Goal: Task Accomplishment & Management: Manage account settings

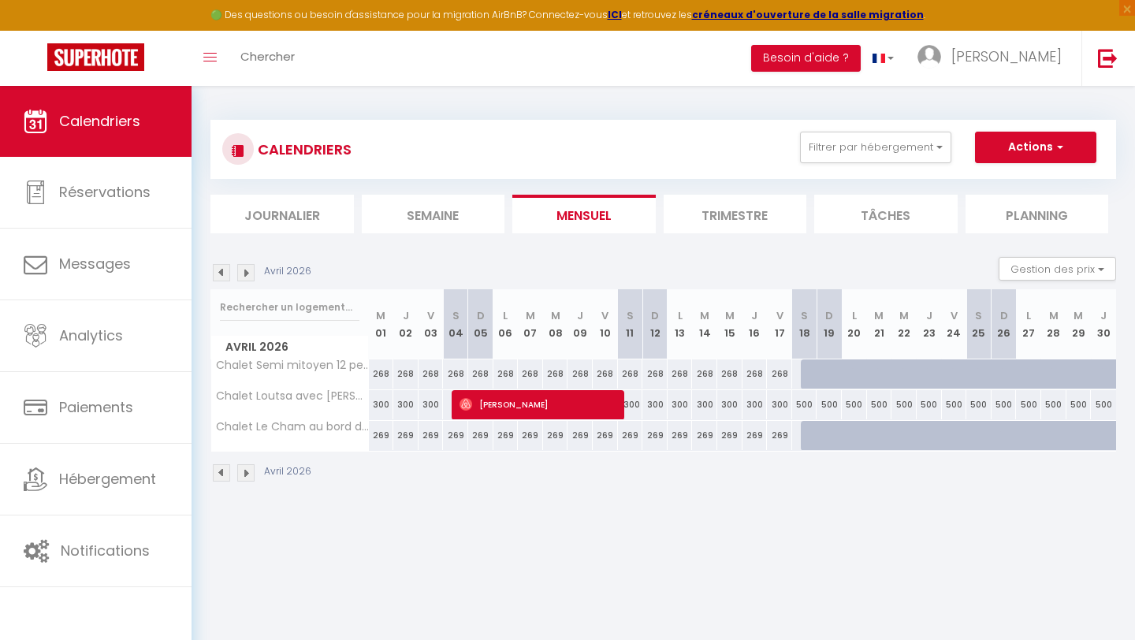
click at [223, 273] on img at bounding box center [221, 272] width 17 height 17
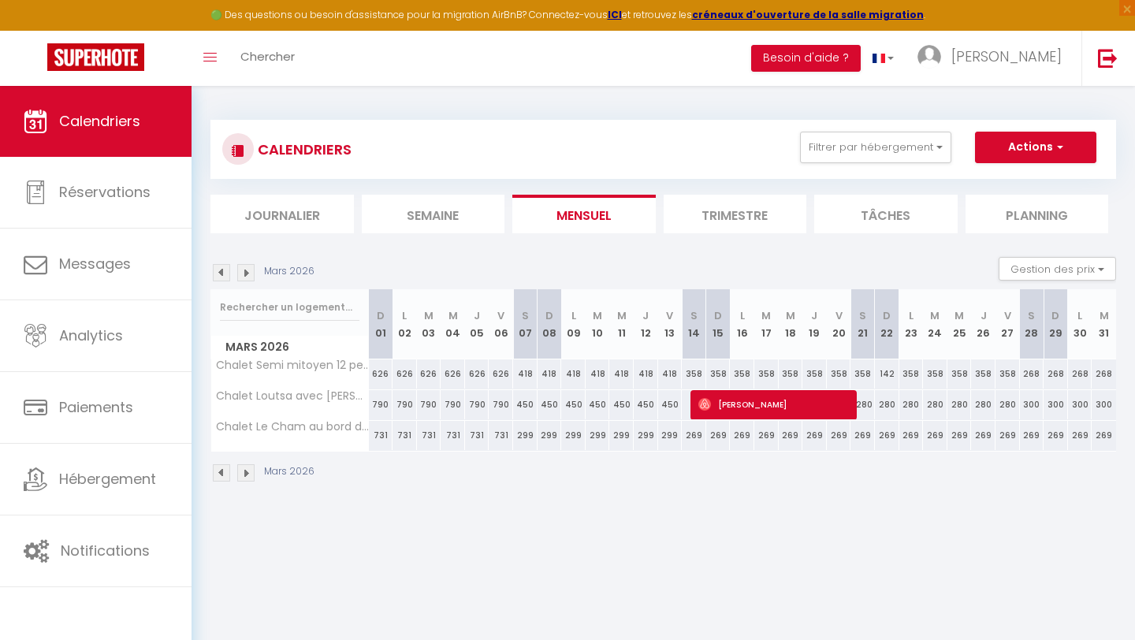
click at [222, 272] on img at bounding box center [221, 272] width 17 height 17
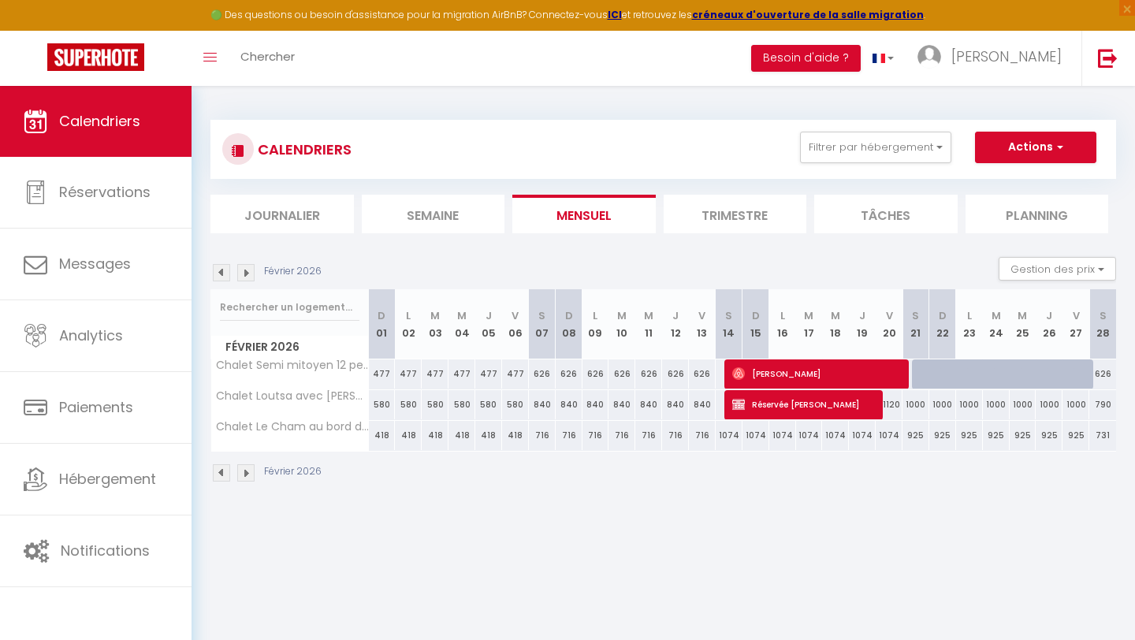
click at [222, 272] on img at bounding box center [221, 272] width 17 height 17
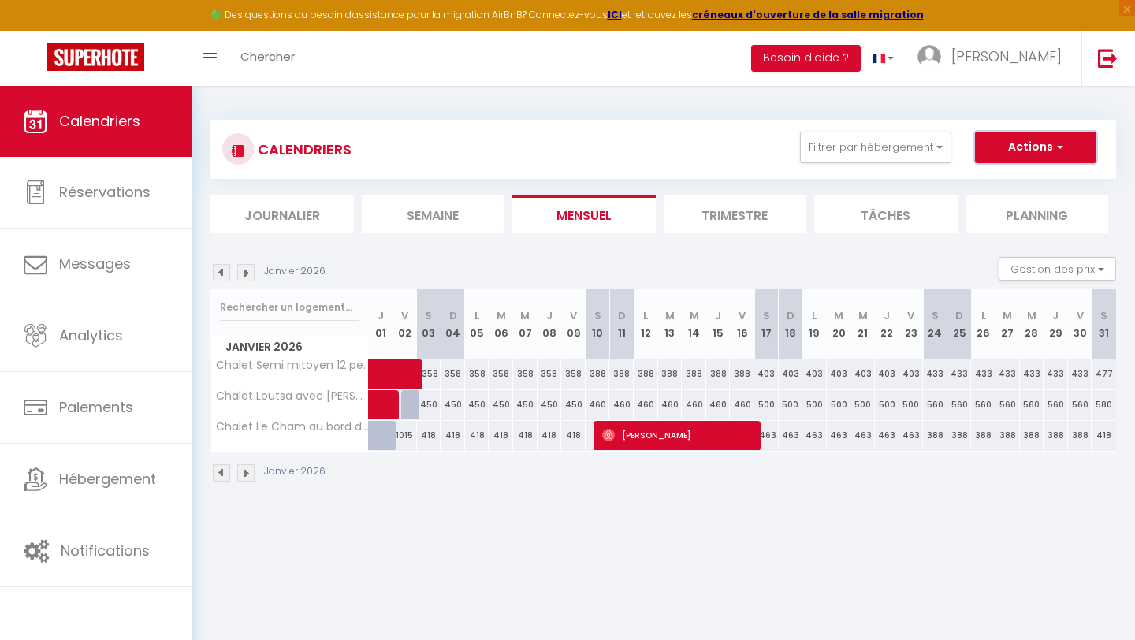
click at [1015, 136] on button "Actions" at bounding box center [1035, 148] width 121 height 32
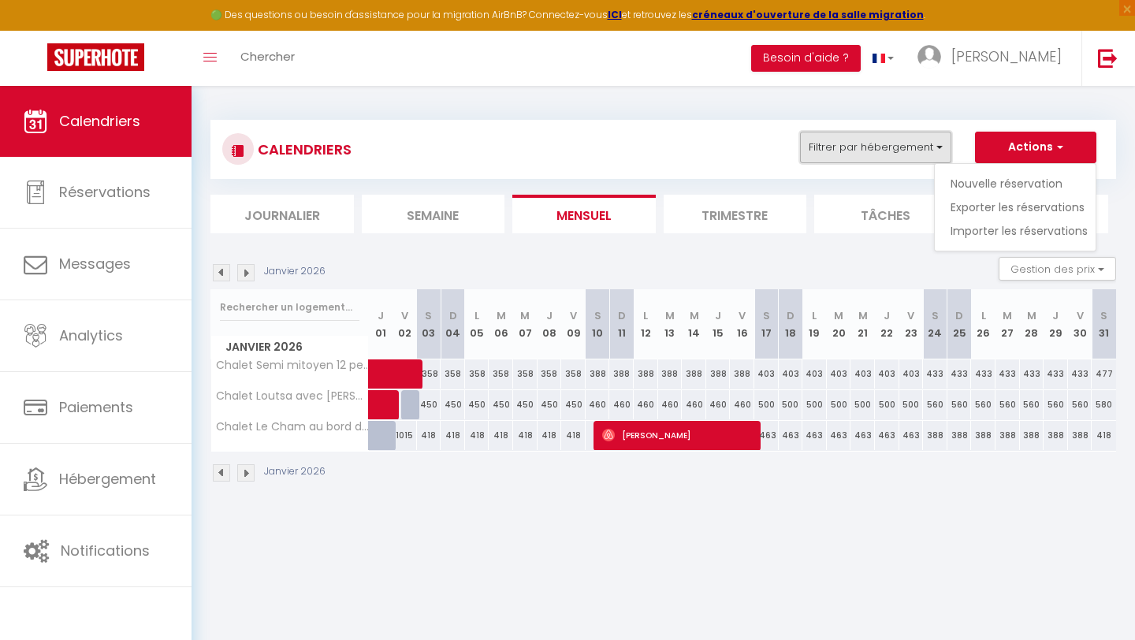
click at [936, 147] on button "Filtrer par hébergement" at bounding box center [875, 148] width 151 height 32
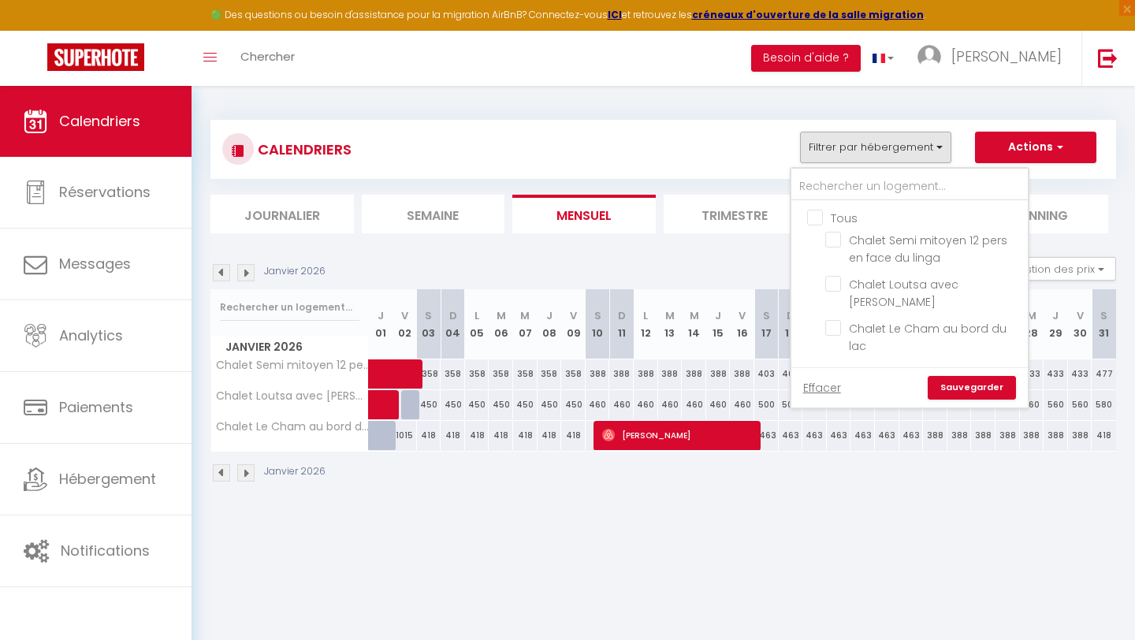
click at [928, 116] on div "CALENDRIERS Filtrer par hébergement Tous Chalet Semi mitoyen 12 pers en face du…" at bounding box center [663, 301] width 906 height 393
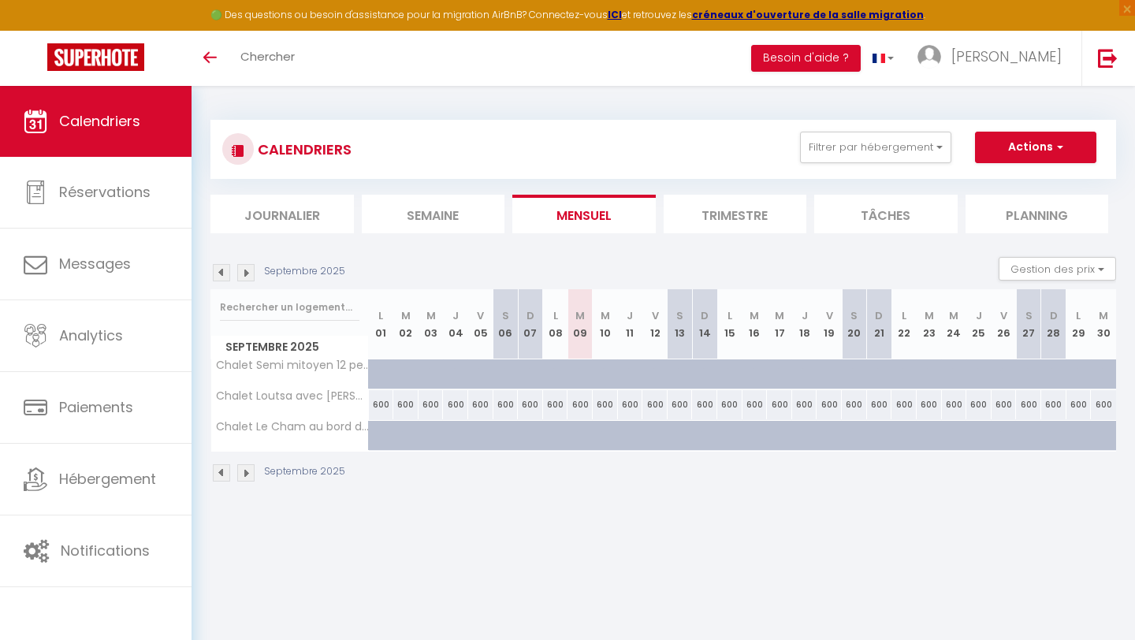
click at [246, 273] on img at bounding box center [245, 272] width 17 height 17
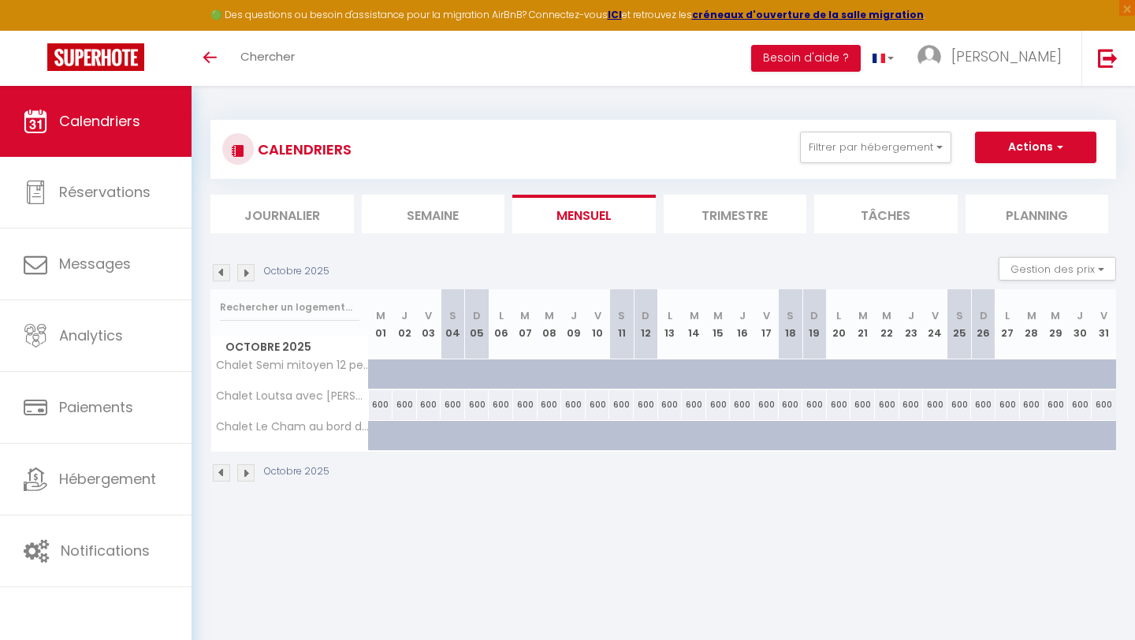
click at [246, 273] on img at bounding box center [245, 272] width 17 height 17
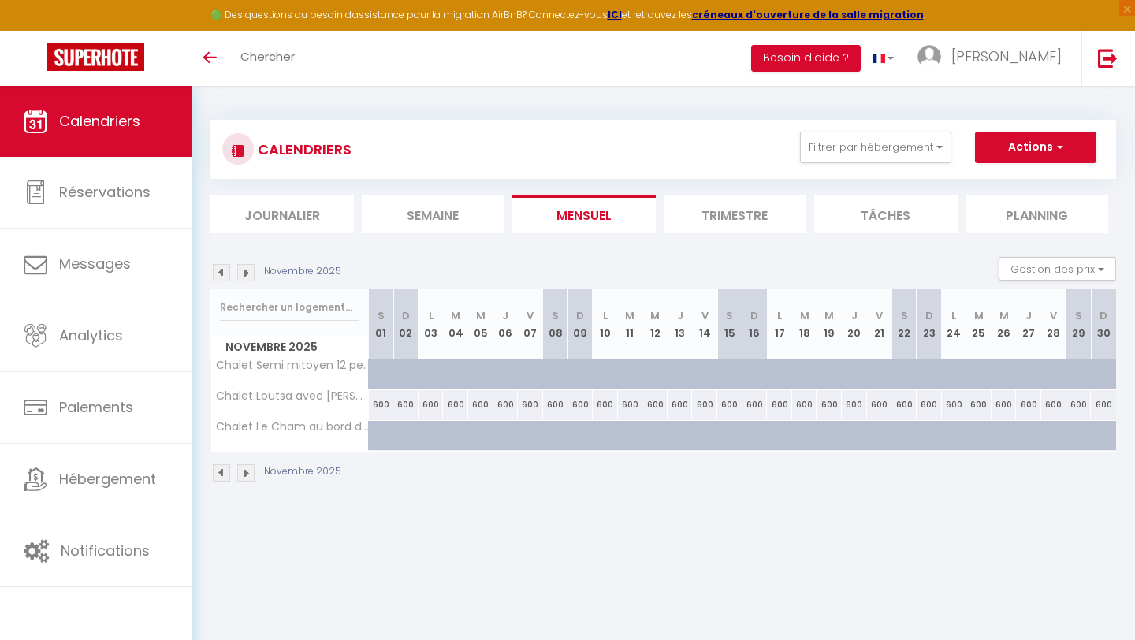
click at [246, 273] on img at bounding box center [245, 272] width 17 height 17
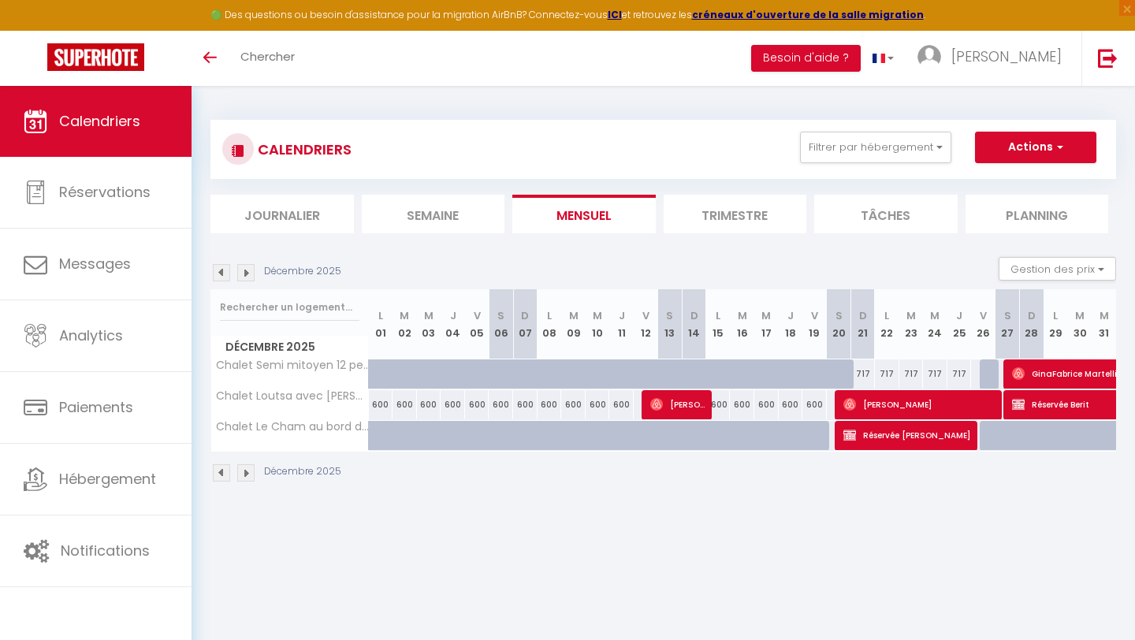
click at [246, 273] on img at bounding box center [245, 272] width 17 height 17
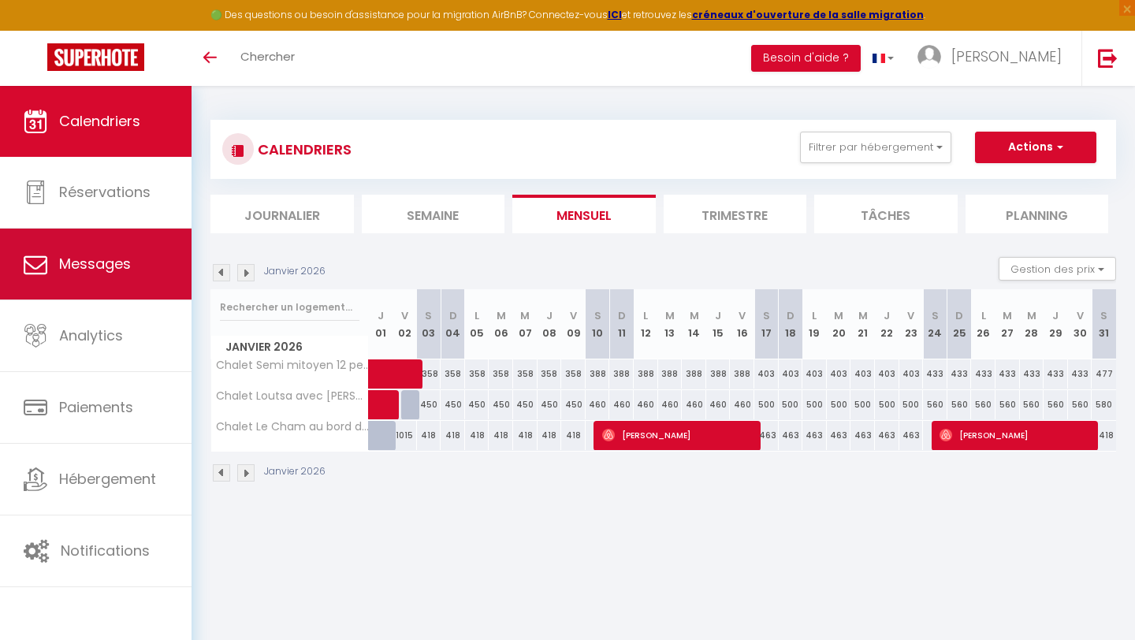
click at [118, 267] on span "Messages" at bounding box center [95, 264] width 72 height 20
select select "message"
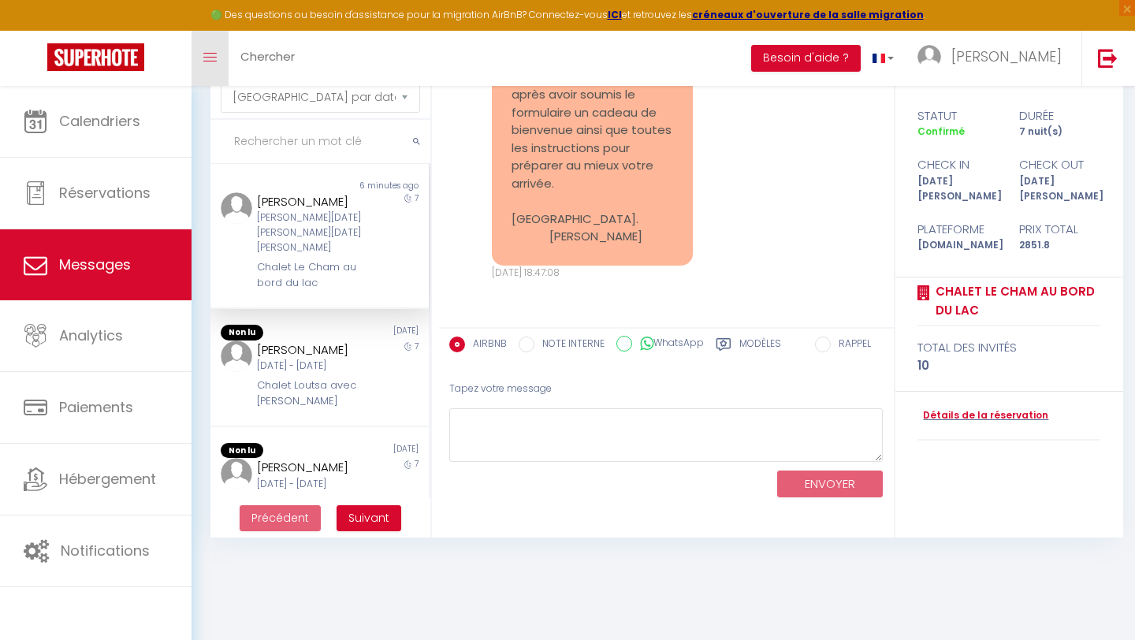
click at [210, 48] on link "Toggle menubar" at bounding box center [210, 58] width 37 height 55
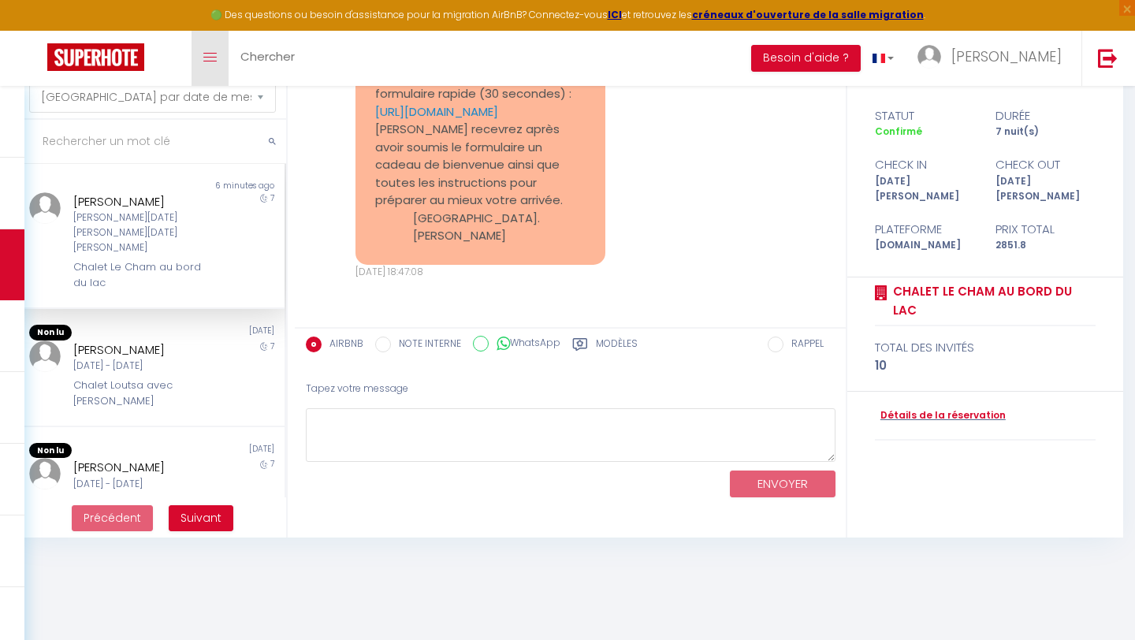
click at [210, 50] on link "Toggle menubar" at bounding box center [210, 58] width 37 height 55
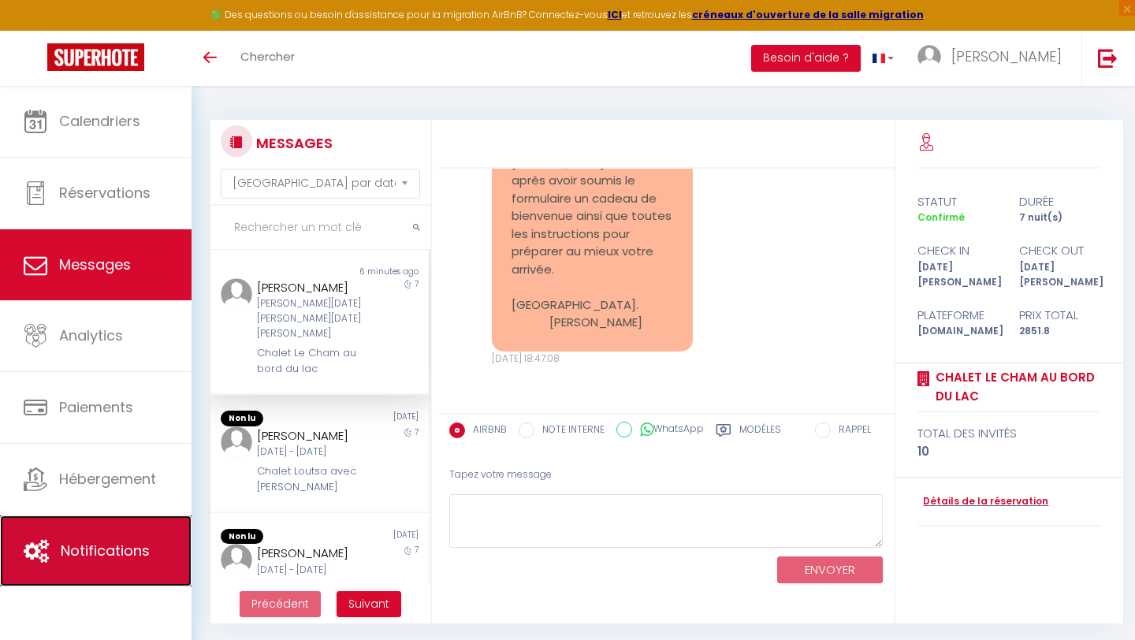
click at [121, 552] on span "Notifications" at bounding box center [105, 551] width 89 height 20
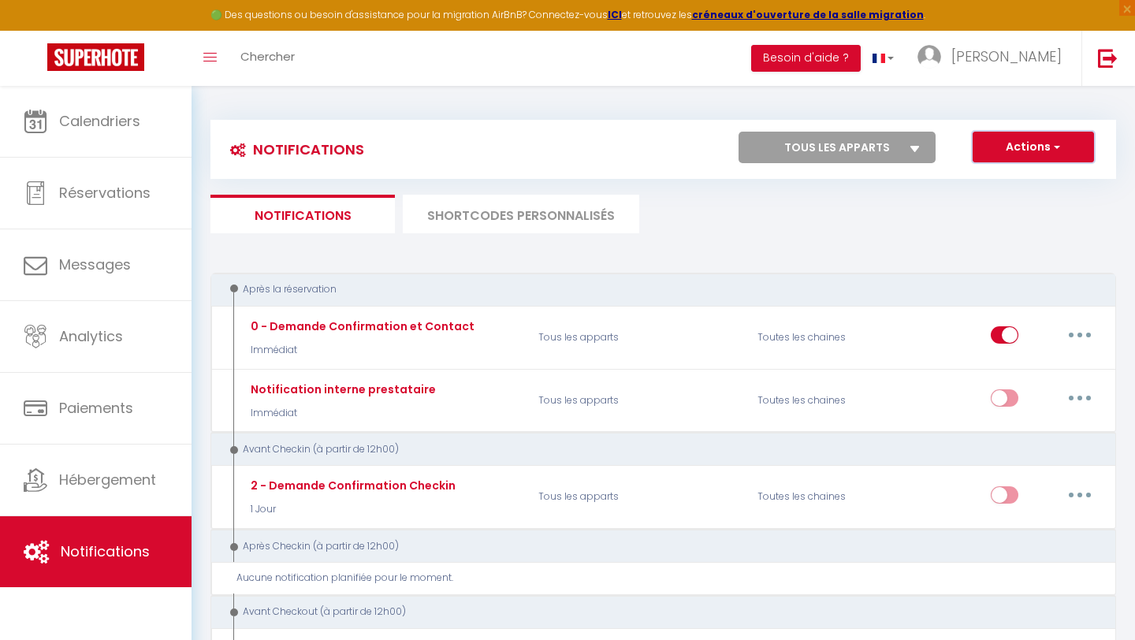
click at [1066, 161] on button "Actions" at bounding box center [1033, 148] width 121 height 32
click at [892, 218] on ul "Notifications SHORTCODES PERSONNALISÉS" at bounding box center [663, 214] width 906 height 39
click at [602, 217] on li "SHORTCODES PERSONNALISÉS" at bounding box center [521, 214] width 236 height 39
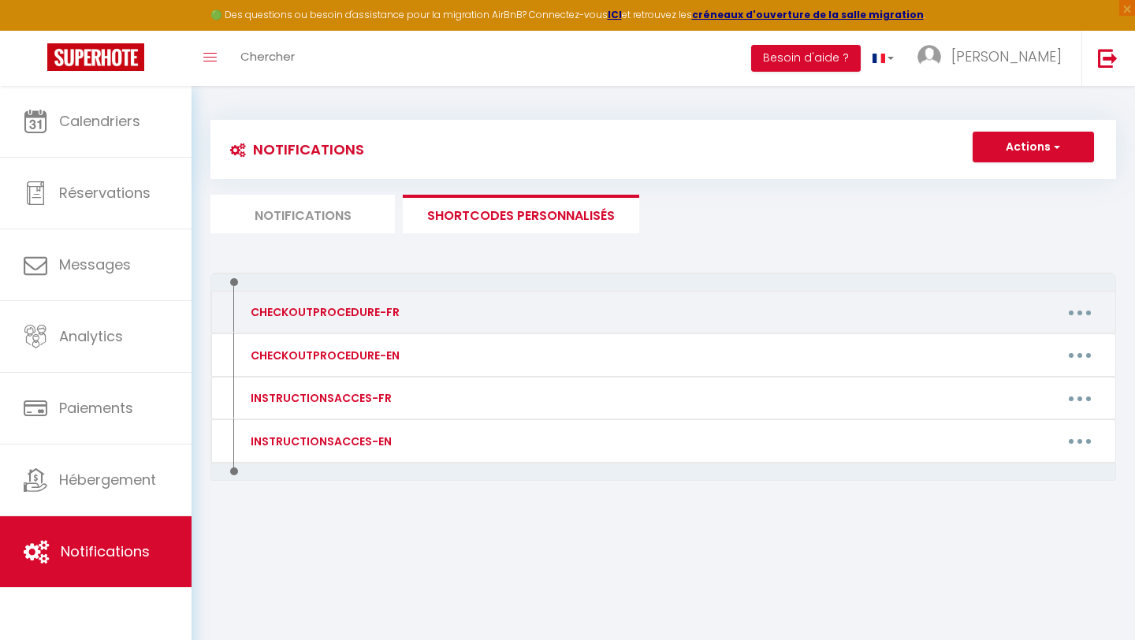
click at [363, 312] on div "CHECKOUTPROCEDURE-FR" at bounding box center [323, 311] width 153 height 17
click at [1091, 314] on button "button" at bounding box center [1080, 312] width 44 height 25
click at [988, 292] on div "CHECKOUTPROCEDURE-FR Editer Supprimer" at bounding box center [663, 312] width 906 height 43
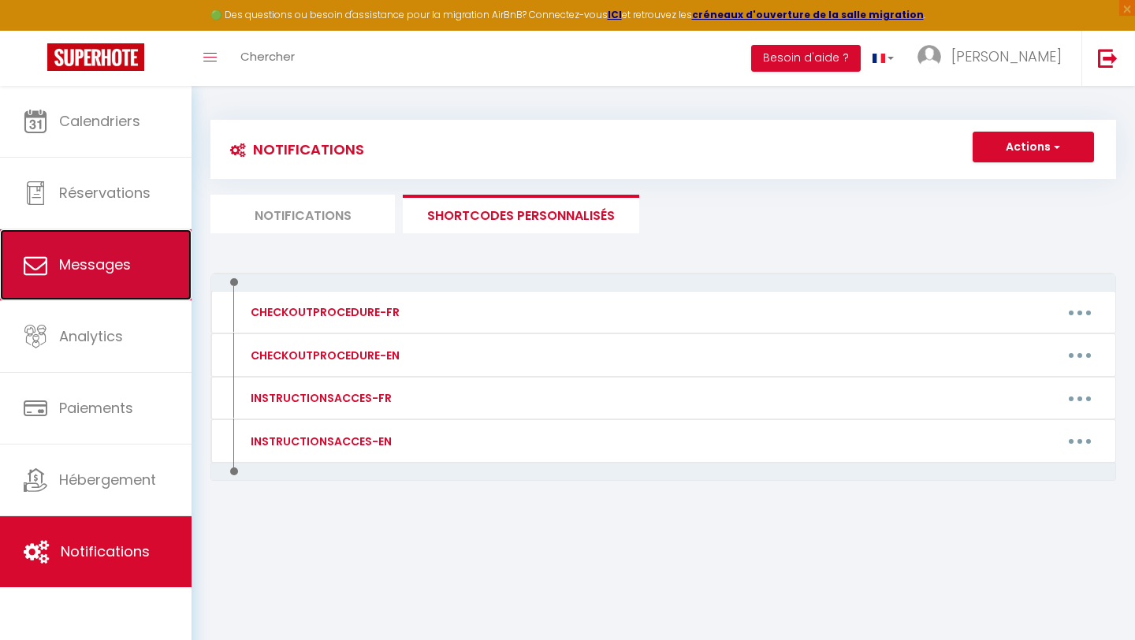
click at [130, 268] on link "Messages" at bounding box center [96, 264] width 192 height 71
select select "message"
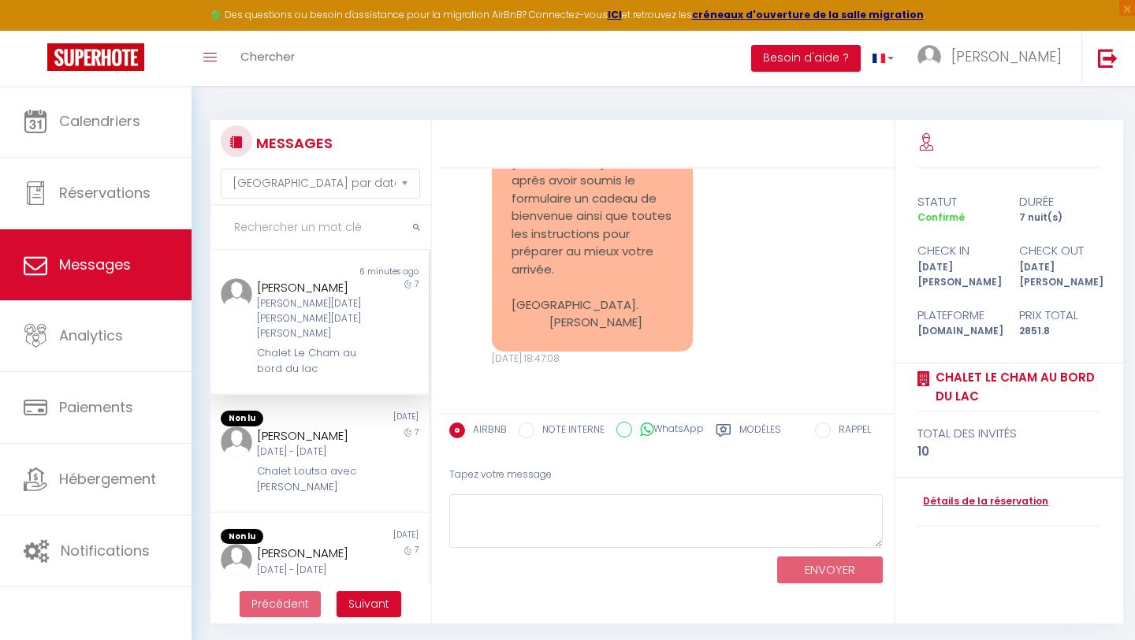
click at [344, 345] on div "Chalet Le Cham au bord du lac" at bounding box center [310, 361] width 106 height 32
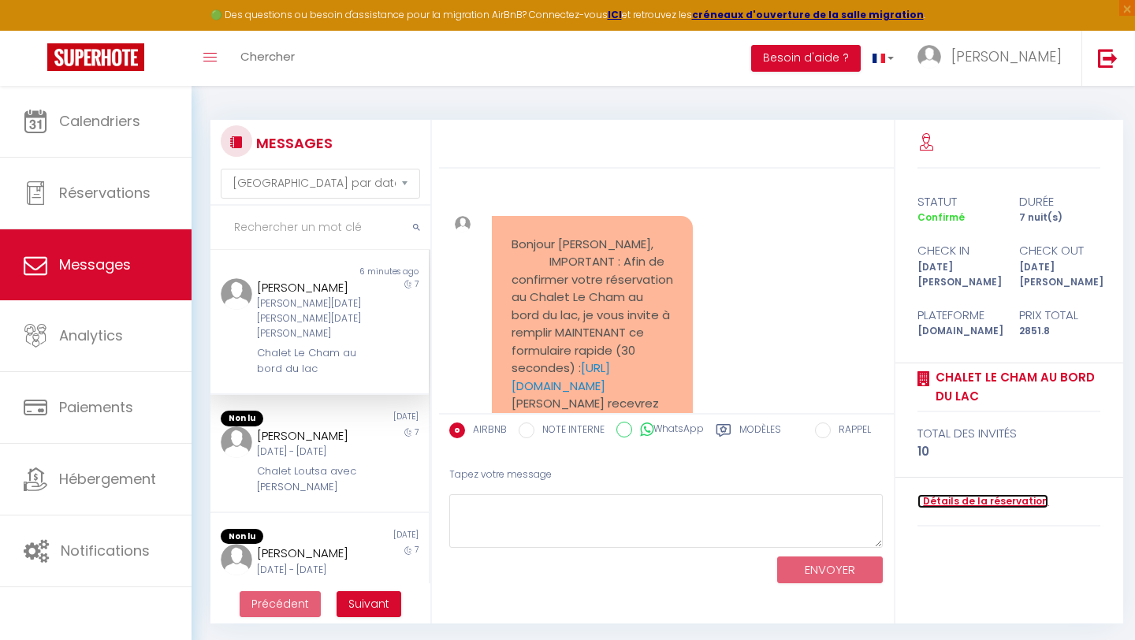
click at [955, 494] on link "Détails de la réservation" at bounding box center [983, 501] width 131 height 15
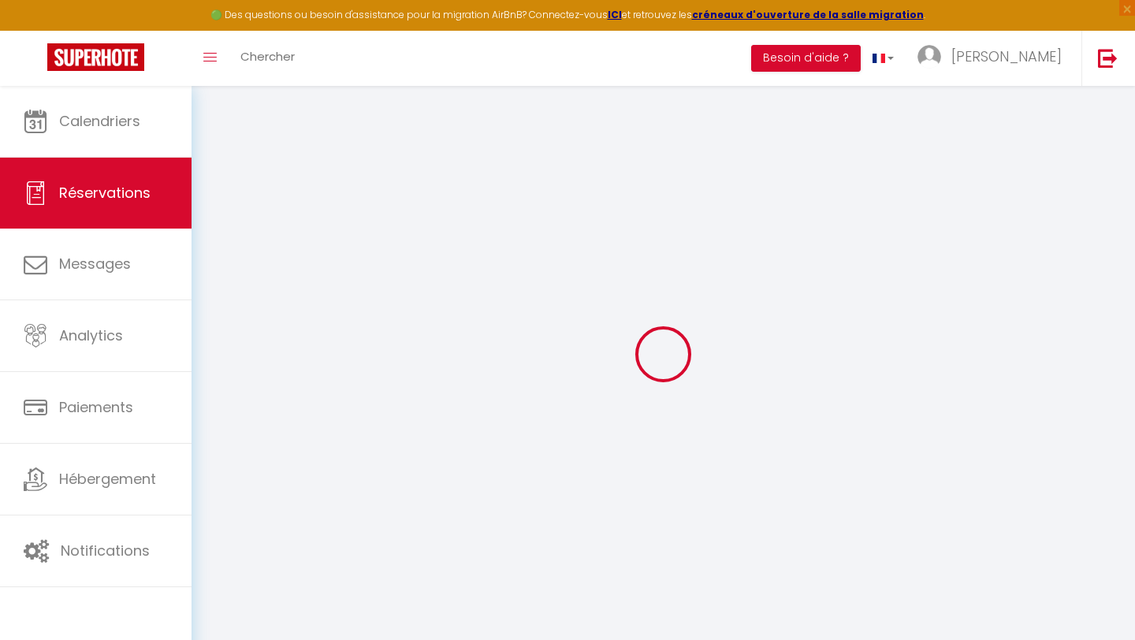
select select
checkbox input "false"
type textarea "isAutoTranslationEnabled=true user=[object Object] viewer=[object Object] heade…"
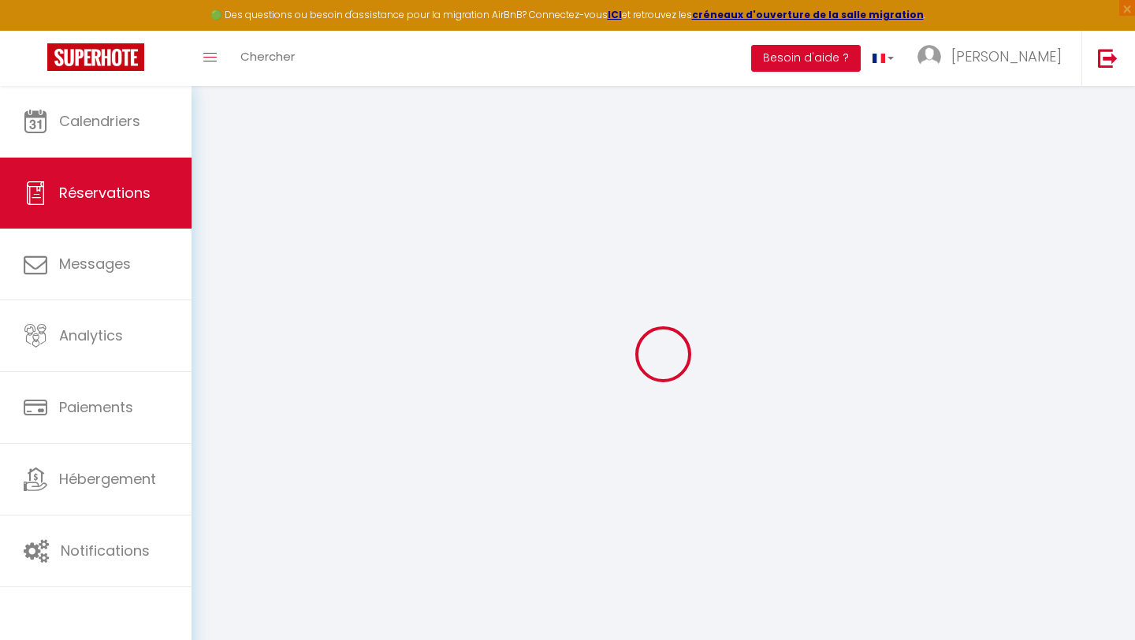
select select
checkbox input "false"
type textarea "isAutoTranslationEnabled=true user=[object Object] viewer=[object Object] heade…"
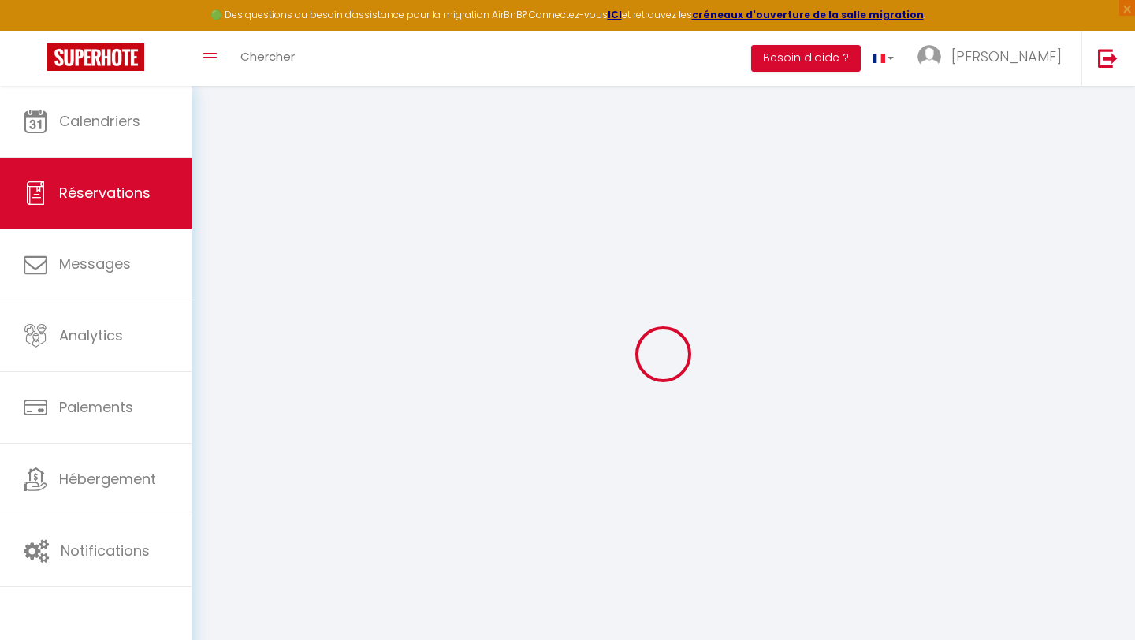
select select
checkbox input "false"
type textarea "isAutoTranslationEnabled=true user=[object Object] viewer=[object Object] heade…"
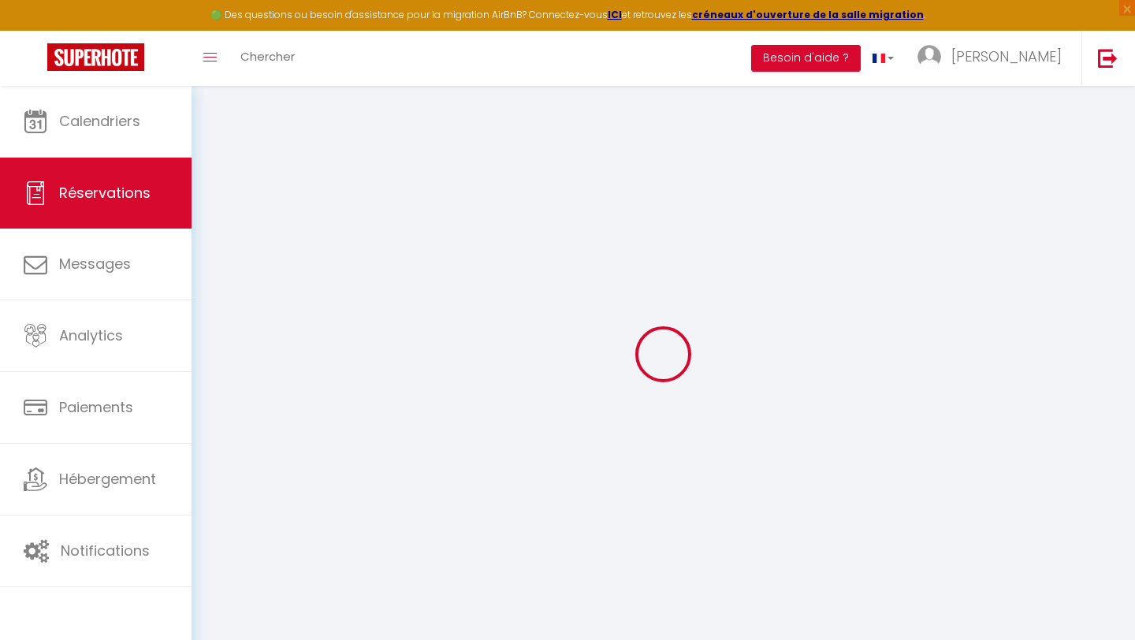
select select
type input "135.8"
select select
checkbox input "false"
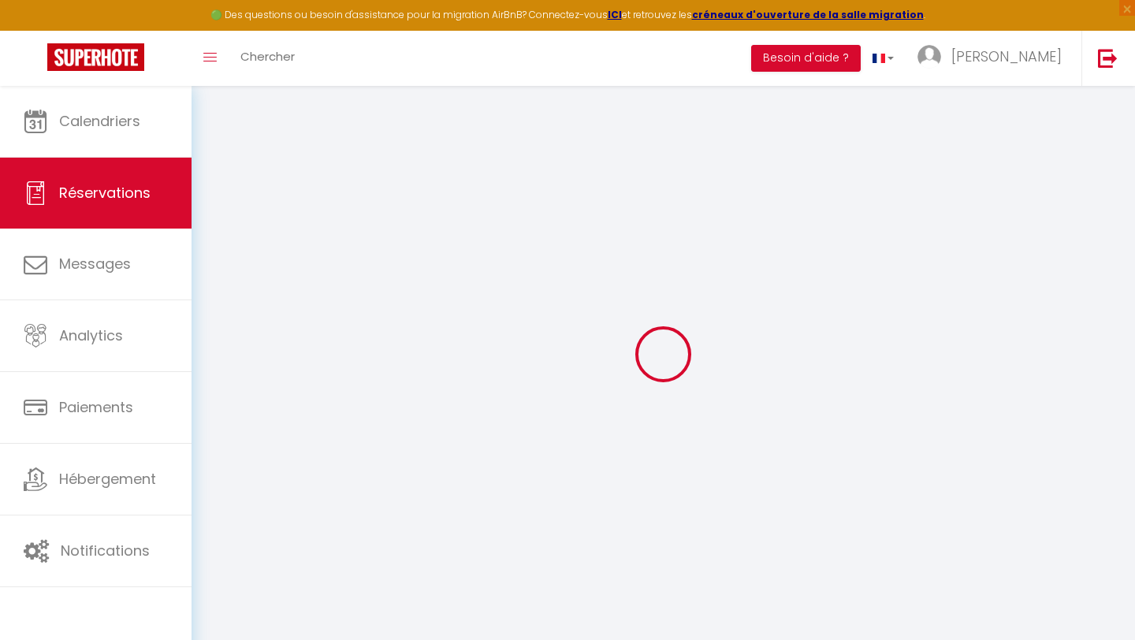
type textarea "isAutoTranslationEnabled=true user=[object Object] viewer=[object Object] heade…"
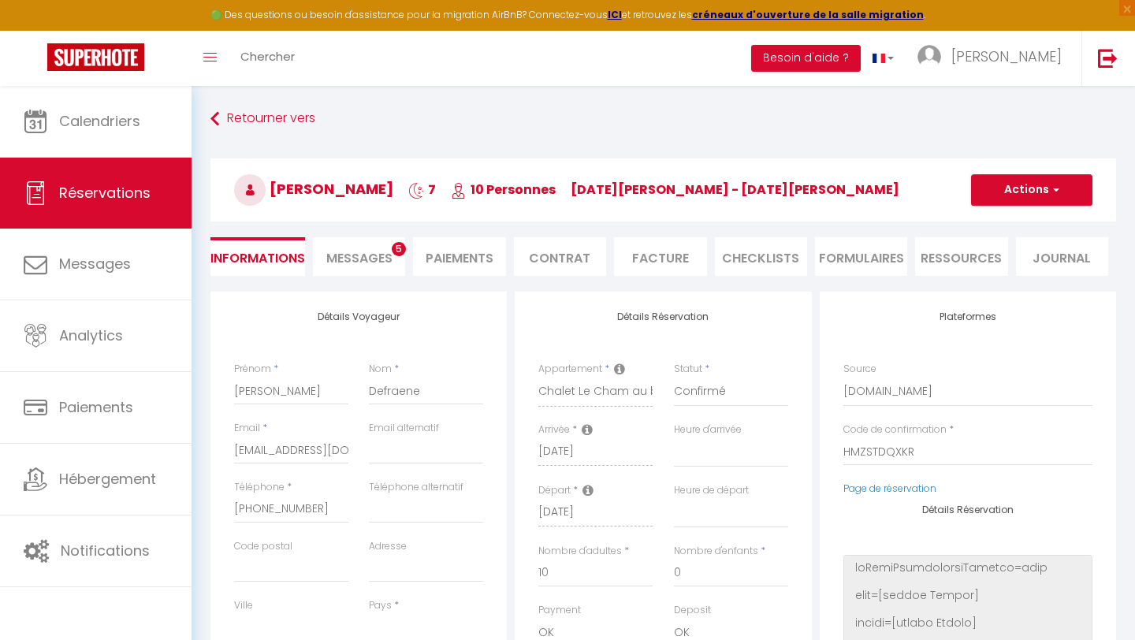
select select
checkbox input "false"
type textarea "isAutoTranslationEnabled=true user=[object Object] viewer=[object Object] heade…"
select select
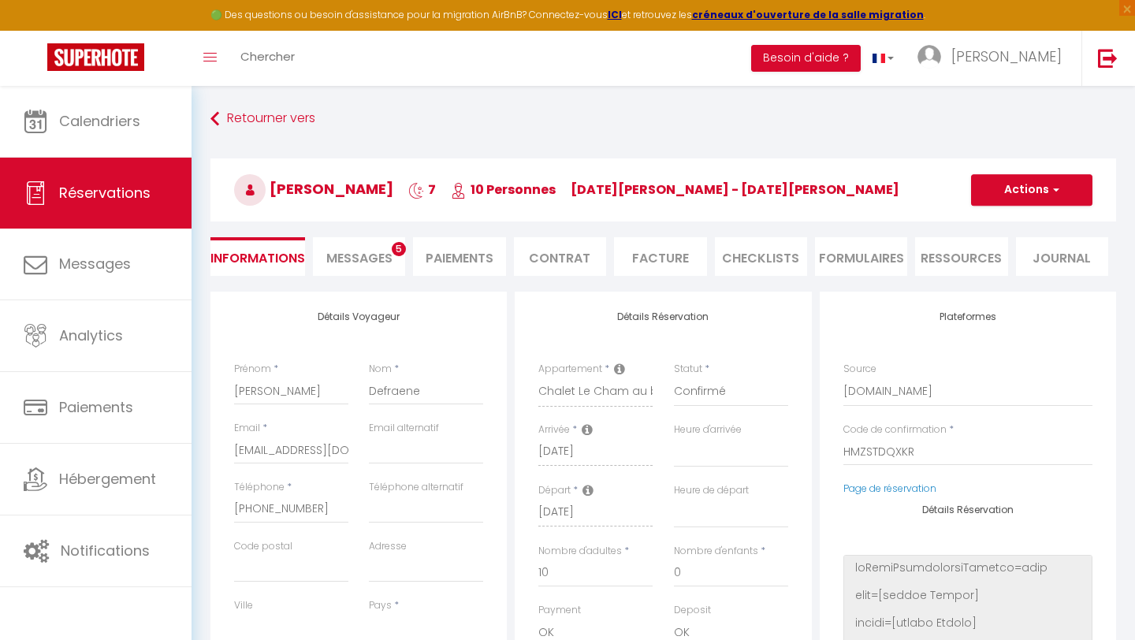
click at [359, 246] on li "Messages 5" at bounding box center [359, 256] width 92 height 39
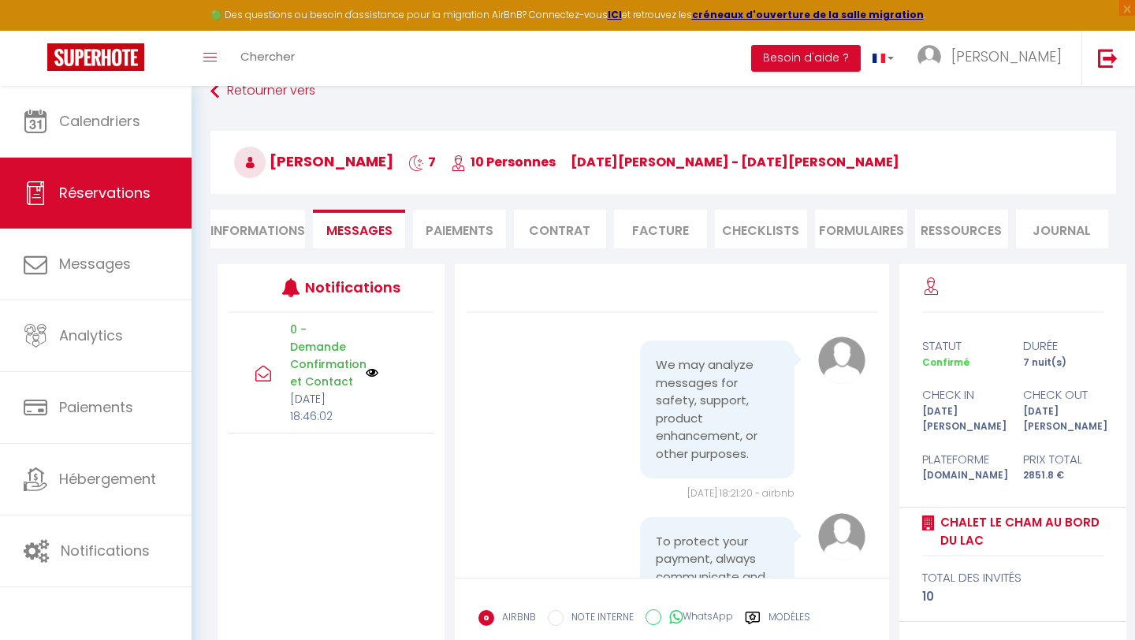
scroll to position [25, 0]
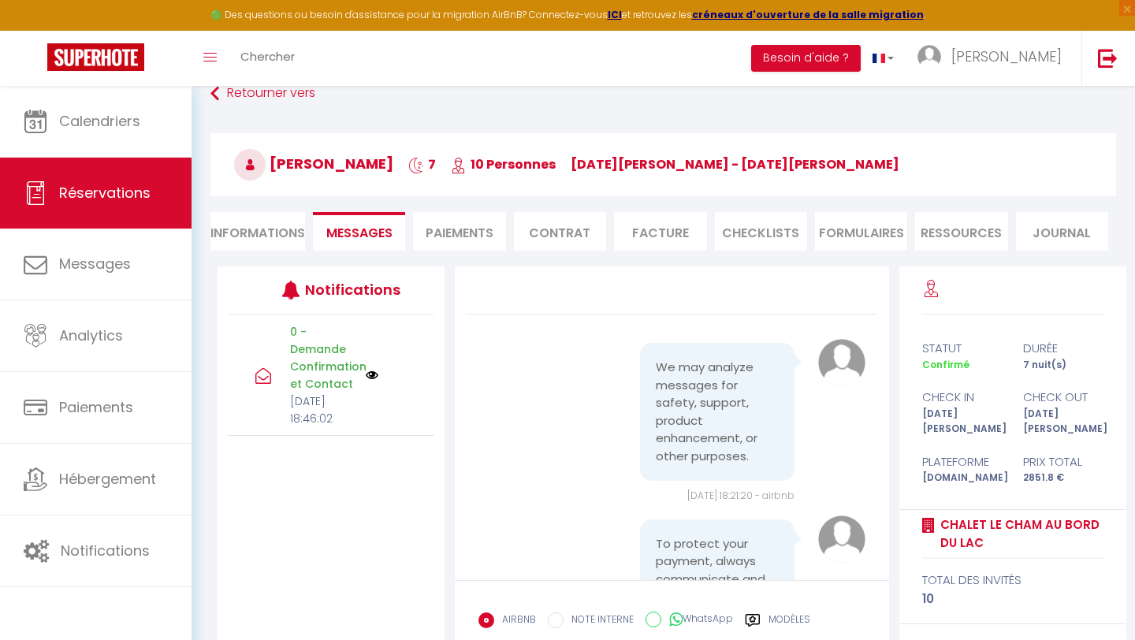
click at [375, 382] on img at bounding box center [372, 375] width 13 height 13
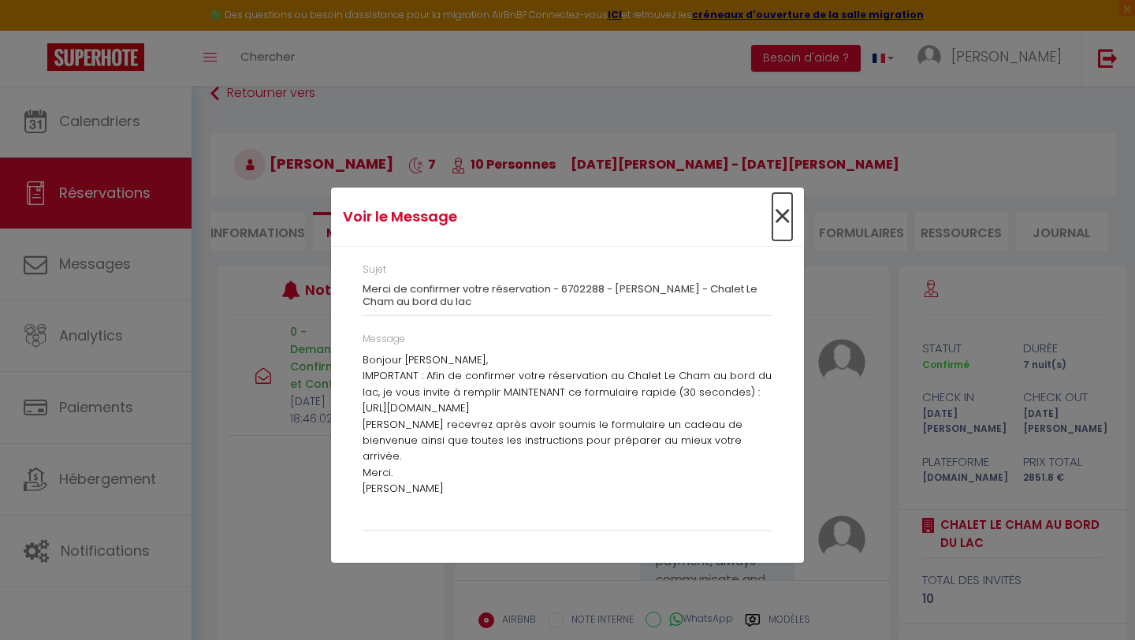
click at [789, 218] on span "×" at bounding box center [782, 216] width 20 height 47
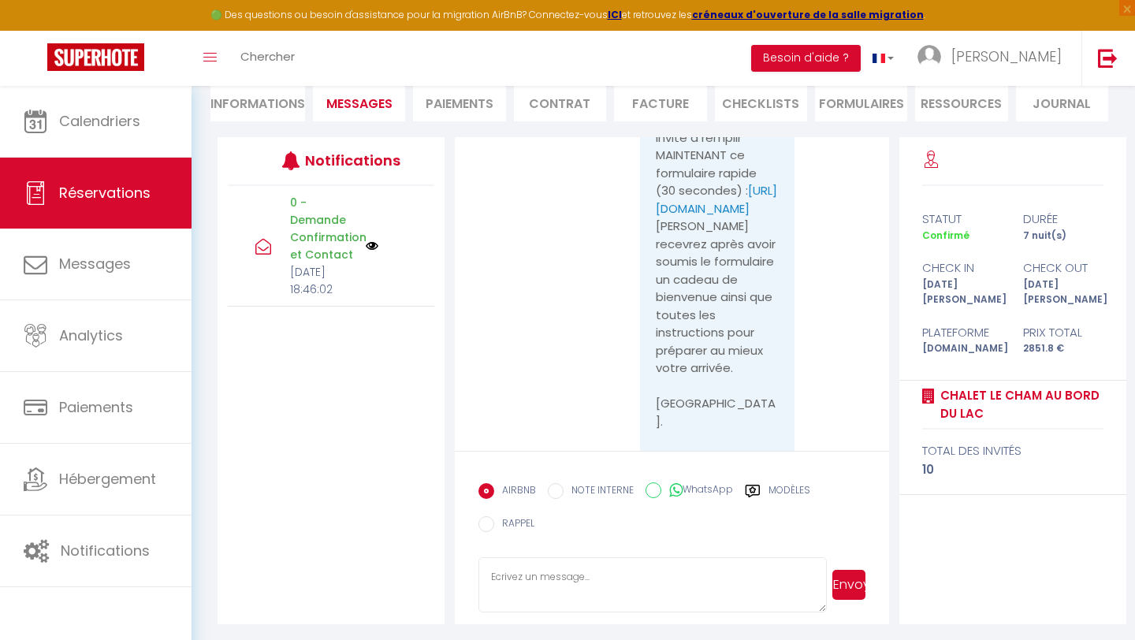
scroll to position [157, 0]
click at [750, 489] on icon at bounding box center [753, 489] width 16 height 16
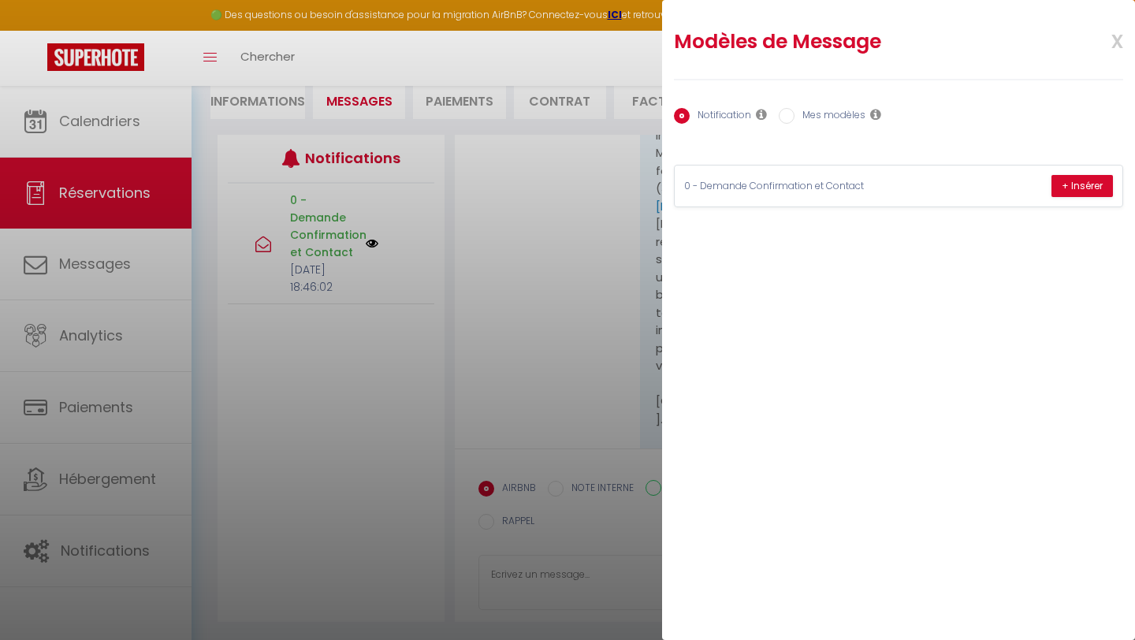
click at [1118, 43] on span "x" at bounding box center [1099, 39] width 50 height 37
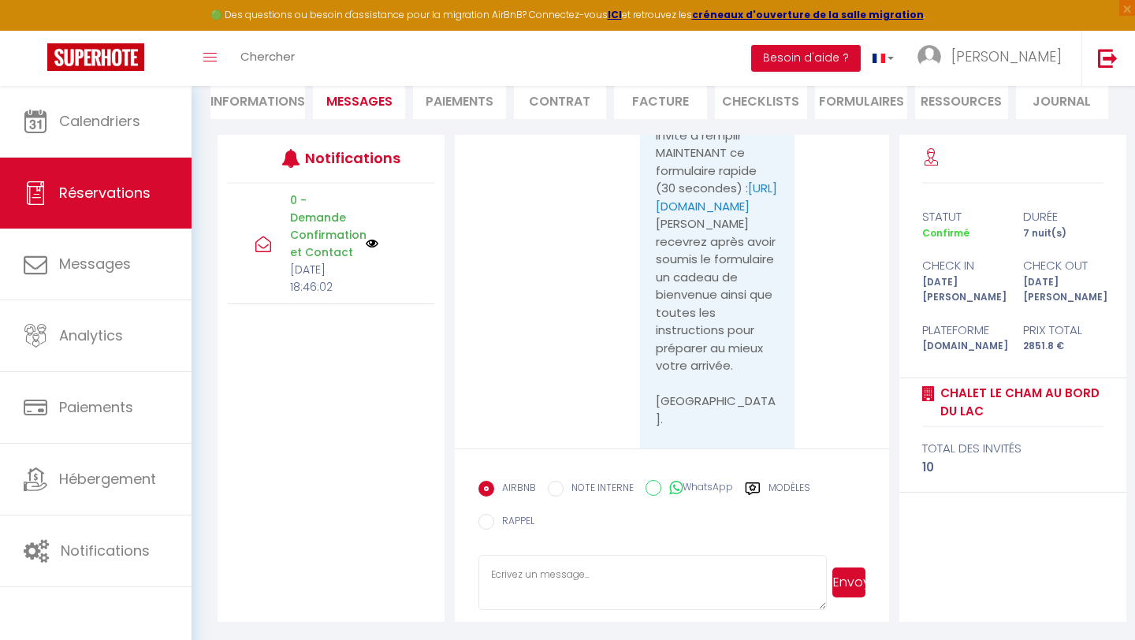
click at [484, 523] on input "RAPPEL" at bounding box center [486, 522] width 16 height 16
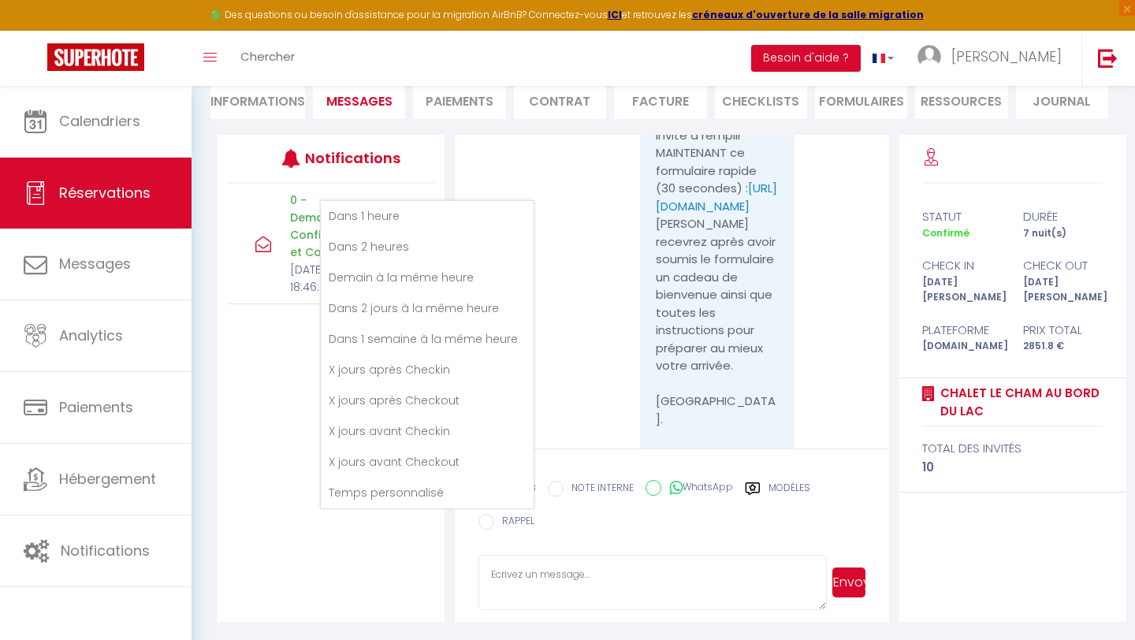
click at [562, 453] on form "AIRBNB NOTE INTERNE WhatsApp Modèles 9 « ‹ » › Sep 2025 2020 ~ 2030 Dim Lun Mar…" at bounding box center [672, 535] width 434 height 173
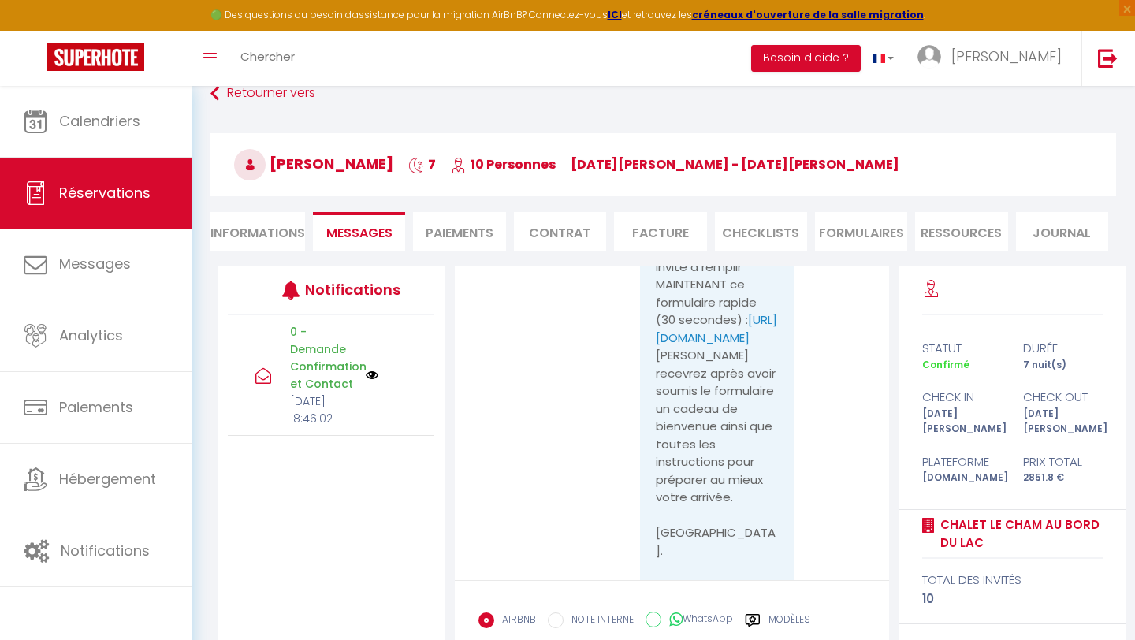
scroll to position [0, 0]
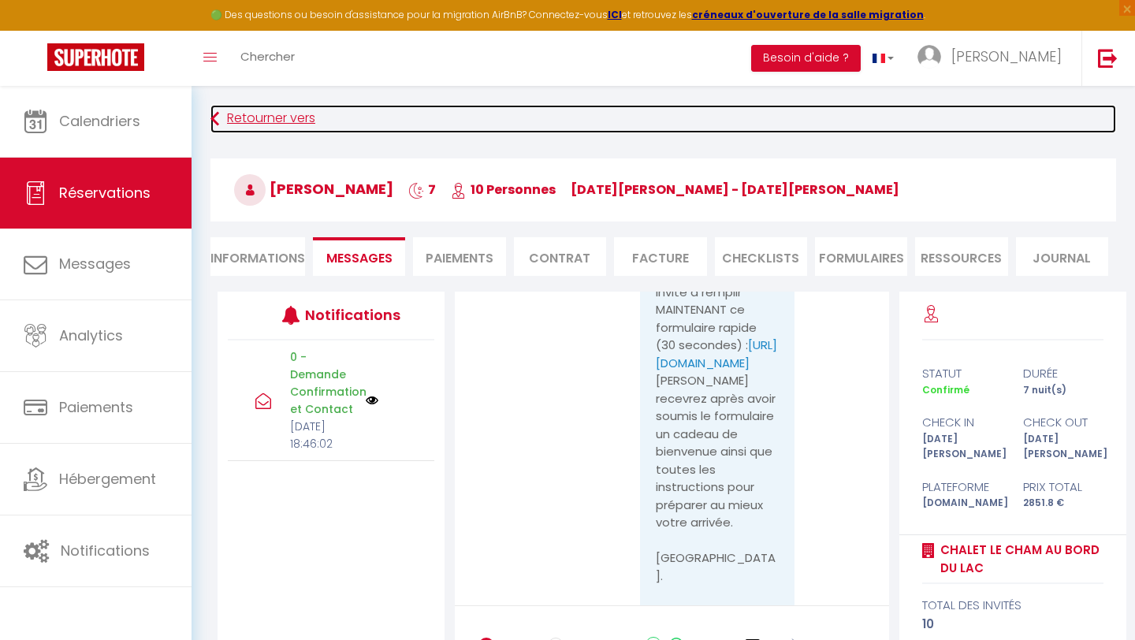
click at [225, 116] on link "Retourner vers" at bounding box center [663, 119] width 906 height 28
select select
type textarea "isAutoTranslationEnabled=true user=[object Object] viewer=[object Object] heade…"
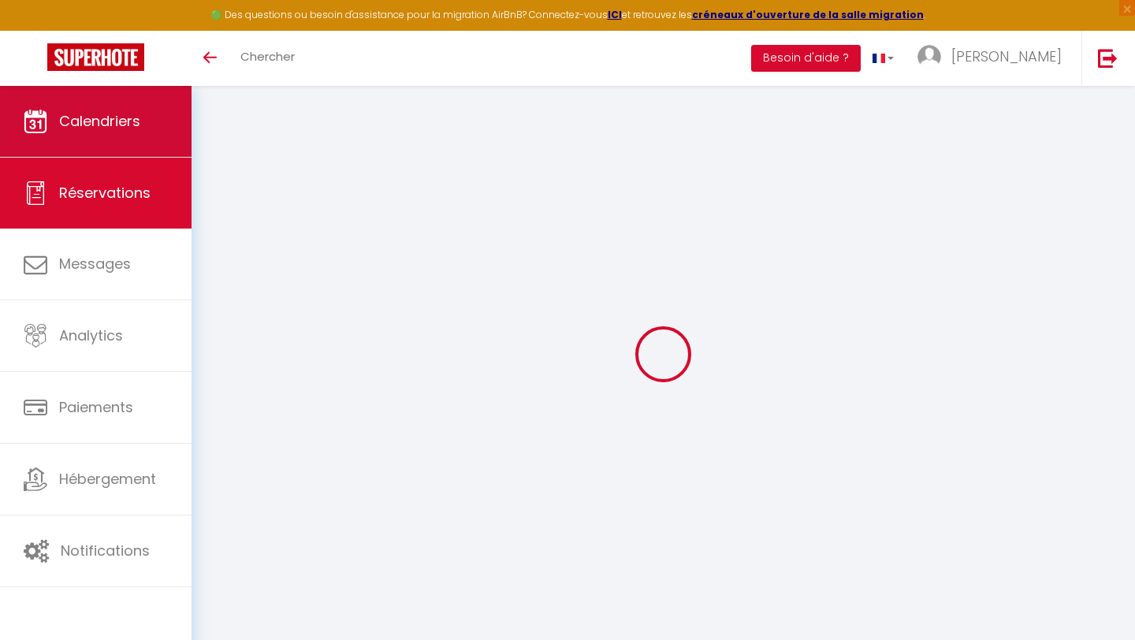
click at [116, 123] on span "Calendriers" at bounding box center [99, 121] width 81 height 20
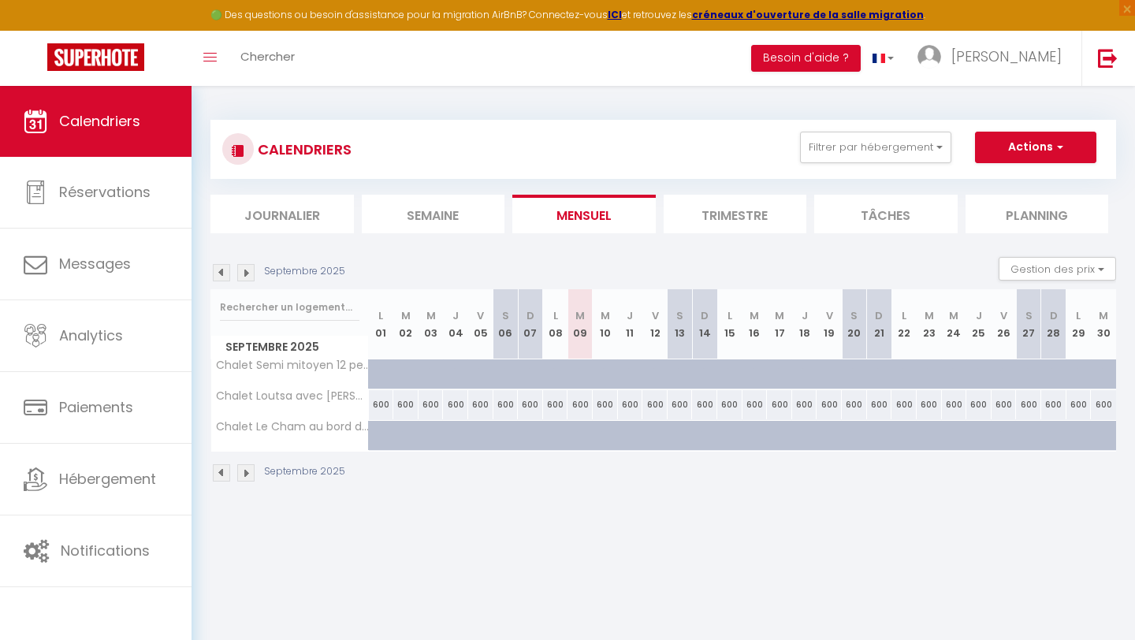
click at [243, 269] on img at bounding box center [245, 272] width 17 height 17
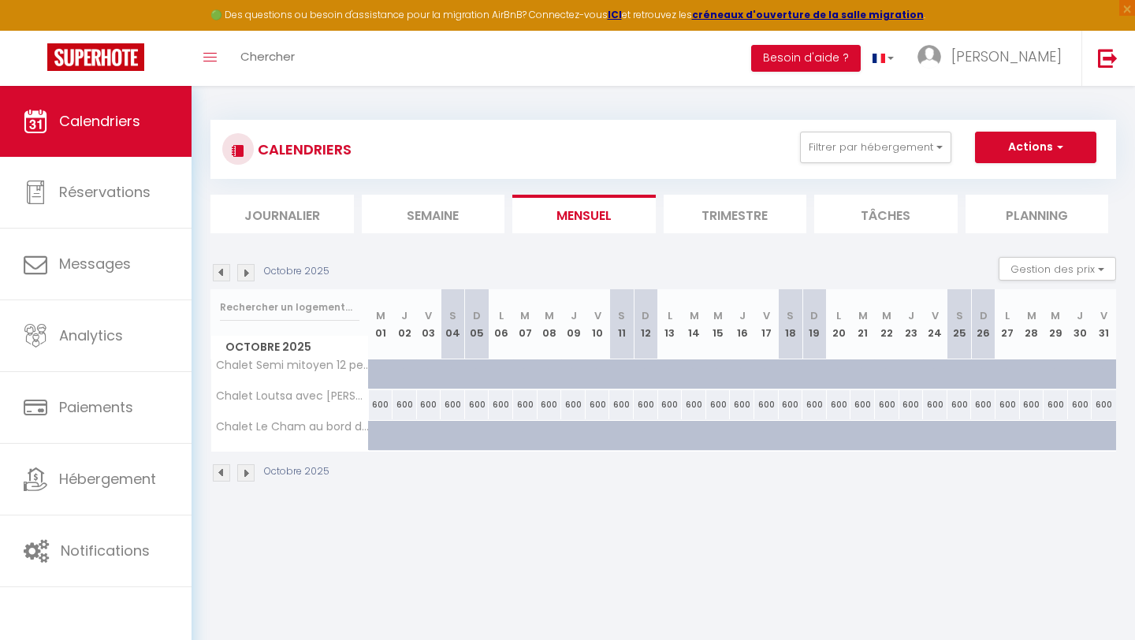
click at [243, 269] on img at bounding box center [245, 272] width 17 height 17
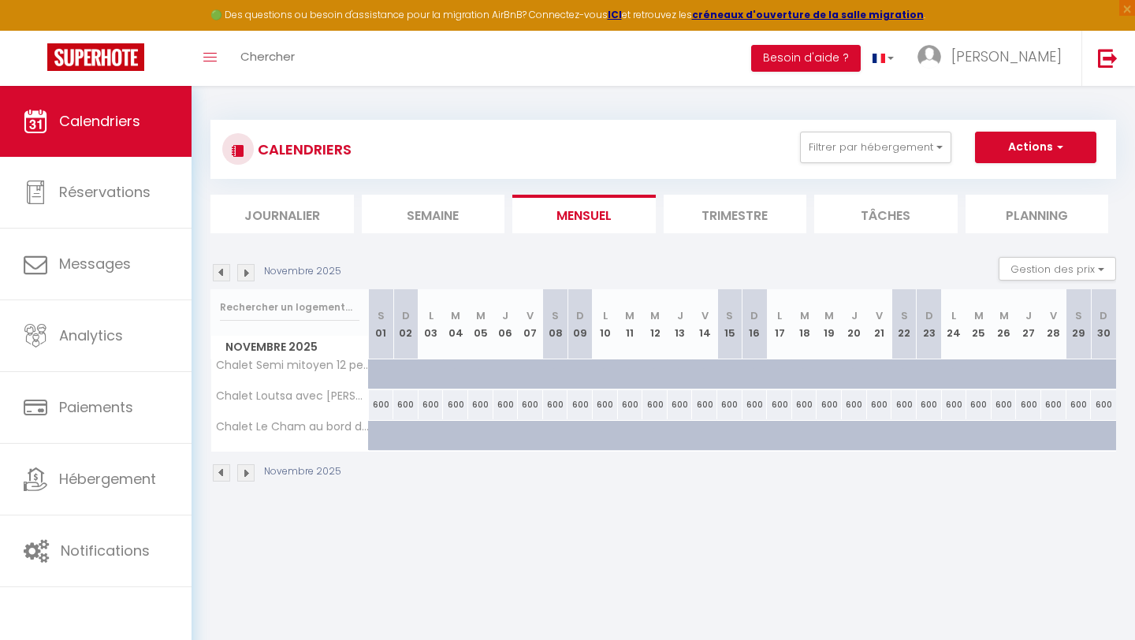
click at [243, 270] on img at bounding box center [245, 272] width 17 height 17
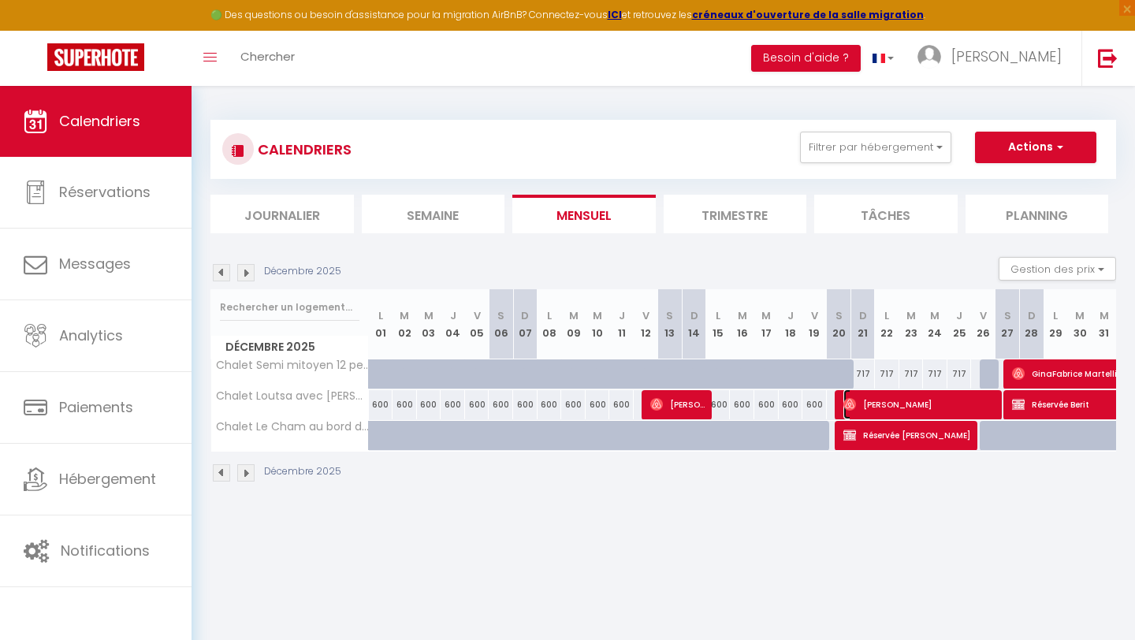
click at [918, 400] on span "[PERSON_NAME]" at bounding box center [920, 404] width 154 height 30
select select "OK"
select select "1"
select select "0"
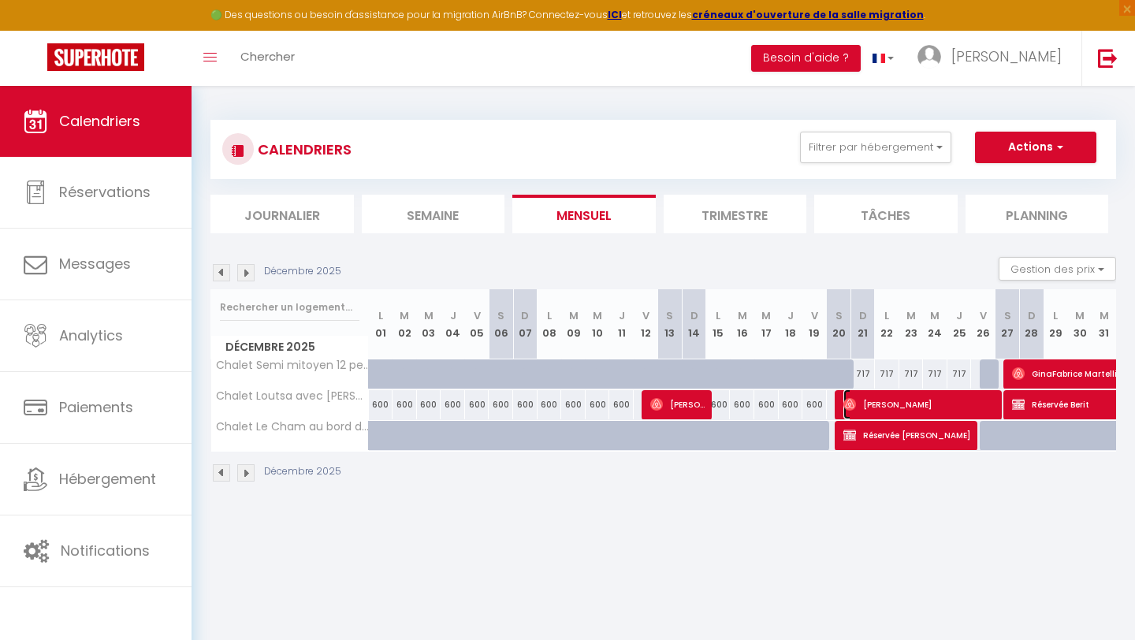
select select "1"
select select
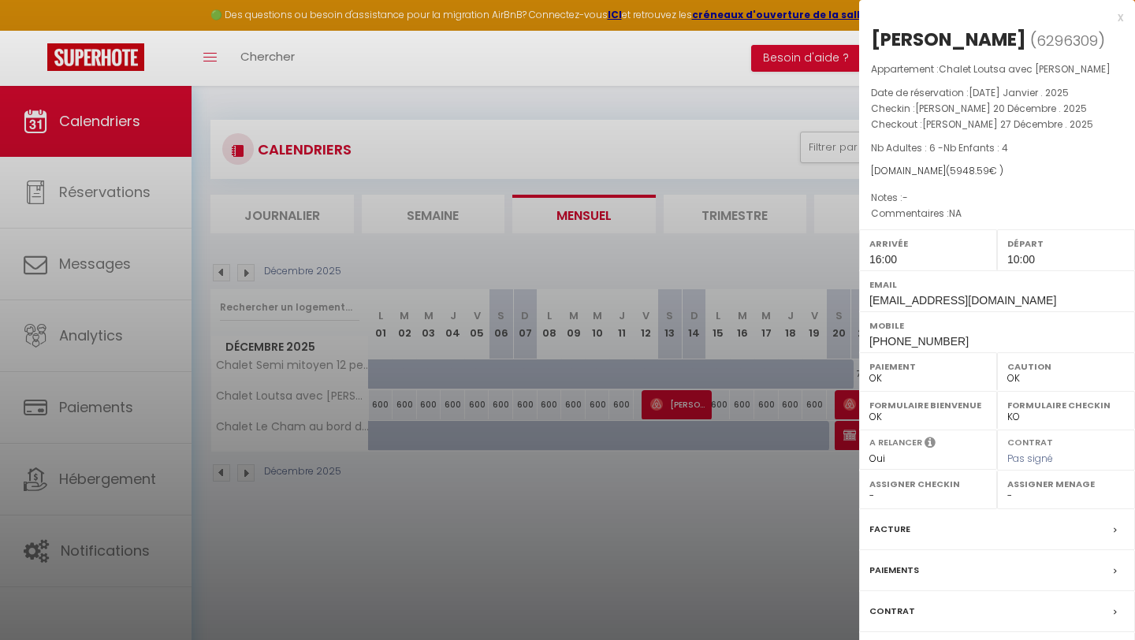
click at [1119, 20] on div "x" at bounding box center [991, 17] width 264 height 19
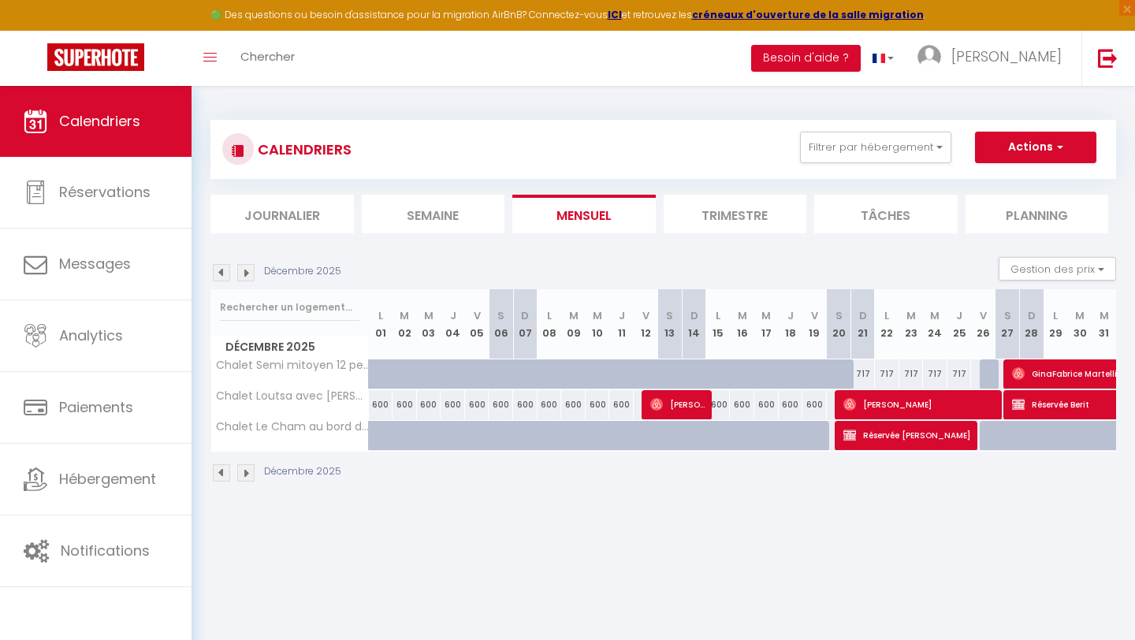
click at [248, 278] on img at bounding box center [245, 272] width 17 height 17
select select "0"
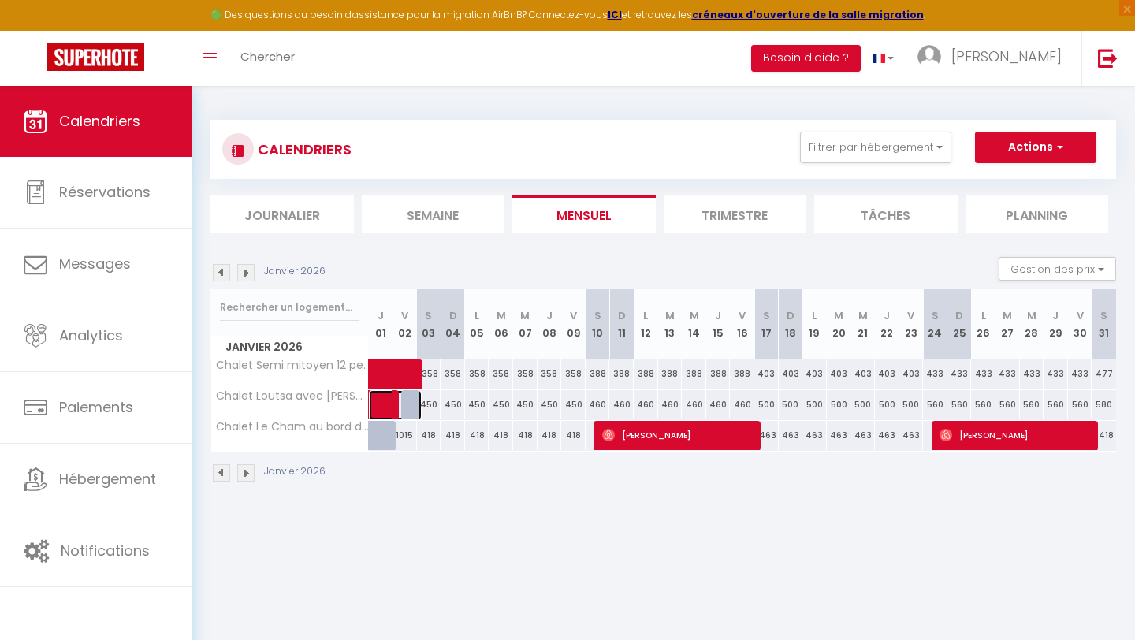
click at [378, 411] on link at bounding box center [381, 405] width 24 height 30
select select "KO"
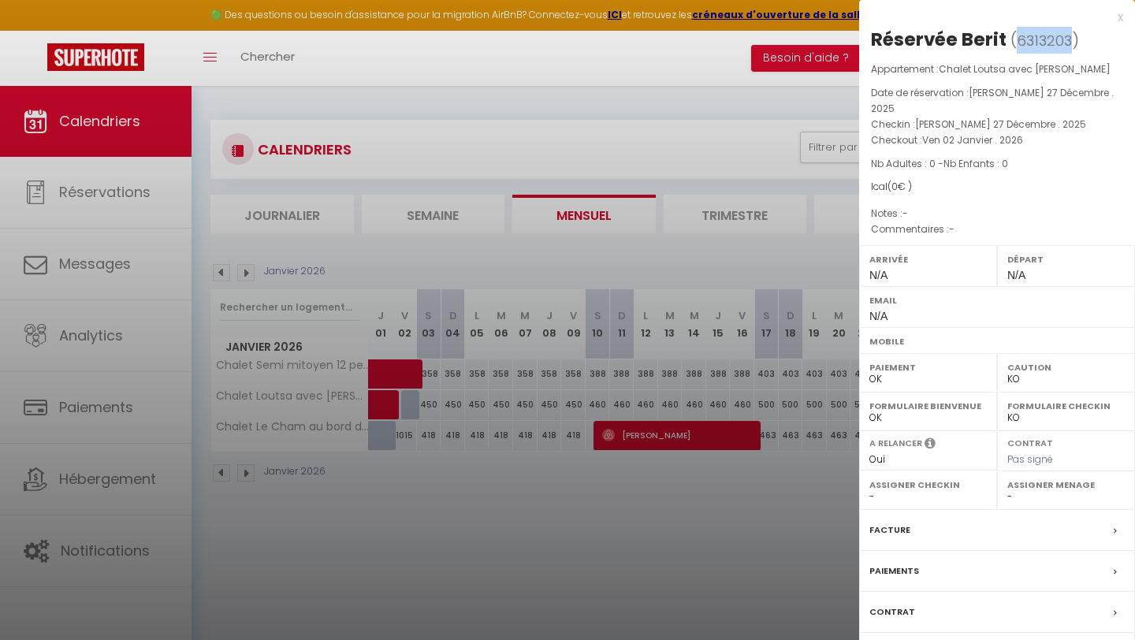
drag, startPoint x: 1071, startPoint y: 36, endPoint x: 1017, endPoint y: 35, distance: 54.4
click at [1017, 35] on span "( 6313203 )" at bounding box center [1045, 40] width 69 height 22
copy span "6313203"
click at [1009, 222] on p "Commentaires : -" at bounding box center [997, 230] width 252 height 16
click at [1122, 16] on div "x" at bounding box center [991, 17] width 264 height 19
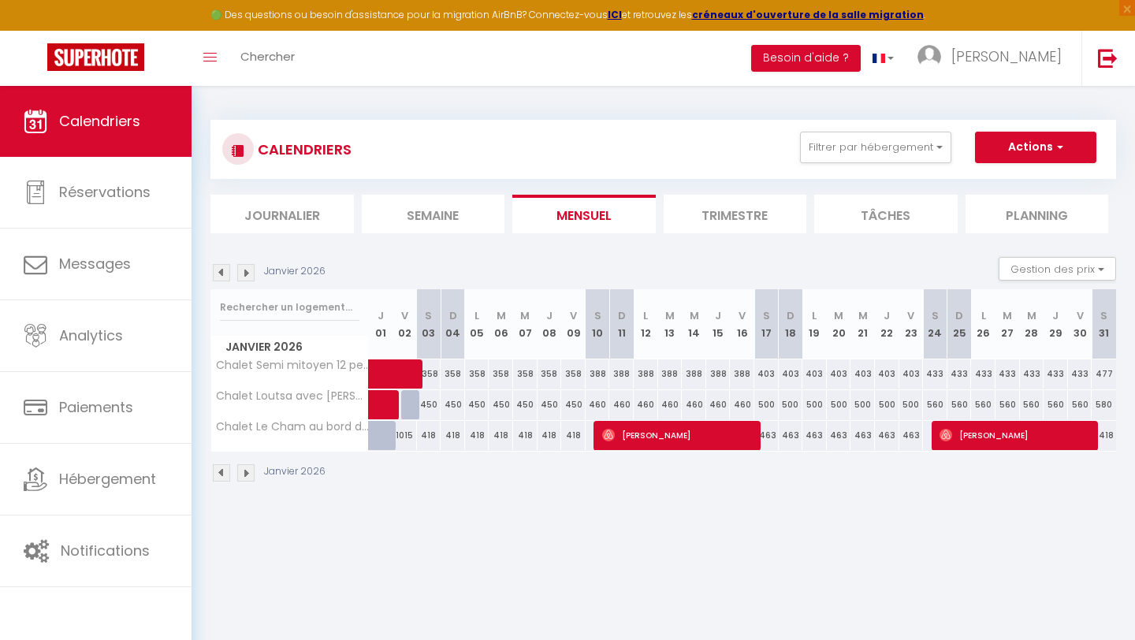
click at [225, 275] on img at bounding box center [221, 272] width 17 height 17
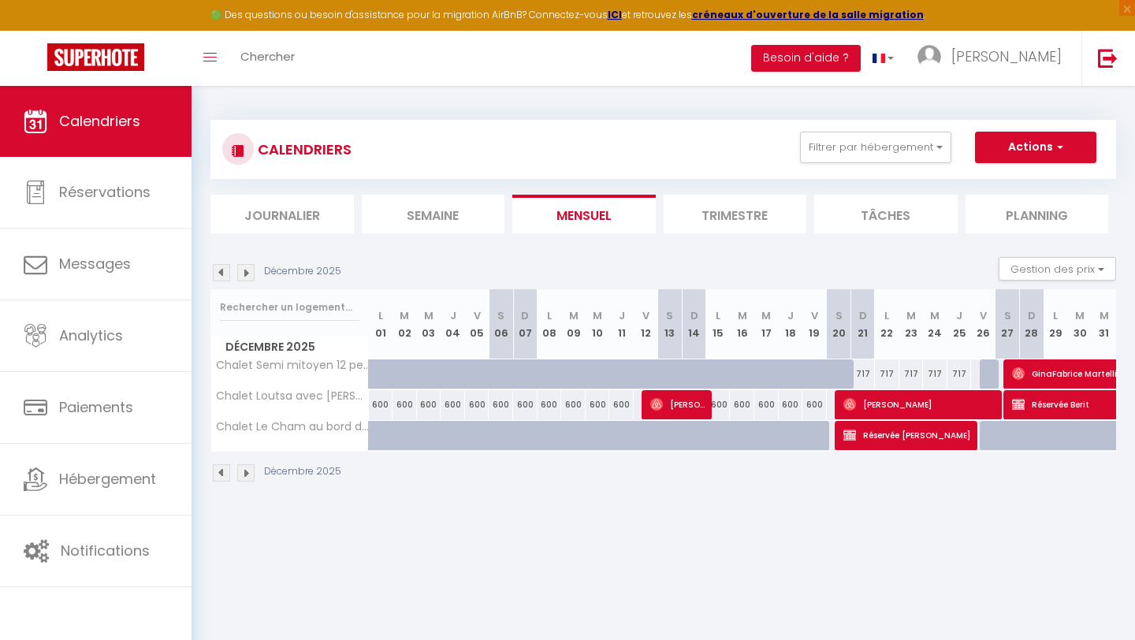
click at [244, 272] on img at bounding box center [245, 272] width 17 height 17
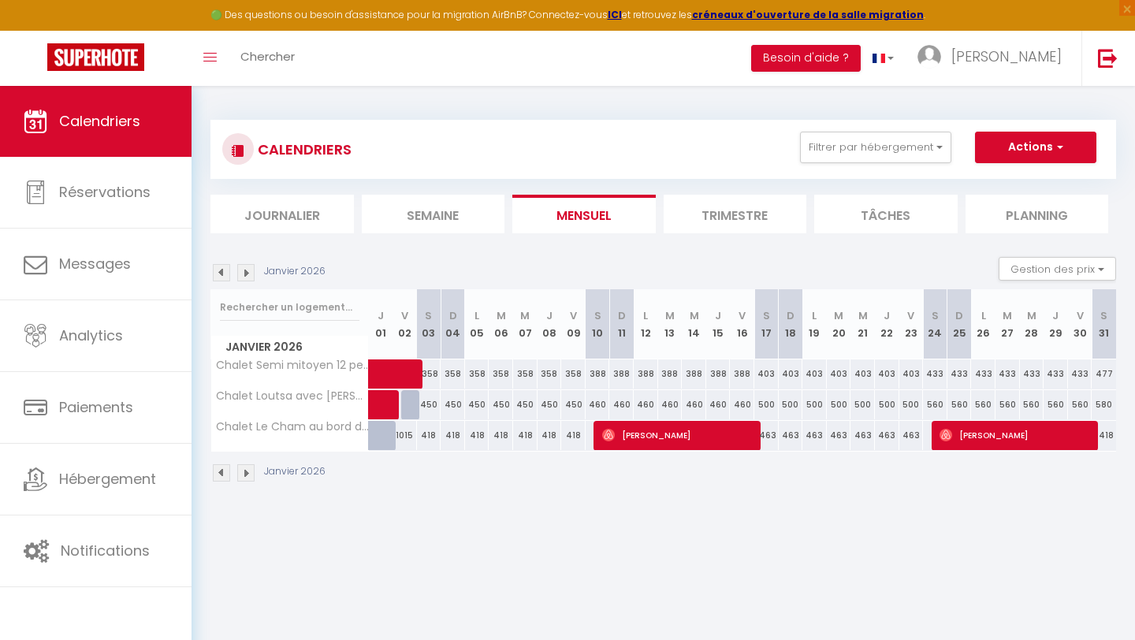
click at [244, 272] on img at bounding box center [245, 272] width 17 height 17
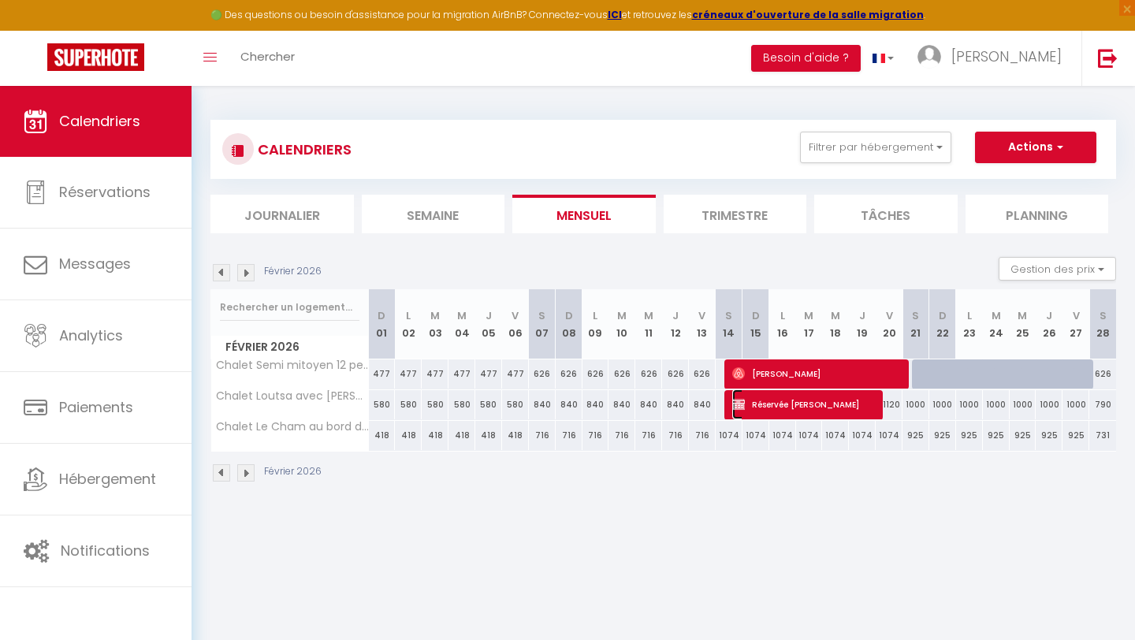
click at [793, 405] on span "Réservée [PERSON_NAME]" at bounding box center [803, 404] width 143 height 30
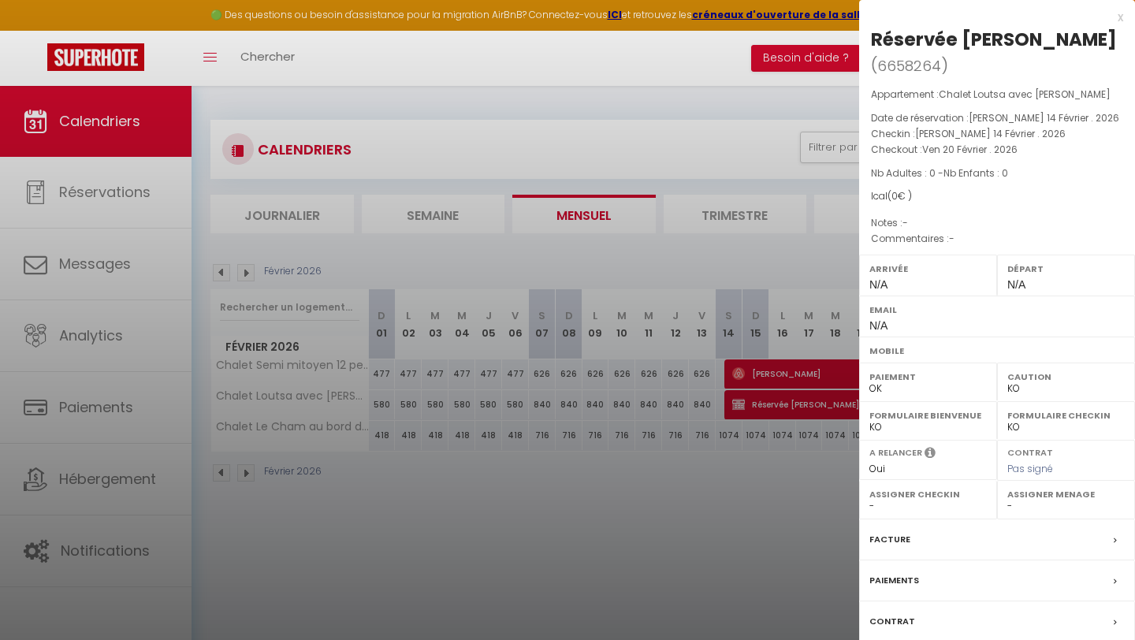
click at [1123, 15] on div "x Réservée Hanneke ( 6658264 ) Appartement : [PERSON_NAME] avec jacuzzi Date de…" at bounding box center [997, 372] width 276 height 745
click at [1123, 17] on div "x Réservée Hanneke ( 6658264 ) Appartement : [PERSON_NAME] avec jacuzzi Date de…" at bounding box center [997, 372] width 276 height 745
click at [1122, 19] on div "x" at bounding box center [991, 17] width 264 height 19
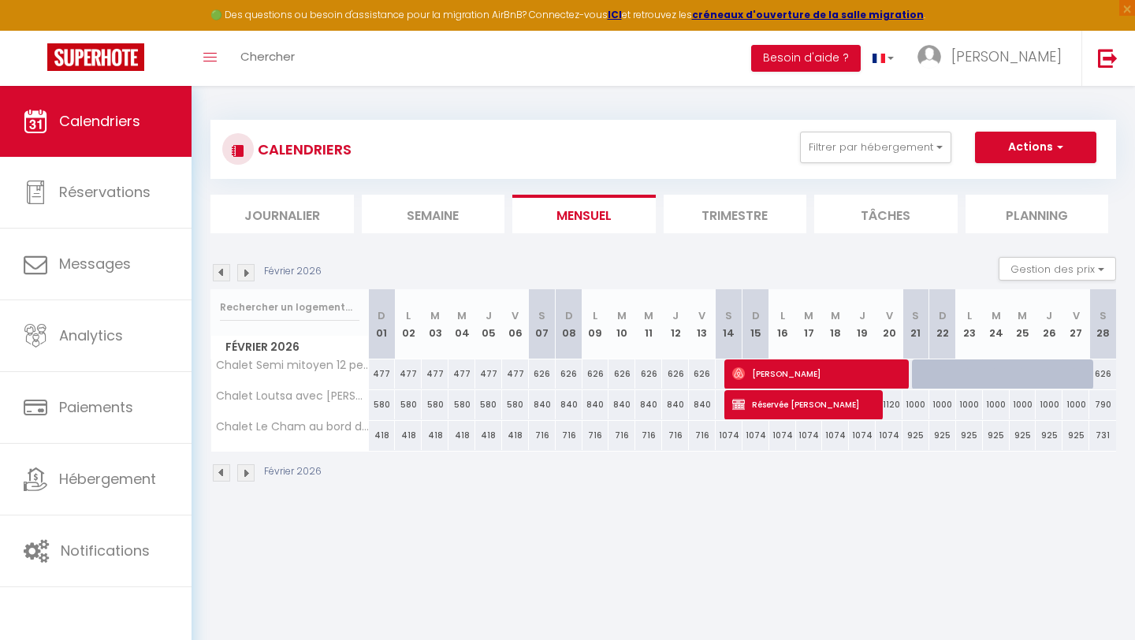
click at [222, 272] on img at bounding box center [221, 272] width 17 height 17
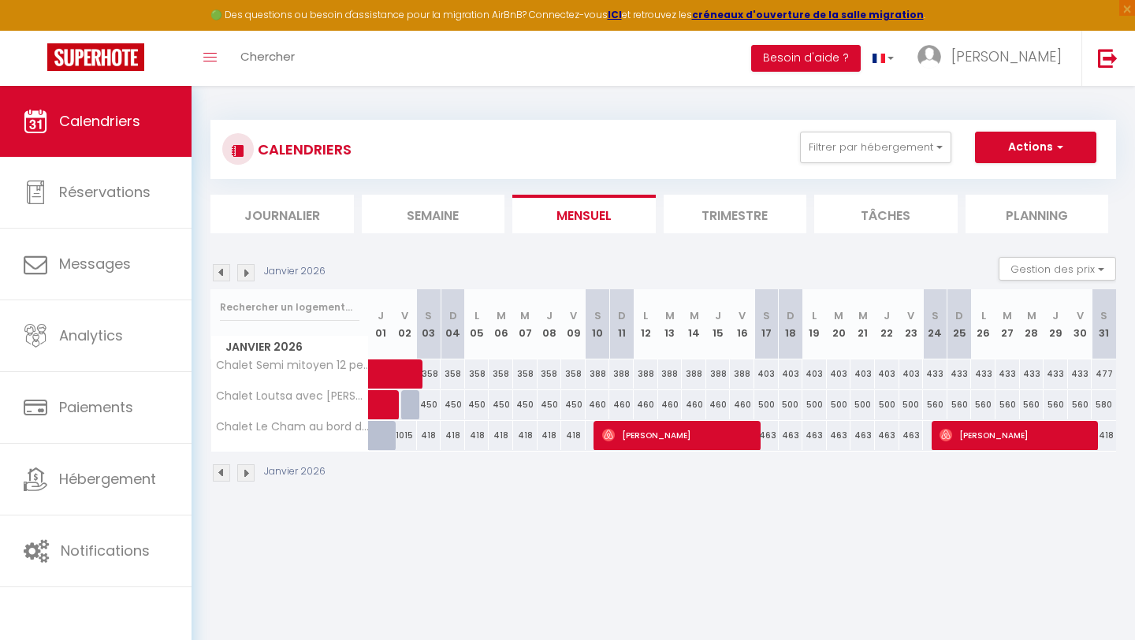
click at [222, 272] on img at bounding box center [221, 272] width 17 height 17
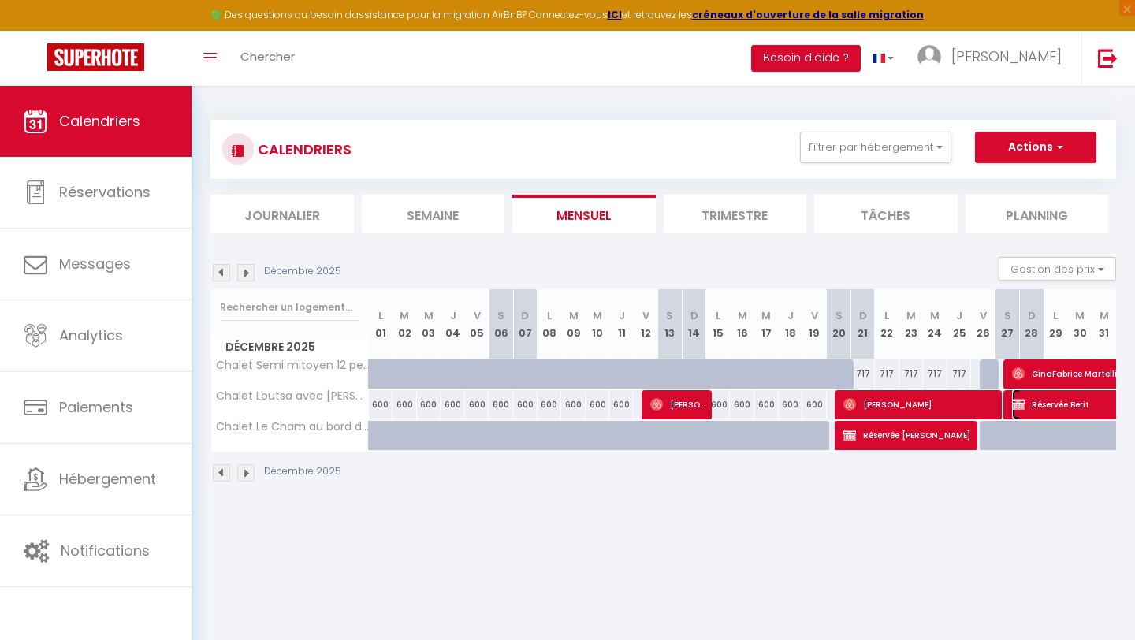
click at [1034, 400] on span "Réservée Berit" at bounding box center [1121, 404] width 218 height 30
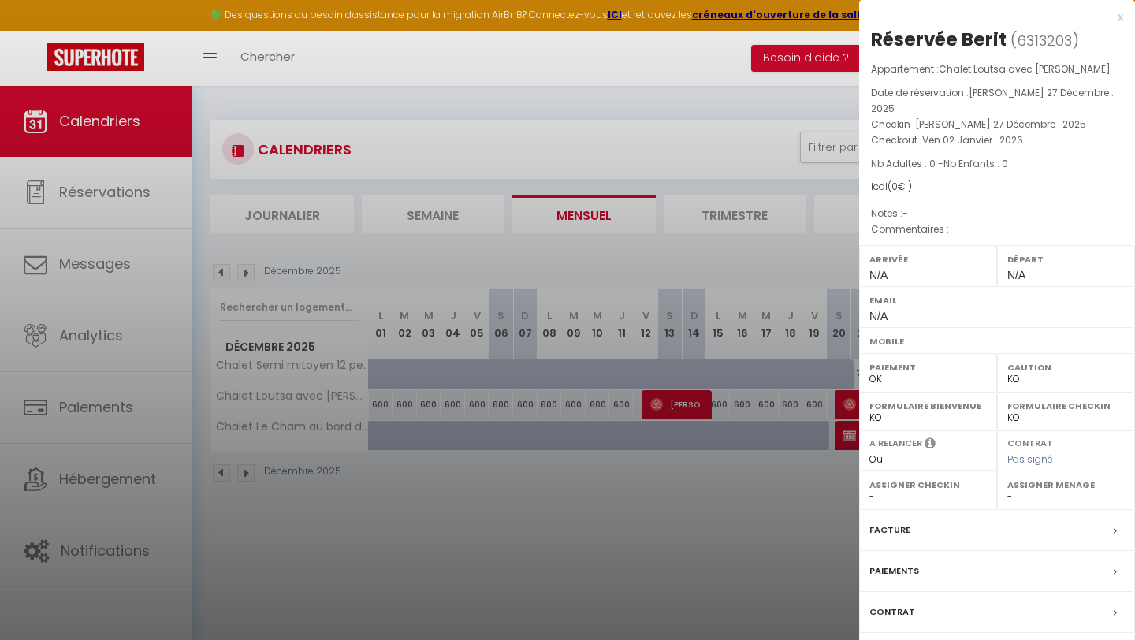
click at [1122, 18] on div "x" at bounding box center [991, 17] width 264 height 19
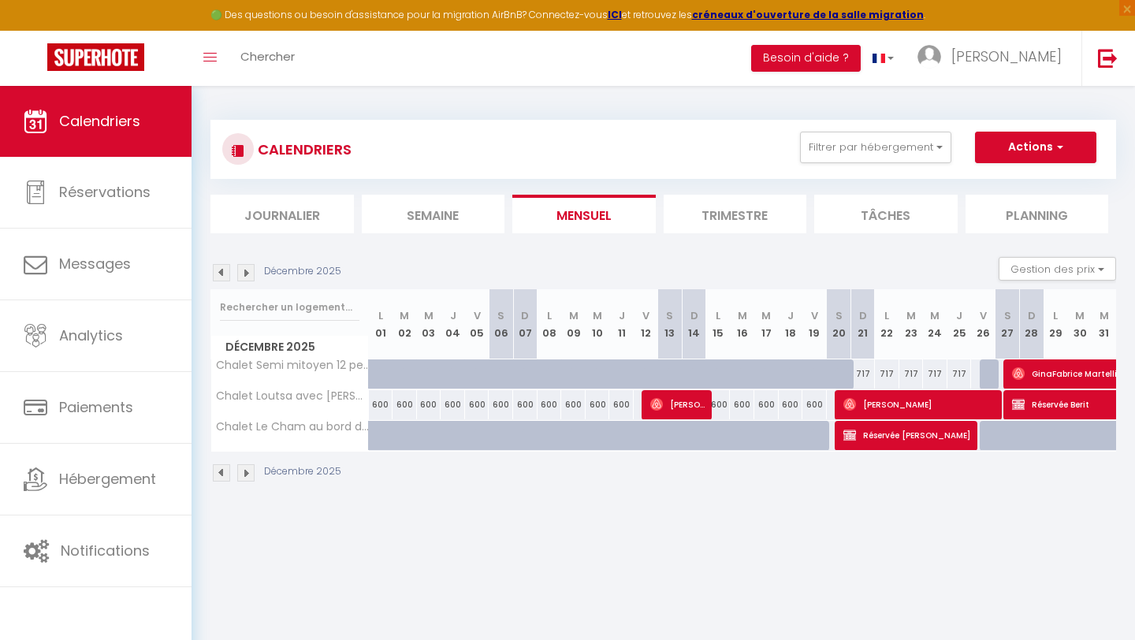
click at [247, 278] on img at bounding box center [245, 272] width 17 height 17
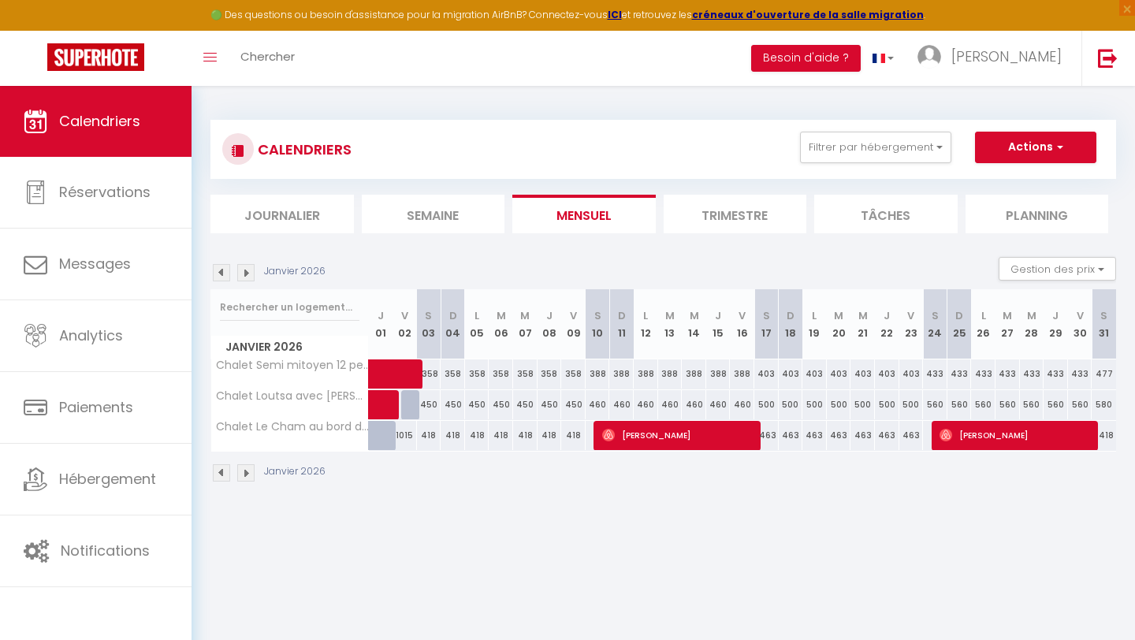
click at [247, 278] on img at bounding box center [245, 272] width 17 height 17
select select "KO"
select select "0"
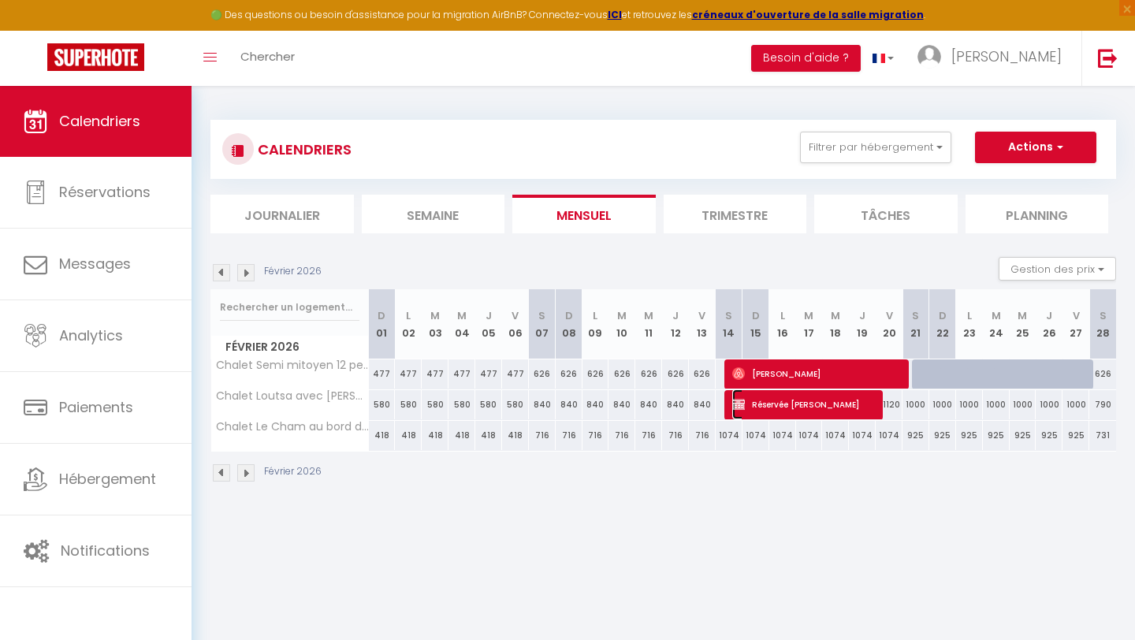
click at [805, 408] on span "Réservée [PERSON_NAME]" at bounding box center [803, 404] width 143 height 30
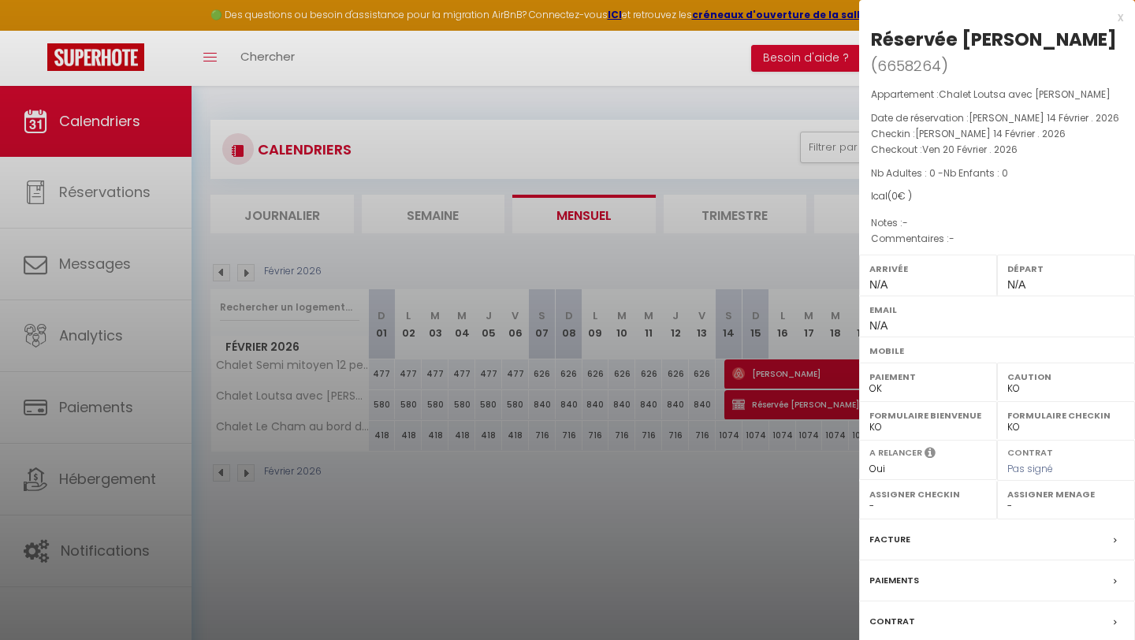
click at [1119, 20] on div "x" at bounding box center [991, 17] width 264 height 19
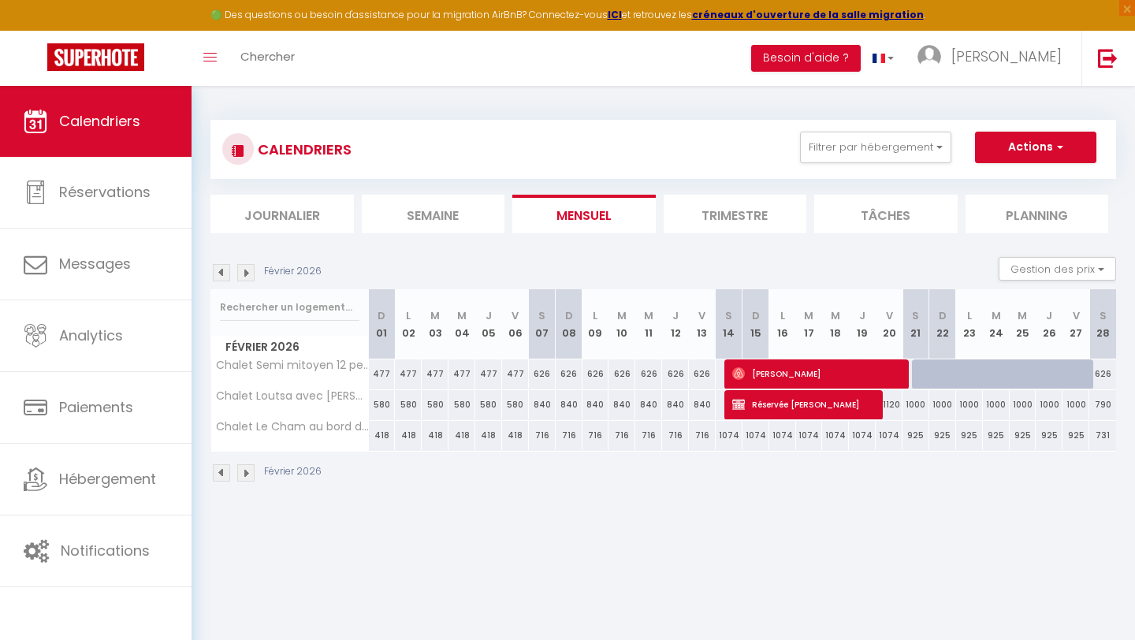
click at [250, 276] on img at bounding box center [245, 272] width 17 height 17
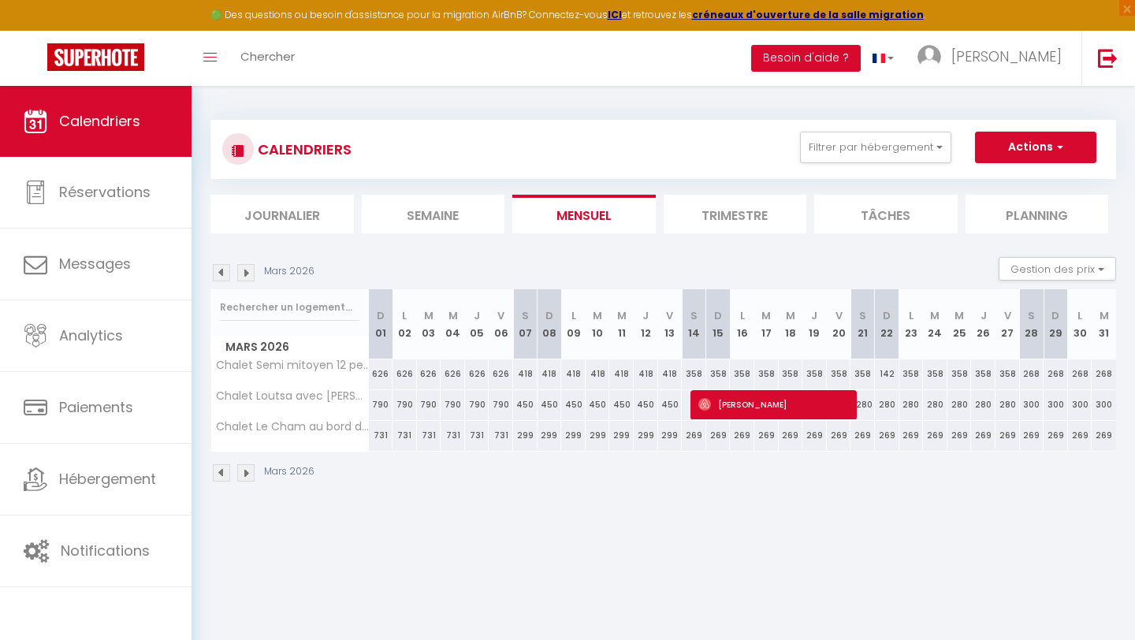
click at [250, 276] on img at bounding box center [245, 272] width 17 height 17
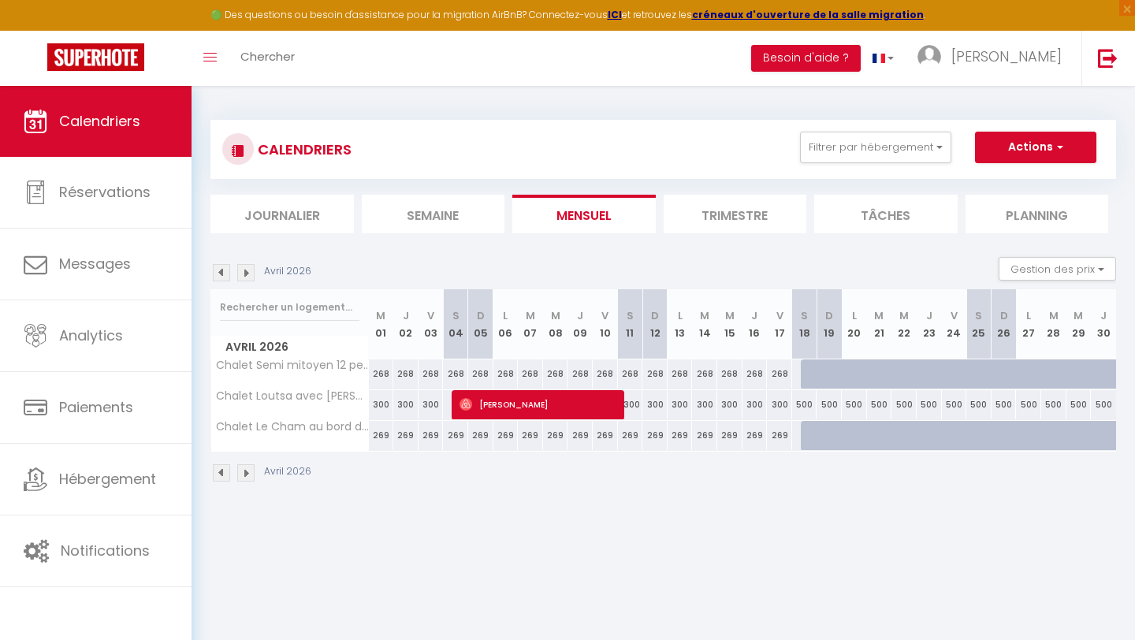
click at [250, 276] on img at bounding box center [245, 272] width 17 height 17
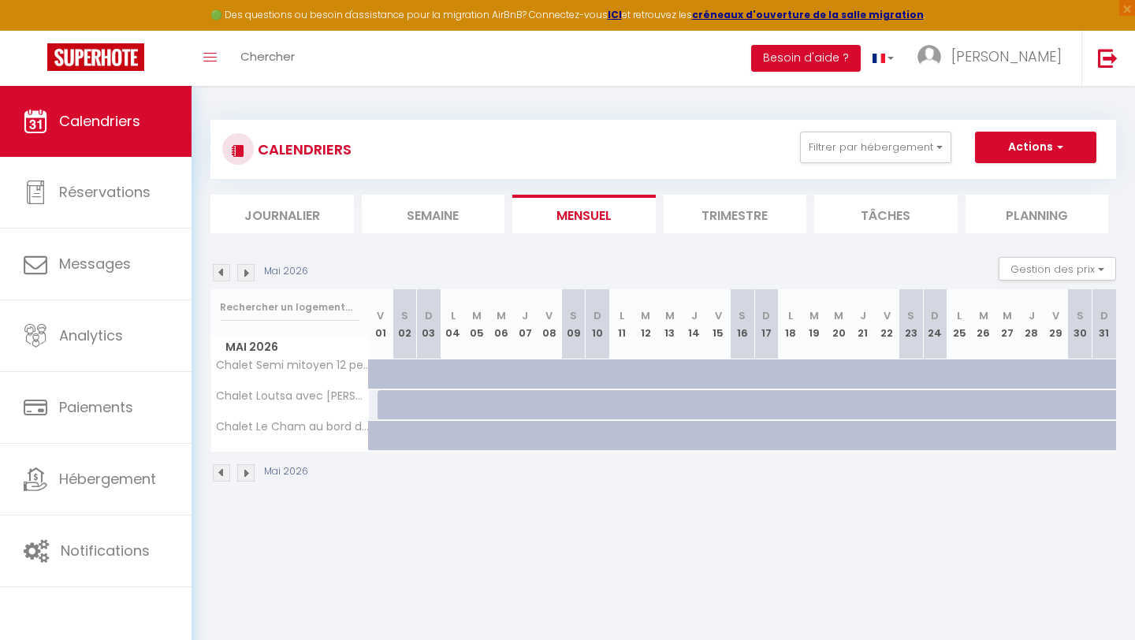
click at [219, 275] on img at bounding box center [221, 272] width 17 height 17
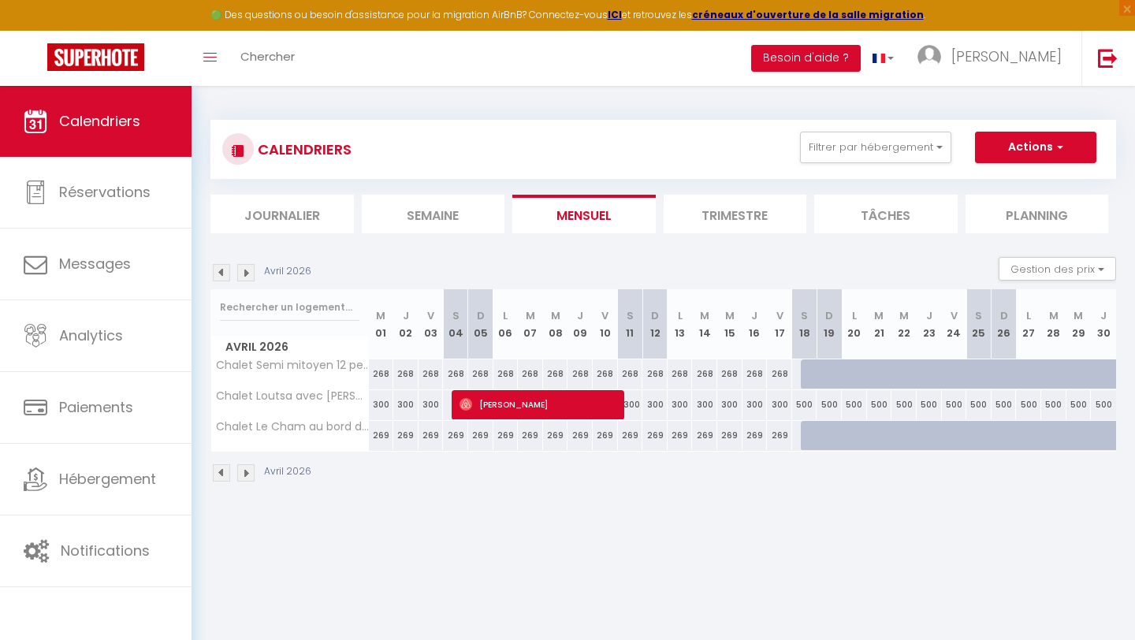
click at [219, 275] on img at bounding box center [221, 272] width 17 height 17
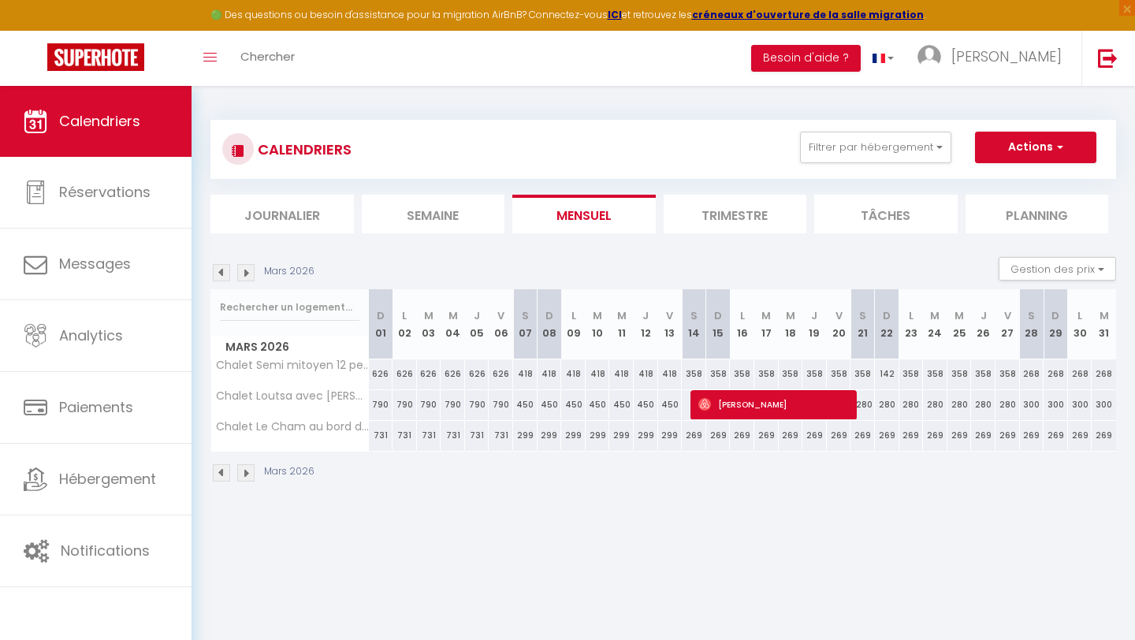
click at [219, 275] on img at bounding box center [221, 272] width 17 height 17
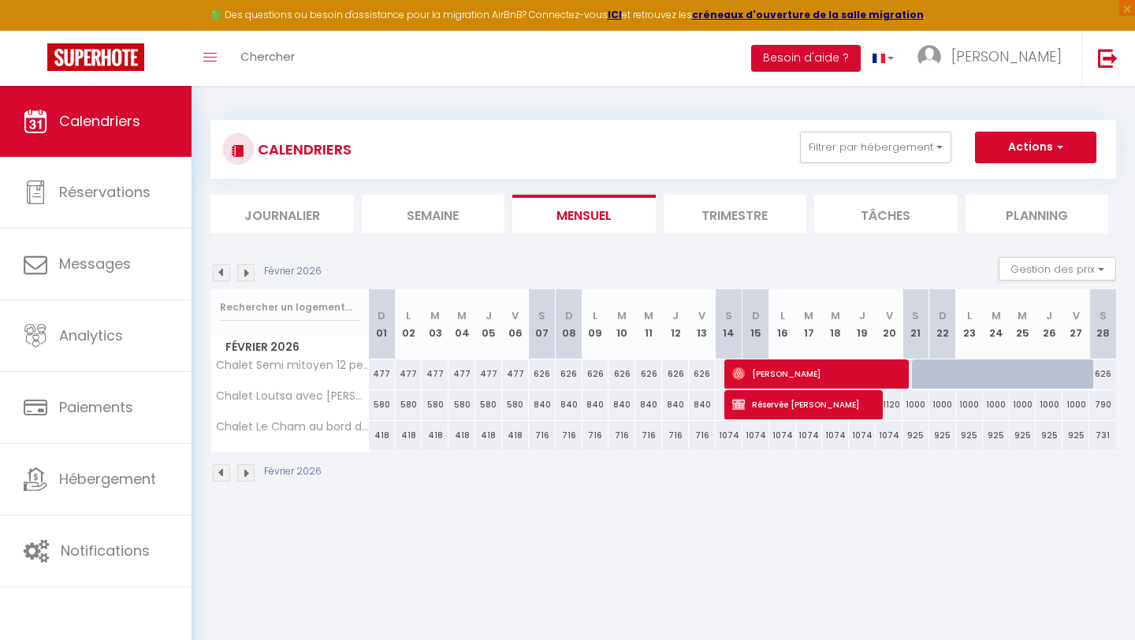
click at [219, 275] on img at bounding box center [221, 272] width 17 height 17
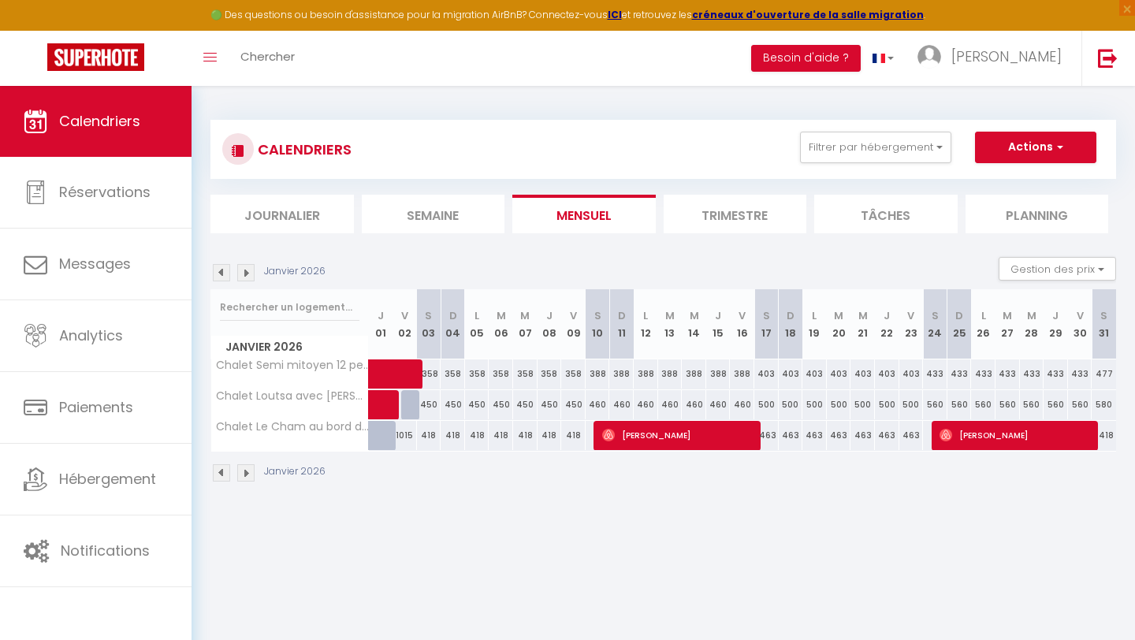
click at [252, 280] on img at bounding box center [245, 272] width 17 height 17
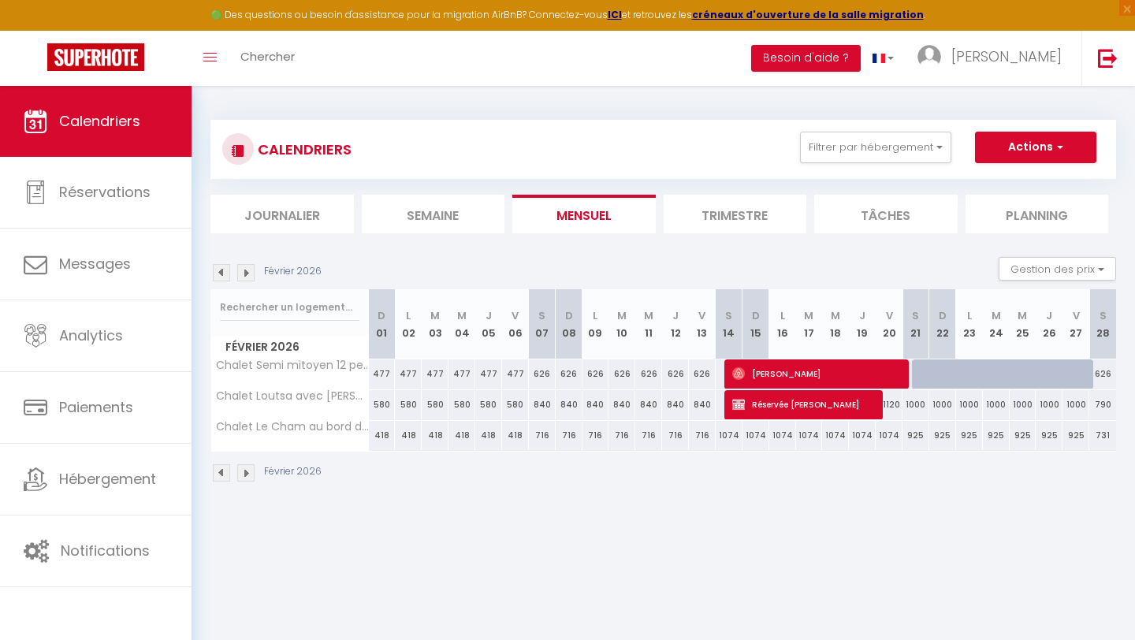
click at [248, 275] on img at bounding box center [245, 272] width 17 height 17
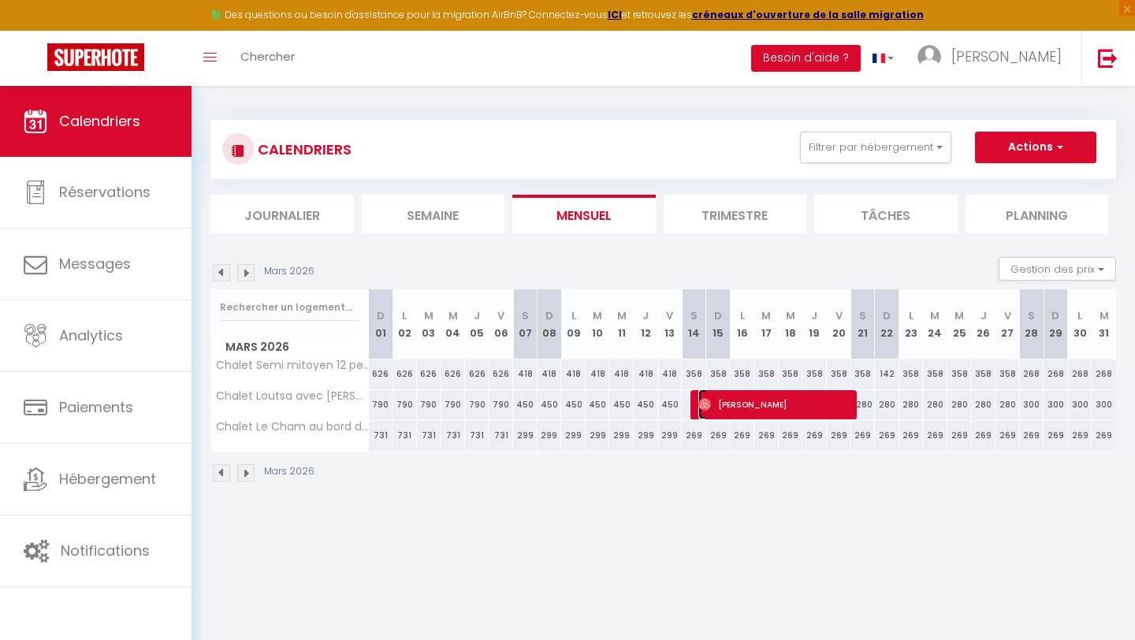
click at [793, 398] on span "[PERSON_NAME]" at bounding box center [775, 404] width 154 height 30
select select "OK"
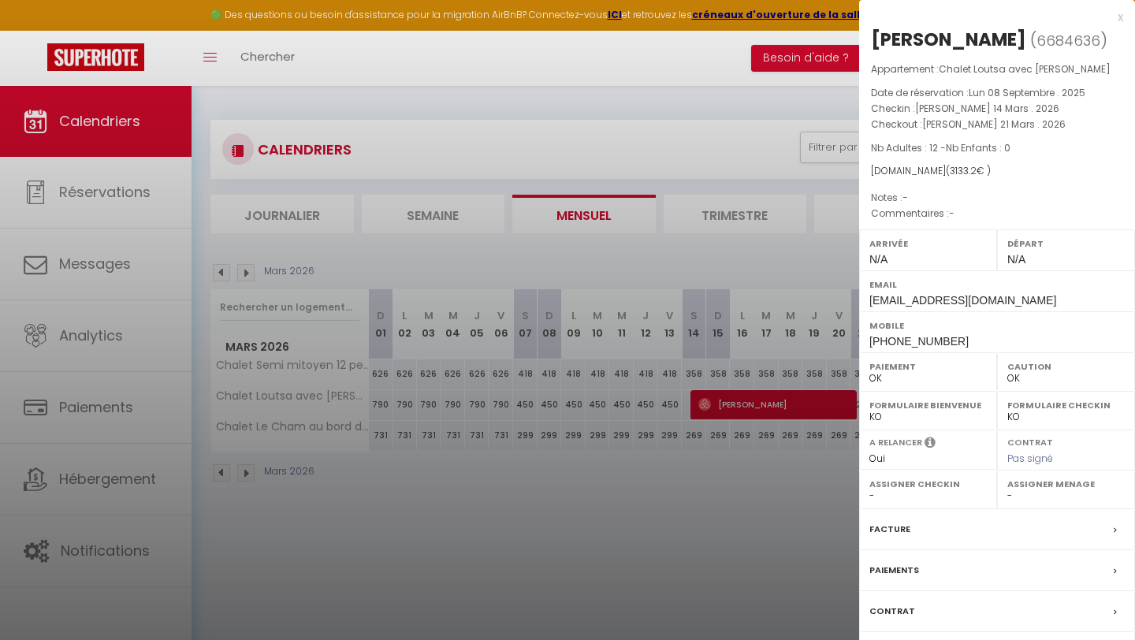
click at [1119, 20] on div "x" at bounding box center [991, 17] width 264 height 19
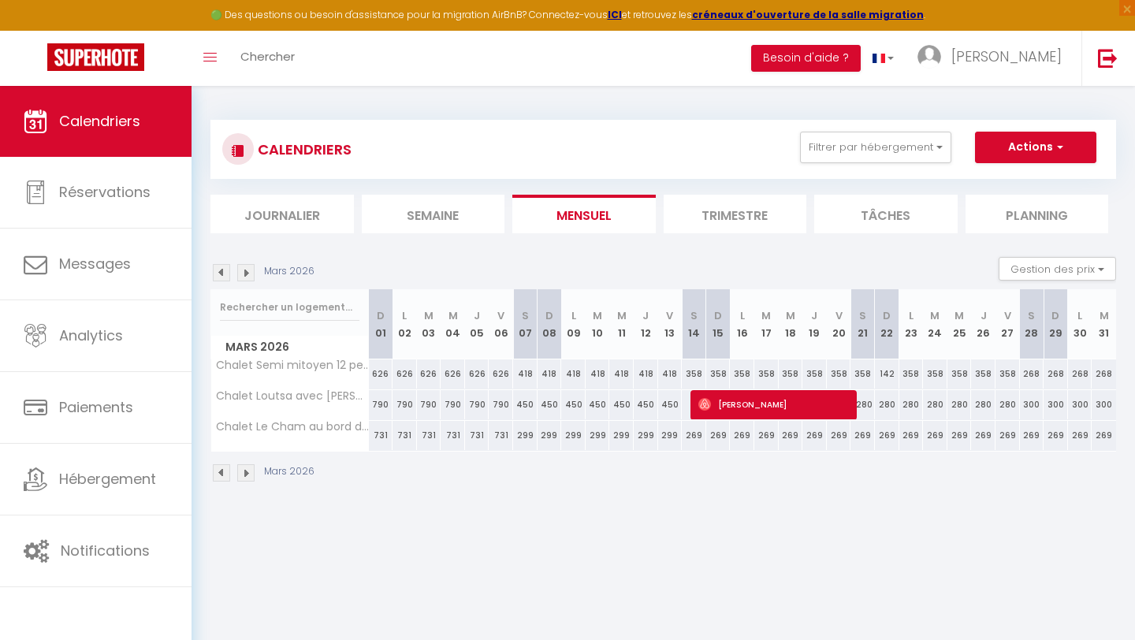
click at [248, 279] on img at bounding box center [245, 272] width 17 height 17
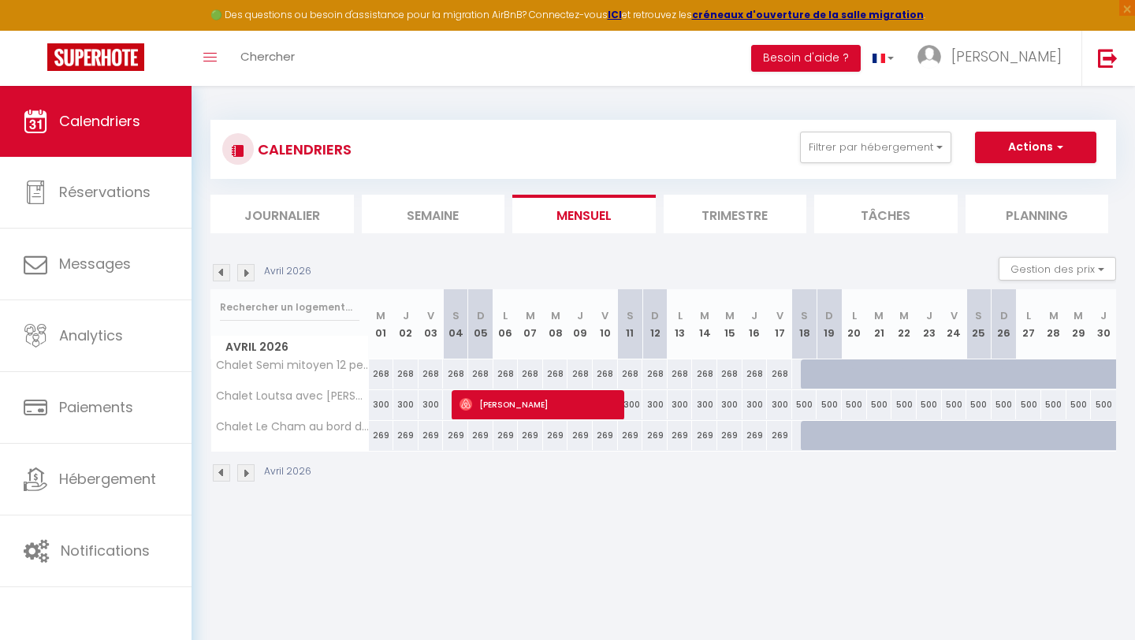
click at [251, 274] on img at bounding box center [245, 272] width 17 height 17
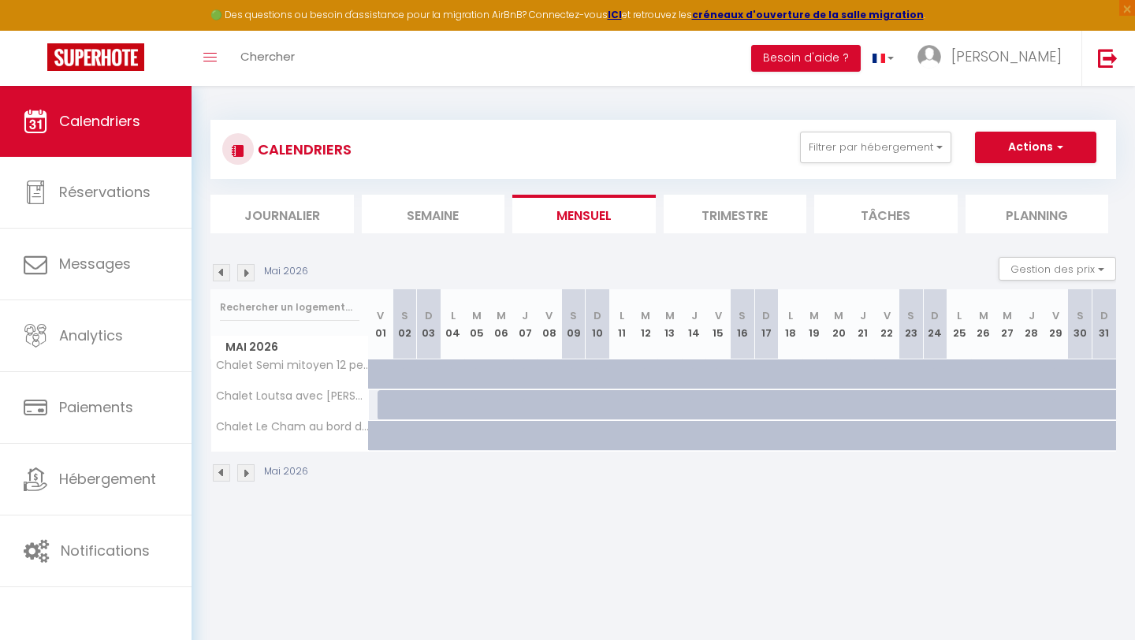
click at [218, 274] on img at bounding box center [221, 272] width 17 height 17
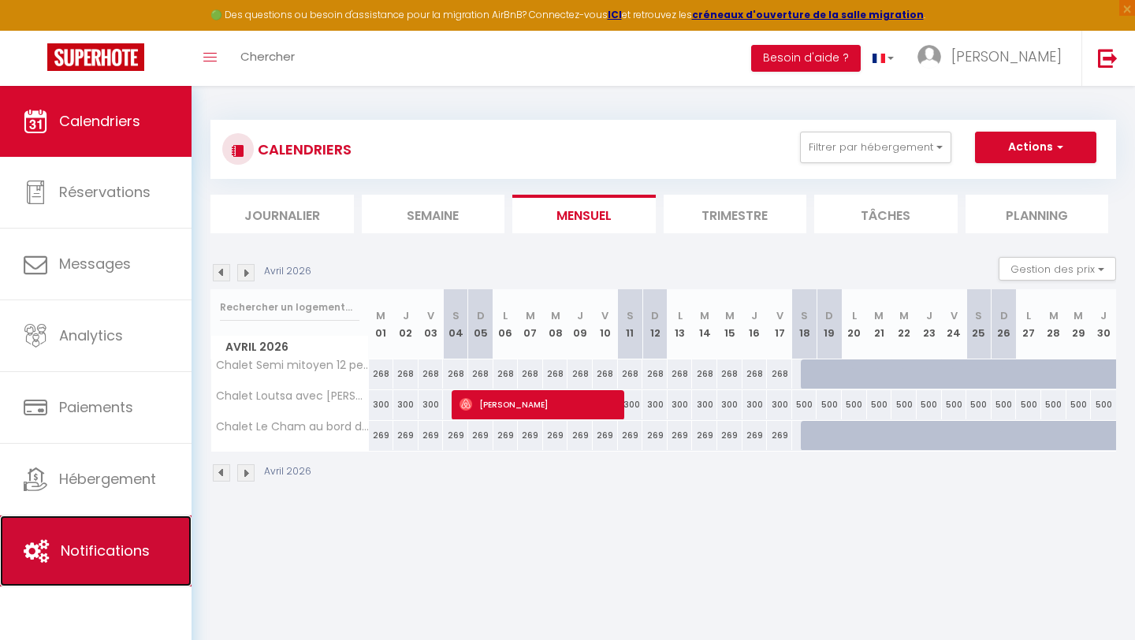
click at [83, 531] on link "Notifications" at bounding box center [96, 551] width 192 height 71
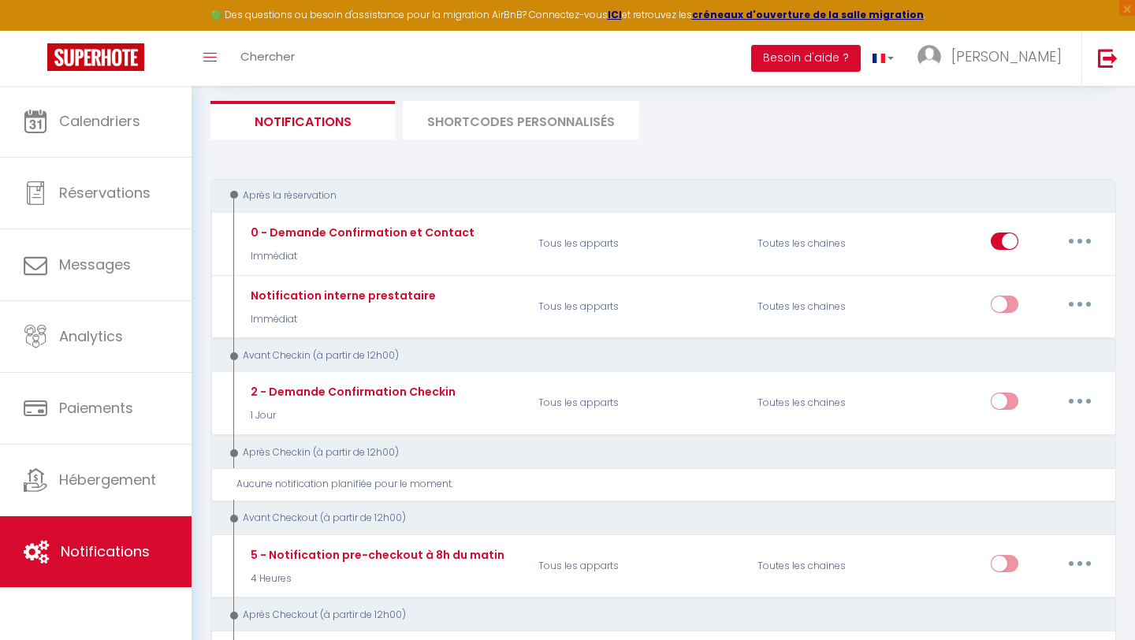
scroll to position [114, 0]
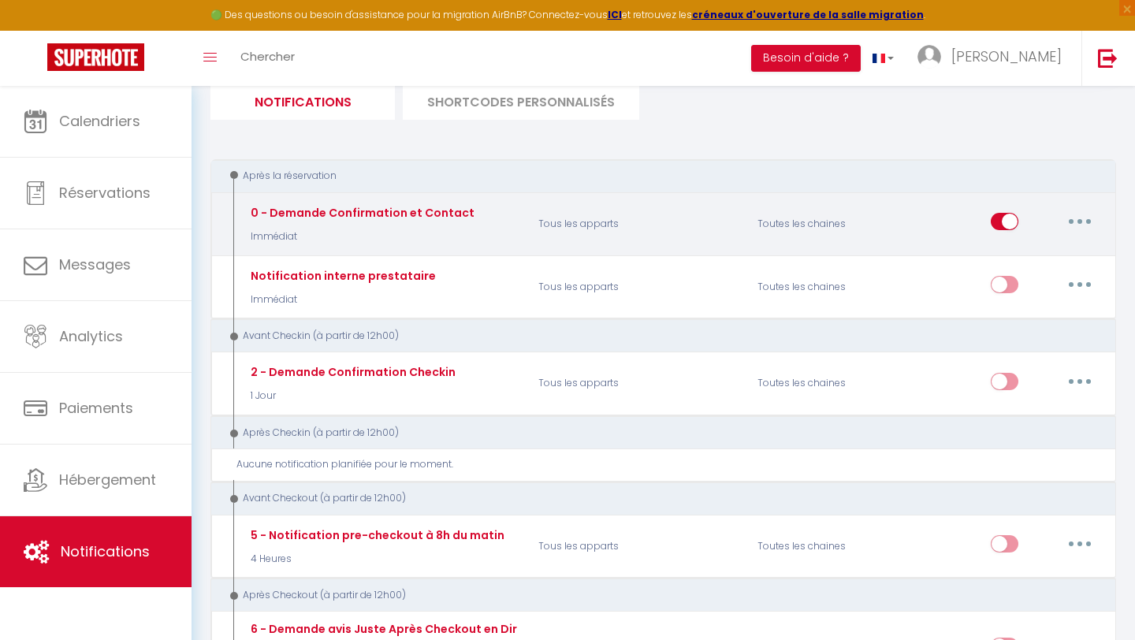
click at [486, 241] on div "0 - Demande Confirmation et Contact Immédiat" at bounding box center [382, 224] width 292 height 46
click at [1073, 222] on button "button" at bounding box center [1080, 221] width 44 height 25
click at [1006, 310] on link "Tester" at bounding box center [1039, 314] width 117 height 27
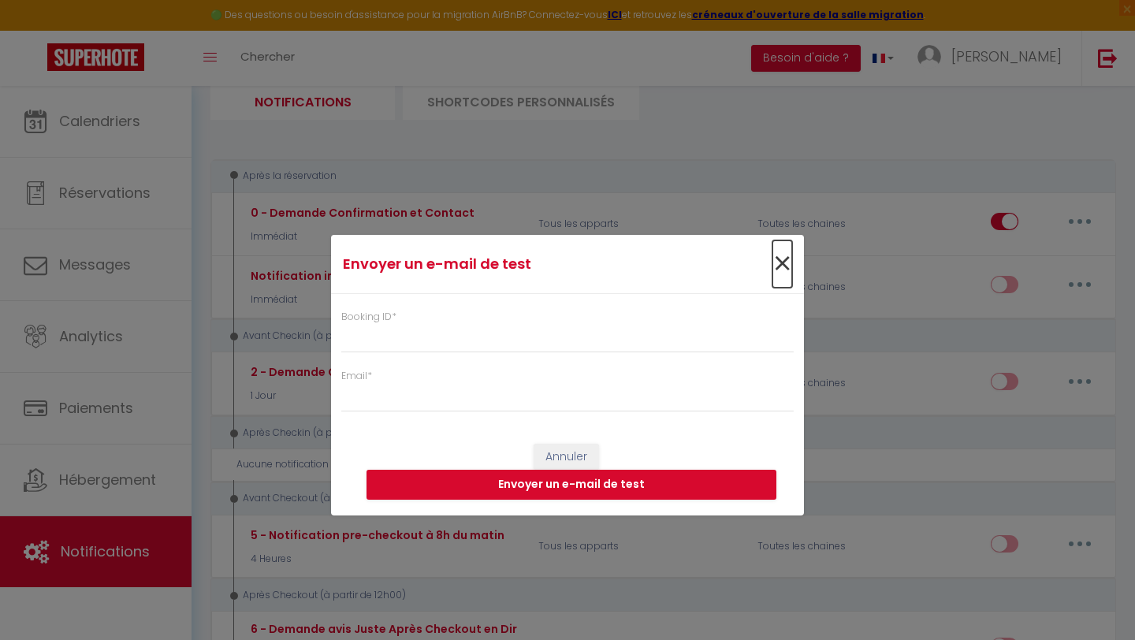
click at [783, 259] on span "×" at bounding box center [782, 263] width 20 height 47
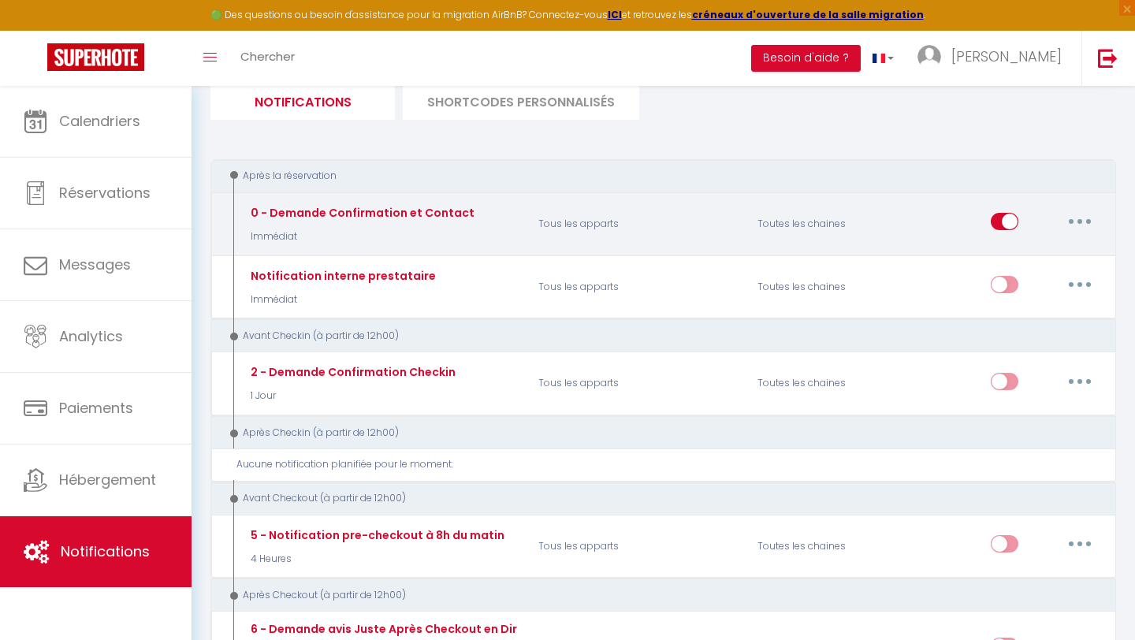
click at [1076, 219] on button "button" at bounding box center [1080, 221] width 44 height 25
click at [1010, 254] on link "Editer" at bounding box center [1039, 257] width 117 height 27
type input "0 - Demande Confirmation et Contact"
select select "Immédiat"
select select "if_booking_is_paid"
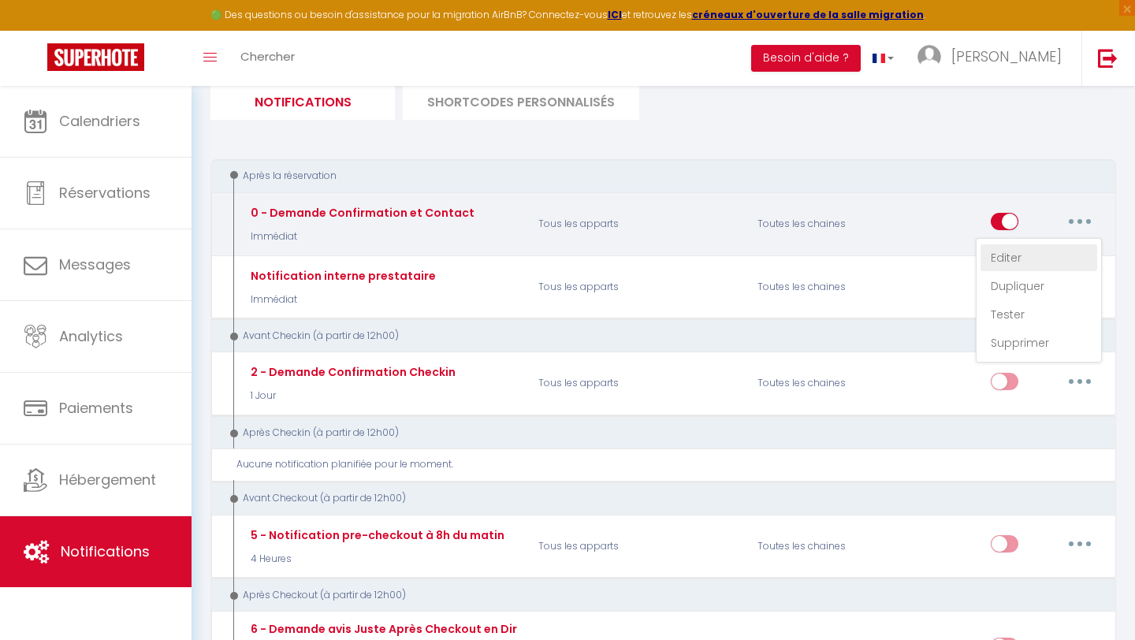
checkbox input "true"
checkbox input "false"
radio input "true"
type input "Merci de confirmer votre réservation - [BOOKING:ID] - [GUEST:FIRST_NAME] [GUEST…"
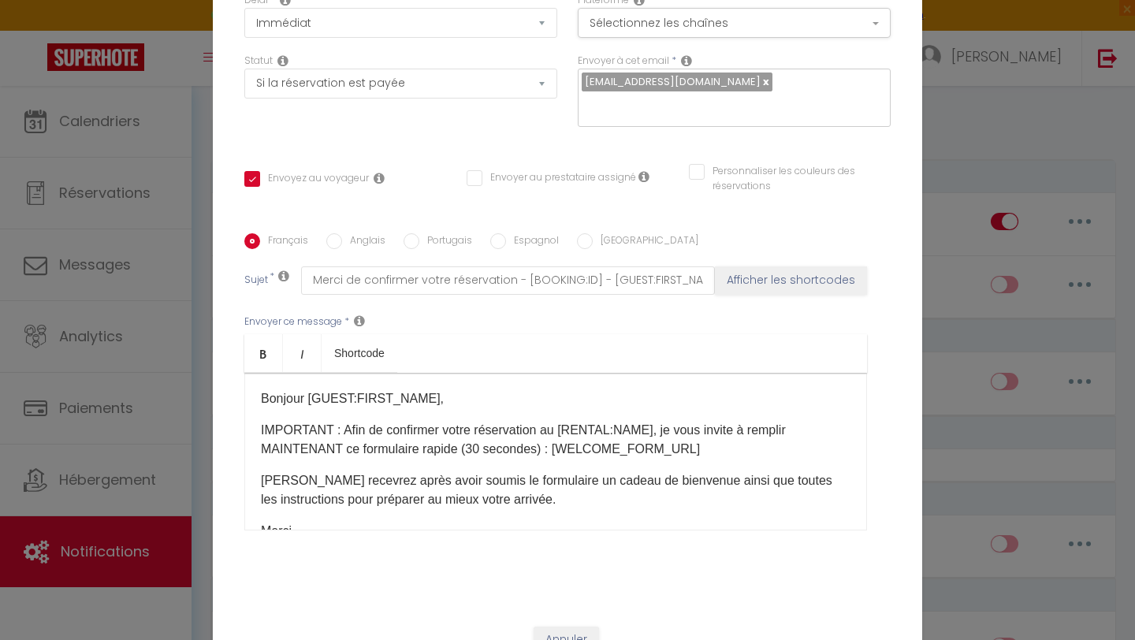
scroll to position [0, 0]
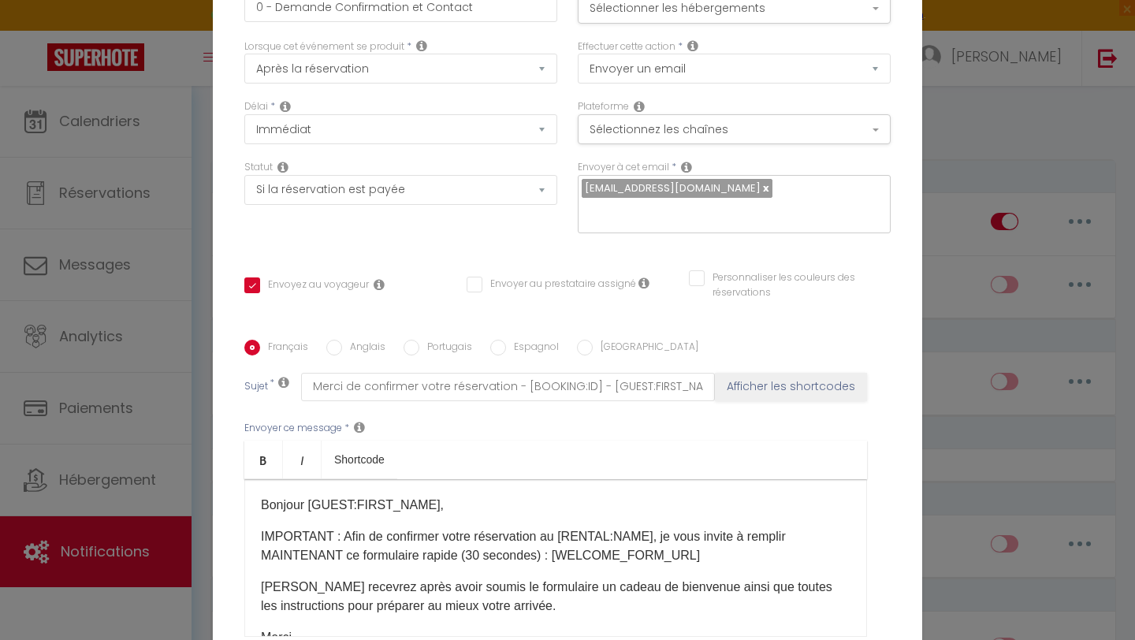
click at [938, 334] on div "Modifier la notification × Titre * 0 - Demande Confirmation et Contact Pour cet…" at bounding box center [567, 320] width 1135 height 640
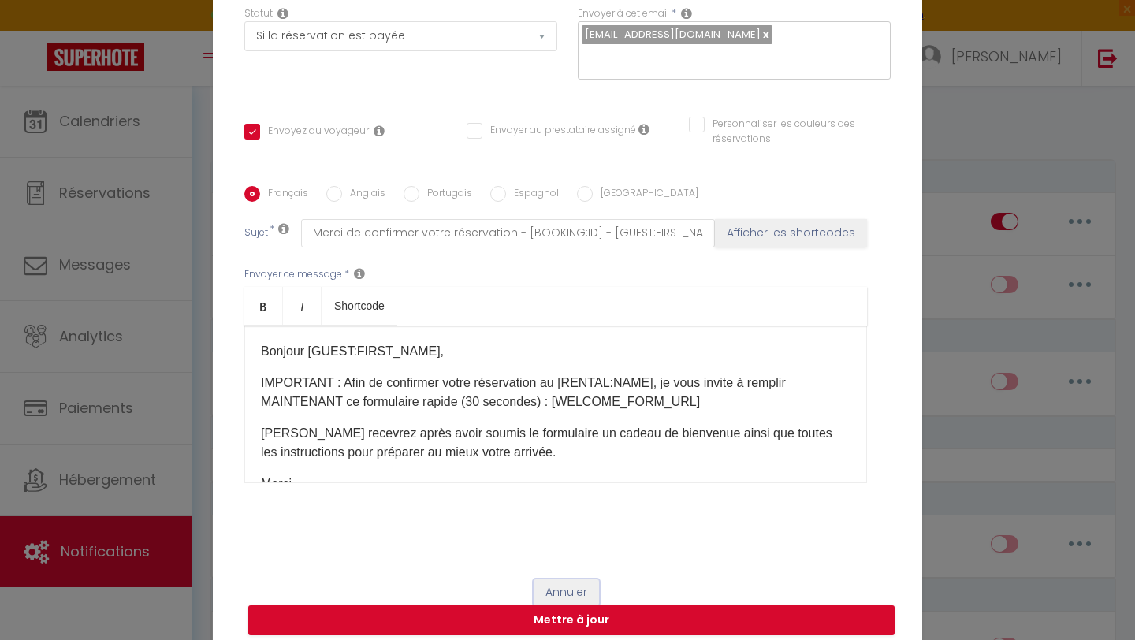
click at [575, 579] on button "Annuler" at bounding box center [566, 592] width 65 height 27
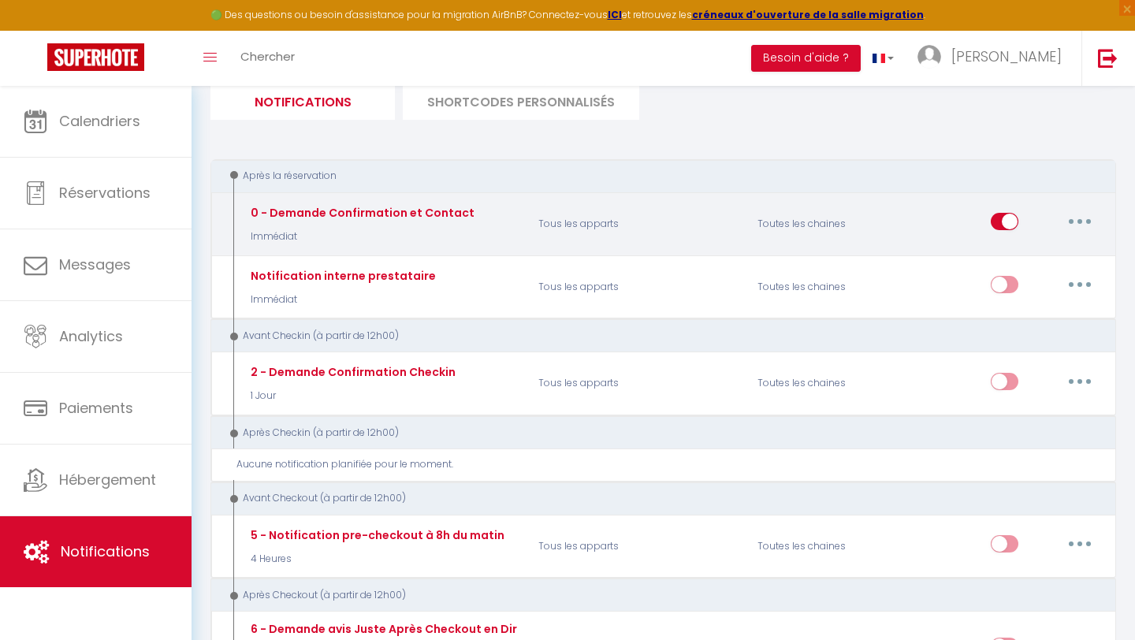
click at [1007, 222] on input "checkbox" at bounding box center [1005, 225] width 28 height 24
checkbox input "false"
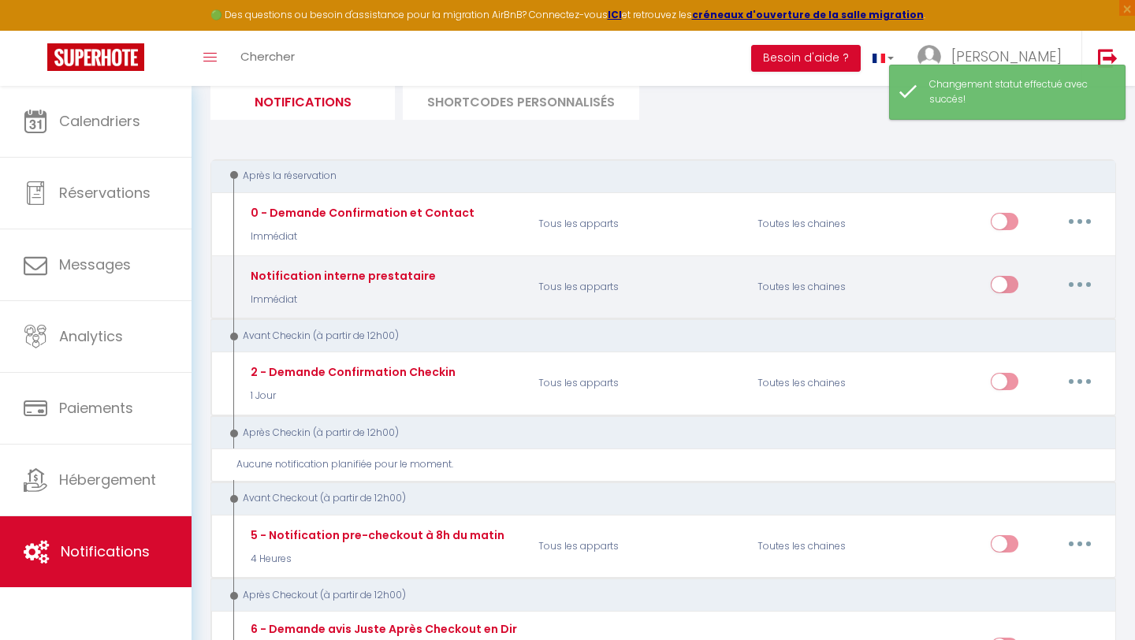
click at [573, 288] on p "Tous les apparts" at bounding box center [637, 287] width 219 height 46
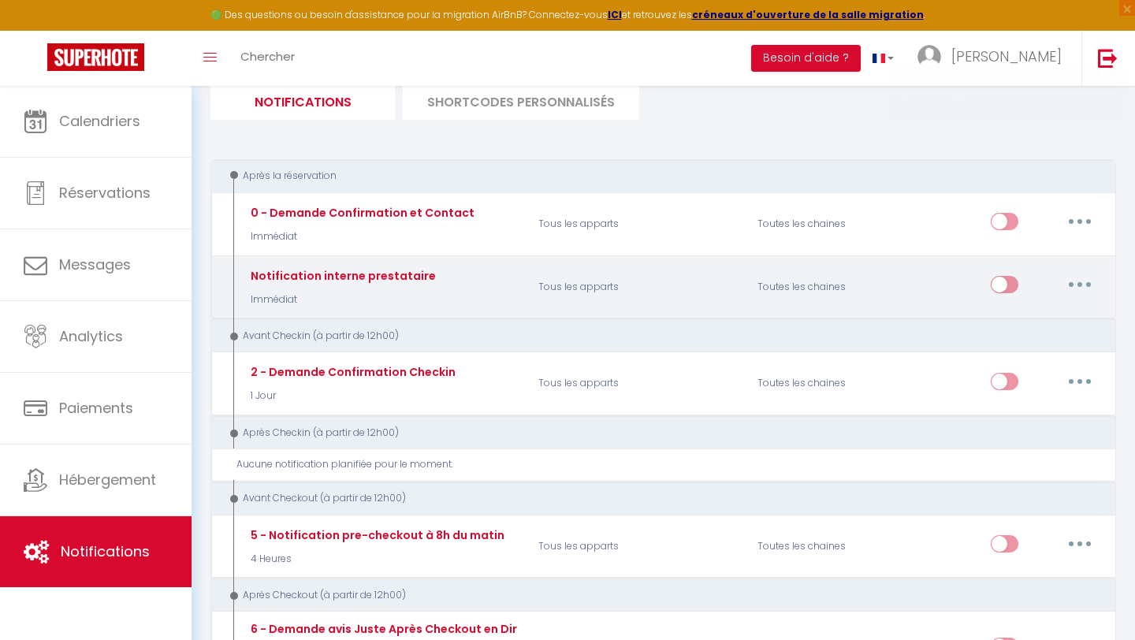
click at [1081, 285] on icon "button" at bounding box center [1080, 284] width 5 height 5
click at [1012, 321] on link "Editer" at bounding box center [1039, 320] width 117 height 27
type input "Notification interne prestataire"
select select
checkbox input "false"
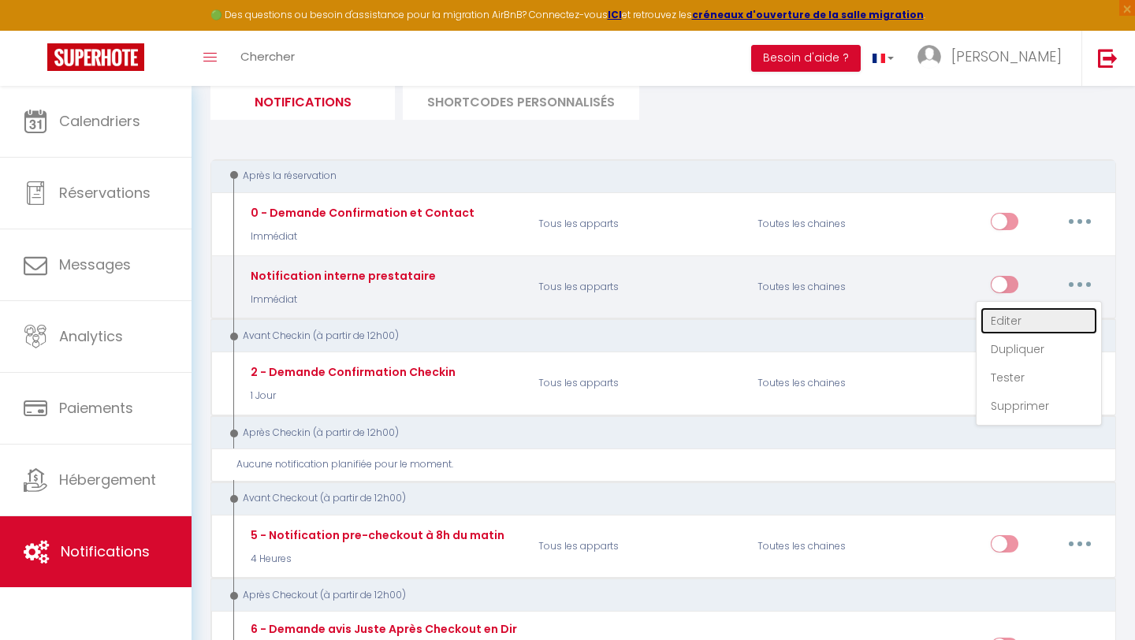
checkbox input "false"
type input "Nouvelle réservation - [RENTAL:NAME] - [GUEST:NAME] - [CHECKING:DD-MM-YYYY] au …"
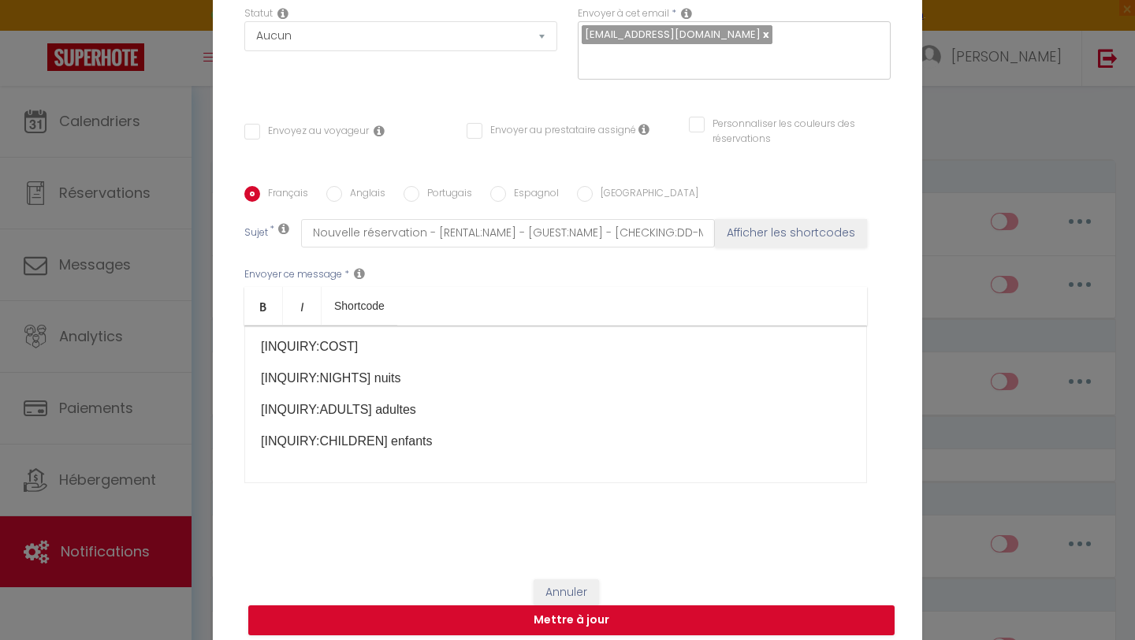
scroll to position [0, 0]
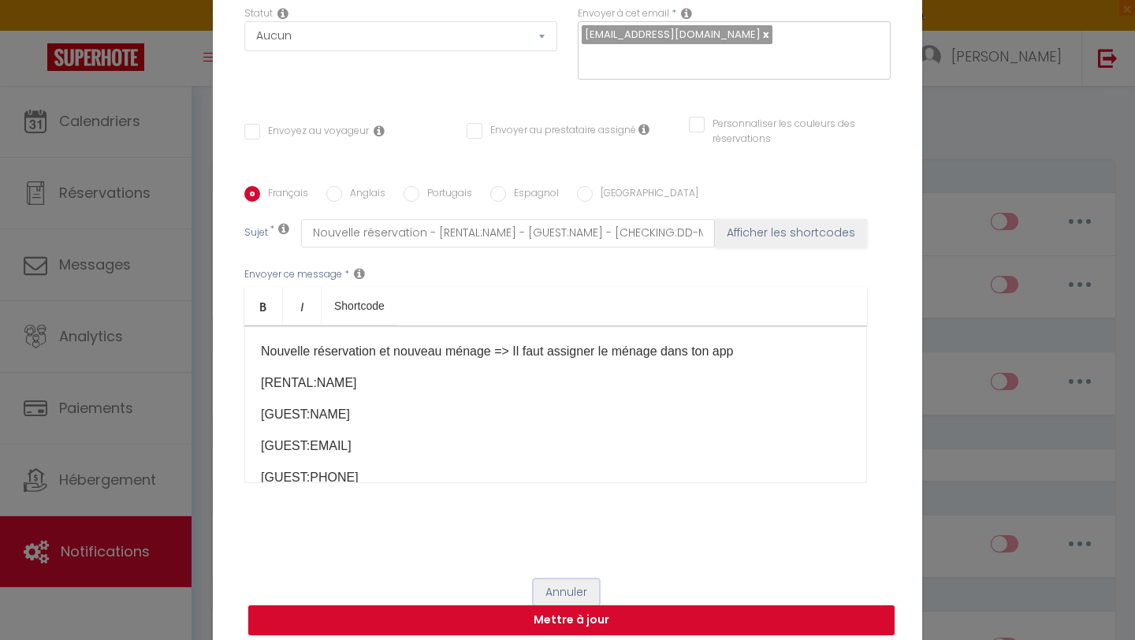
click at [580, 579] on button "Annuler" at bounding box center [566, 592] width 65 height 27
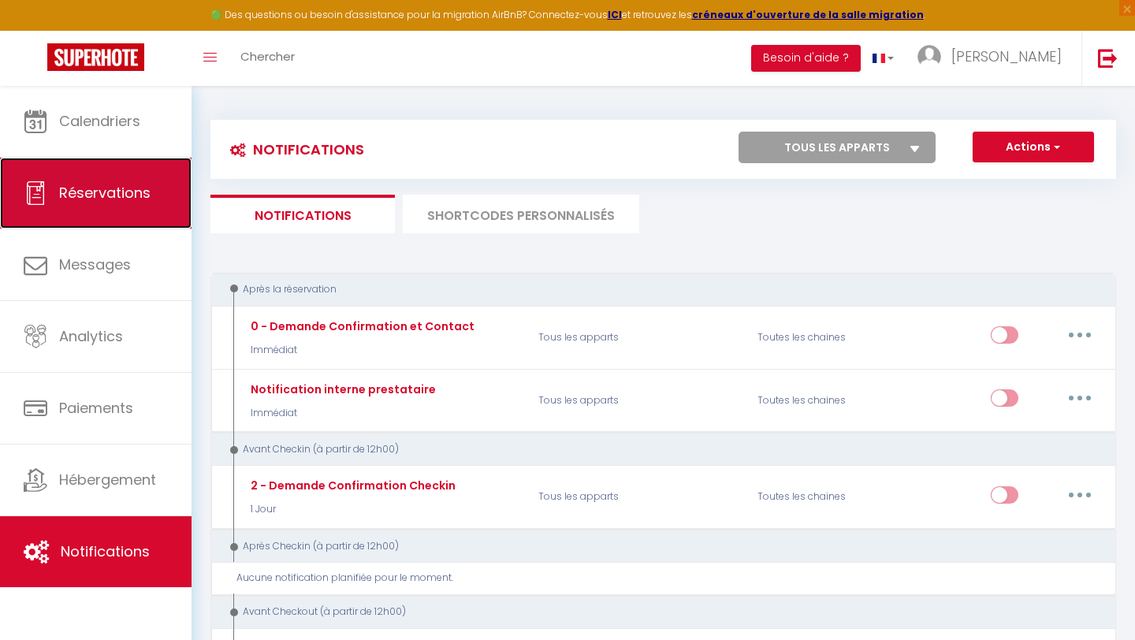
click at [121, 187] on span "Réservations" at bounding box center [104, 193] width 91 height 20
select select "not_cancelled"
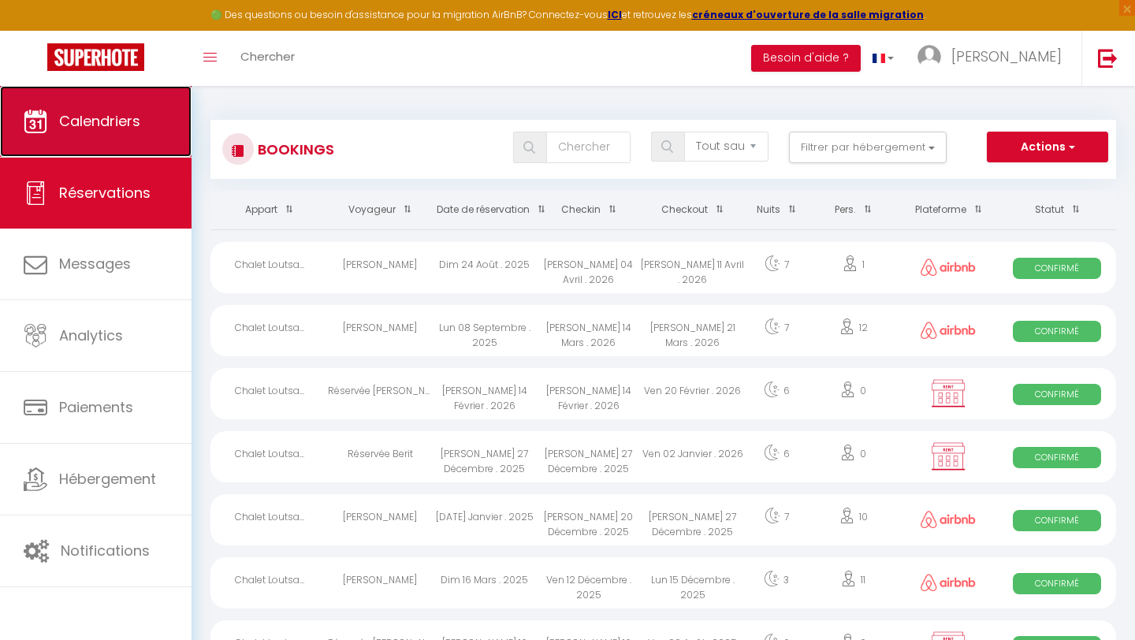
click at [135, 125] on span "Calendriers" at bounding box center [99, 121] width 81 height 20
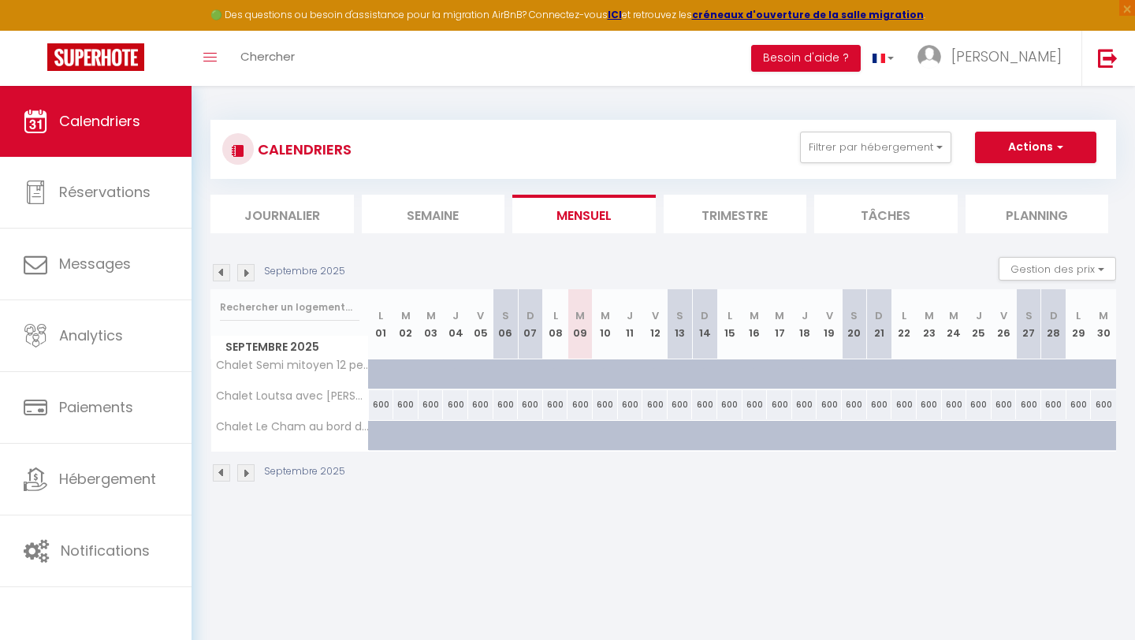
click at [247, 275] on img at bounding box center [245, 272] width 17 height 17
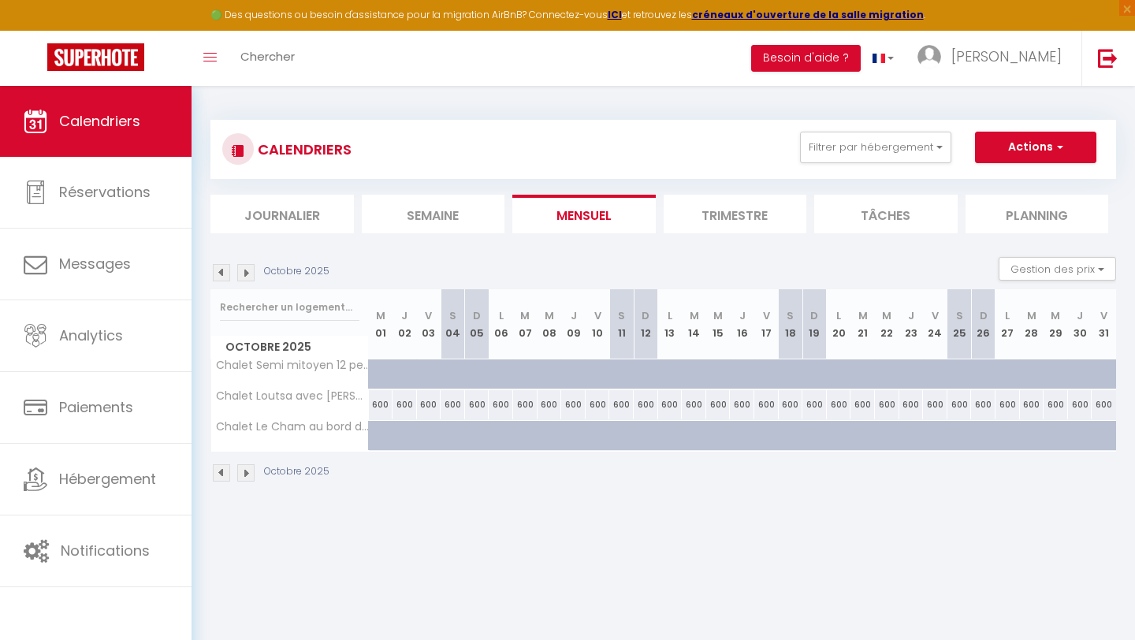
click at [248, 275] on img at bounding box center [245, 272] width 17 height 17
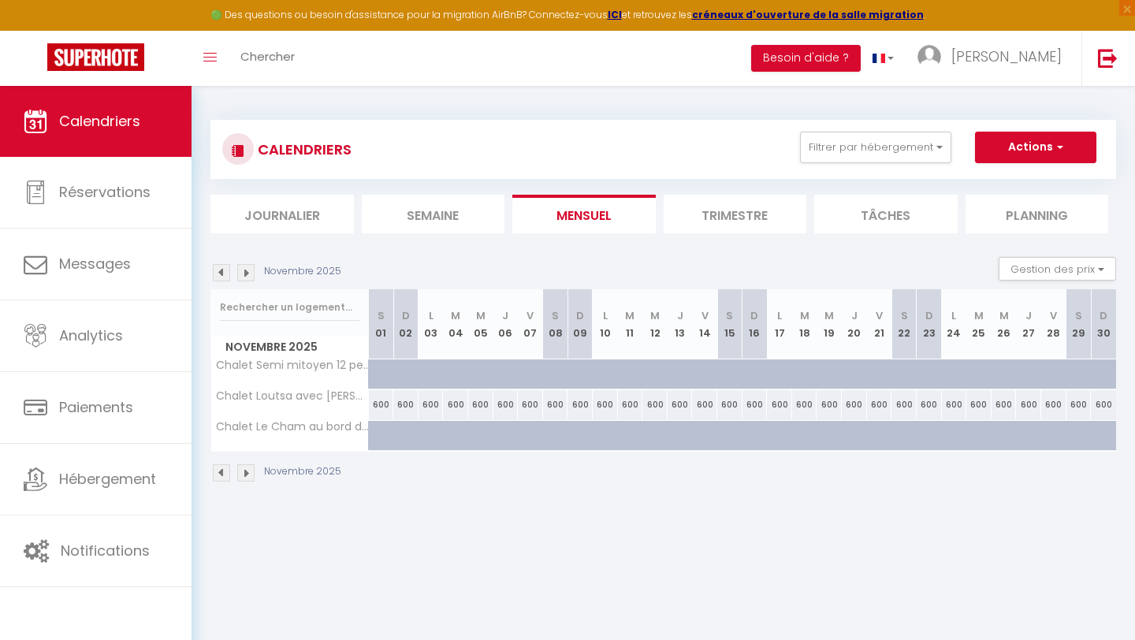
click at [248, 275] on img at bounding box center [245, 272] width 17 height 17
select select
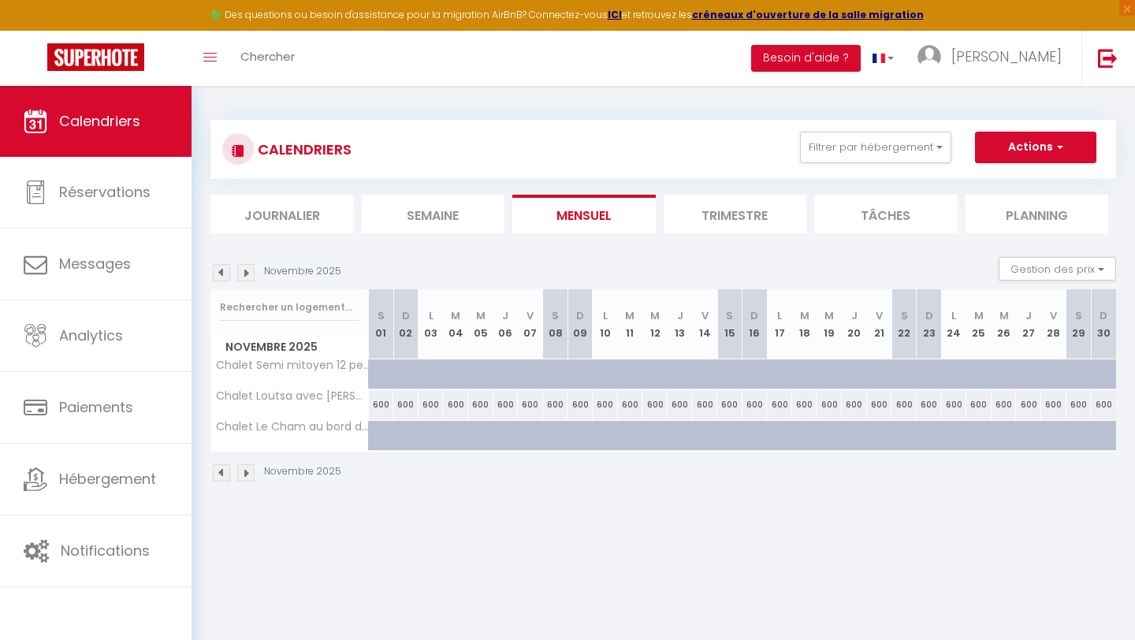
select select
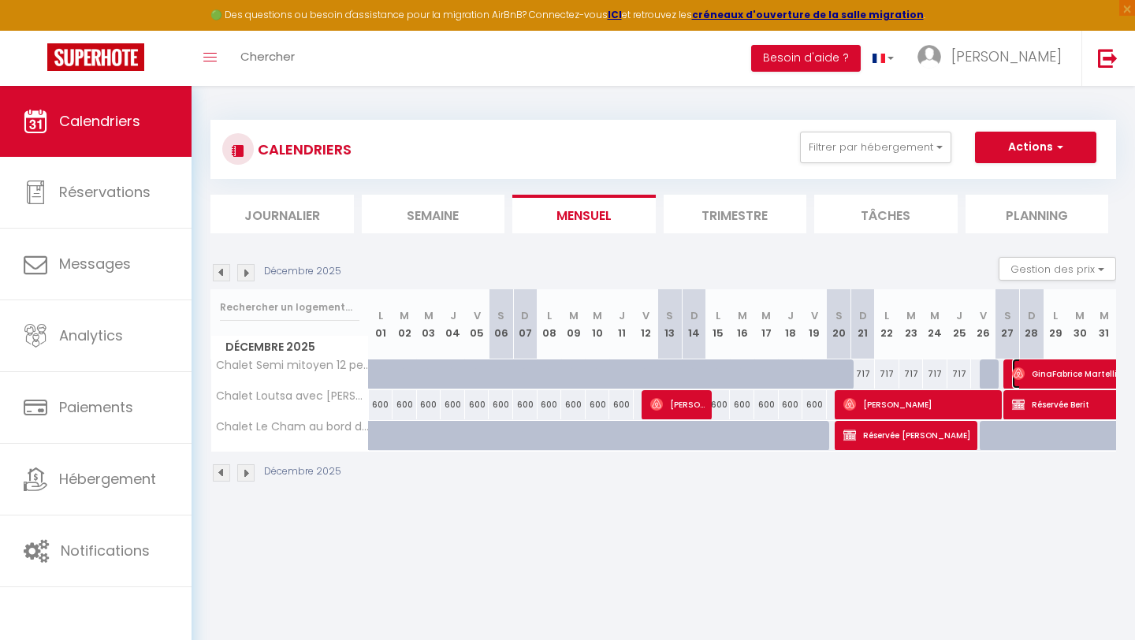
click at [1057, 368] on span "GinaFabrice Martelli" at bounding box center [1139, 374] width 254 height 30
select select "OK"
select select "1"
select select "0"
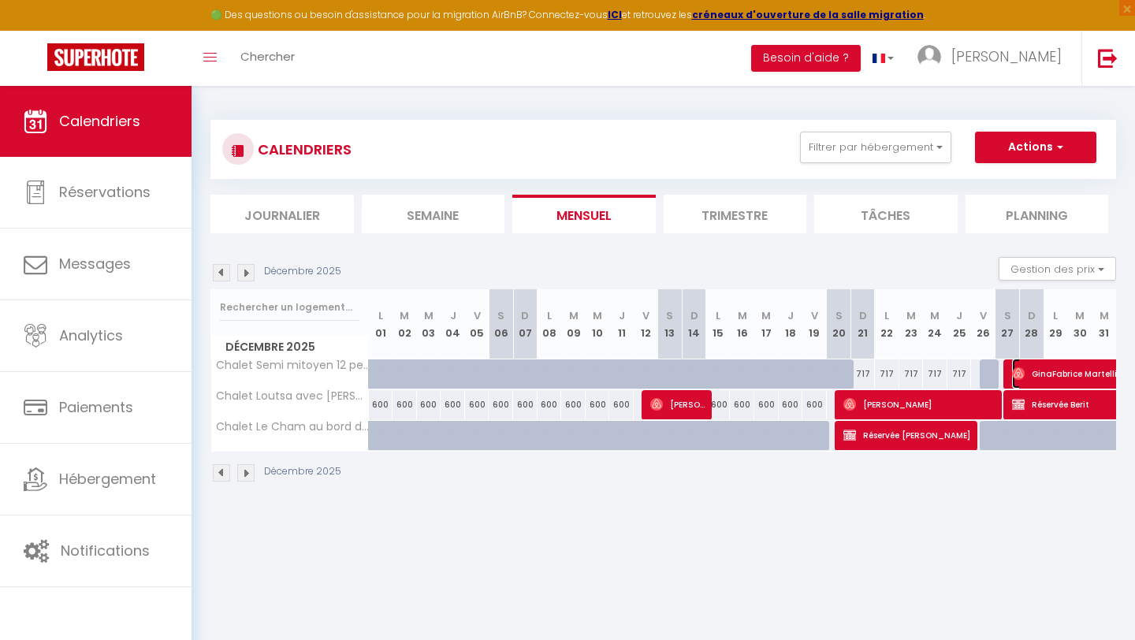
select select "1"
select select
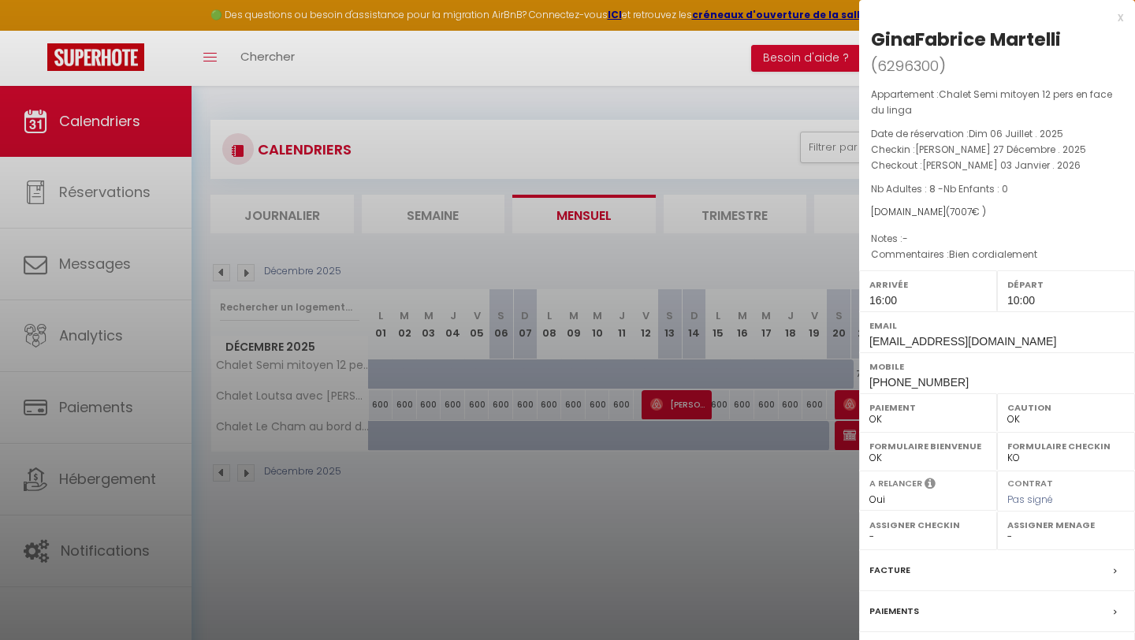
click at [1118, 21] on div "x" at bounding box center [991, 17] width 264 height 19
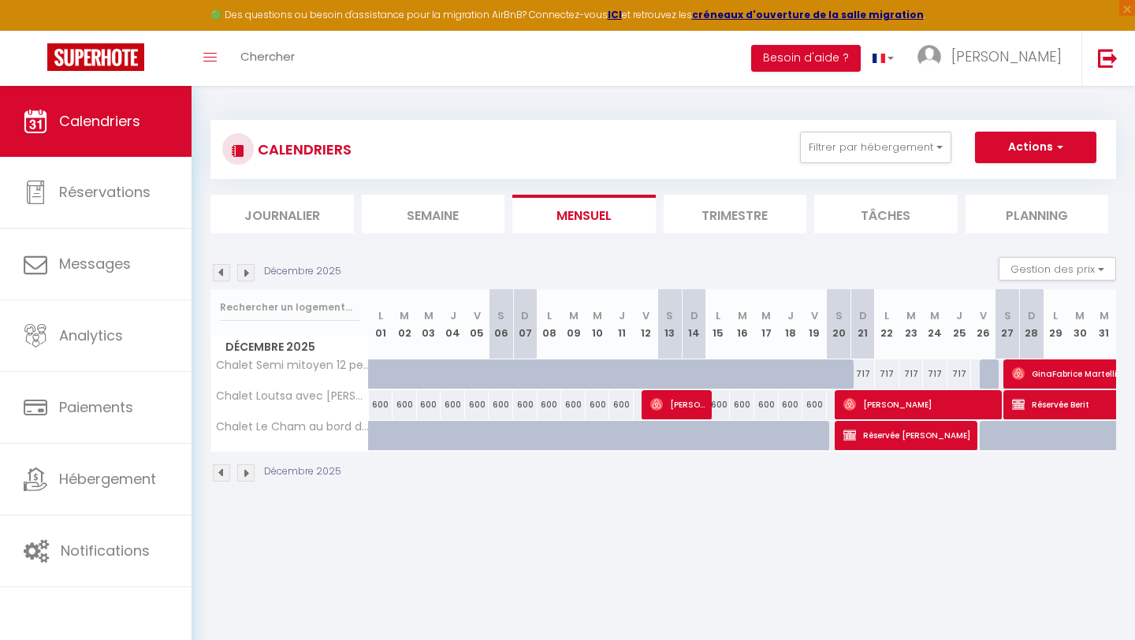
click at [249, 276] on img at bounding box center [245, 272] width 17 height 17
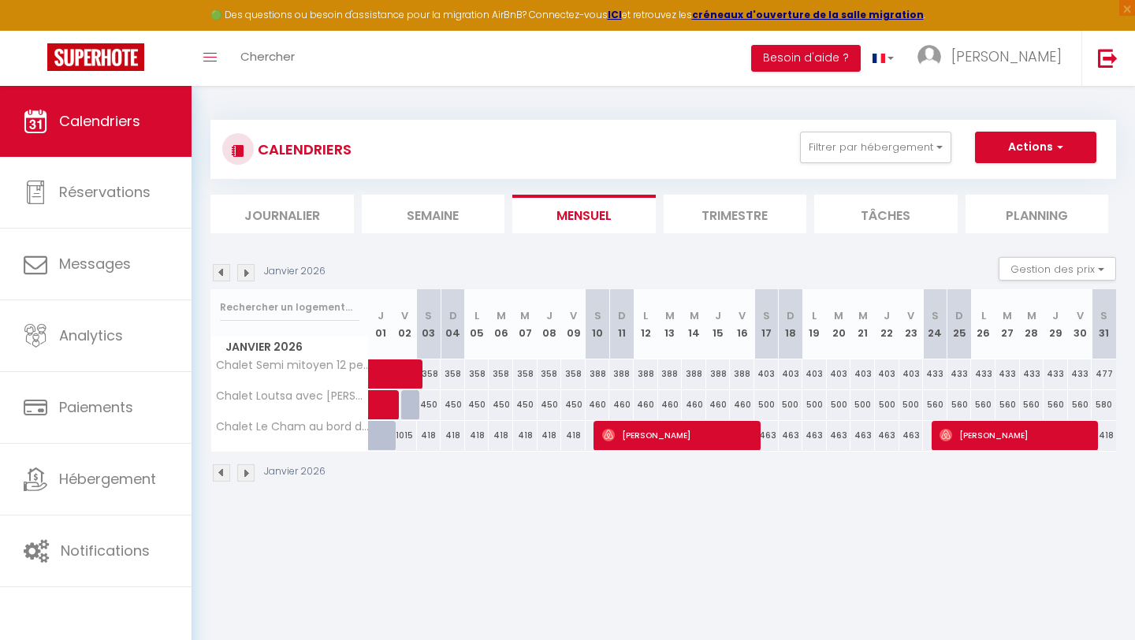
click at [218, 277] on img at bounding box center [221, 272] width 17 height 17
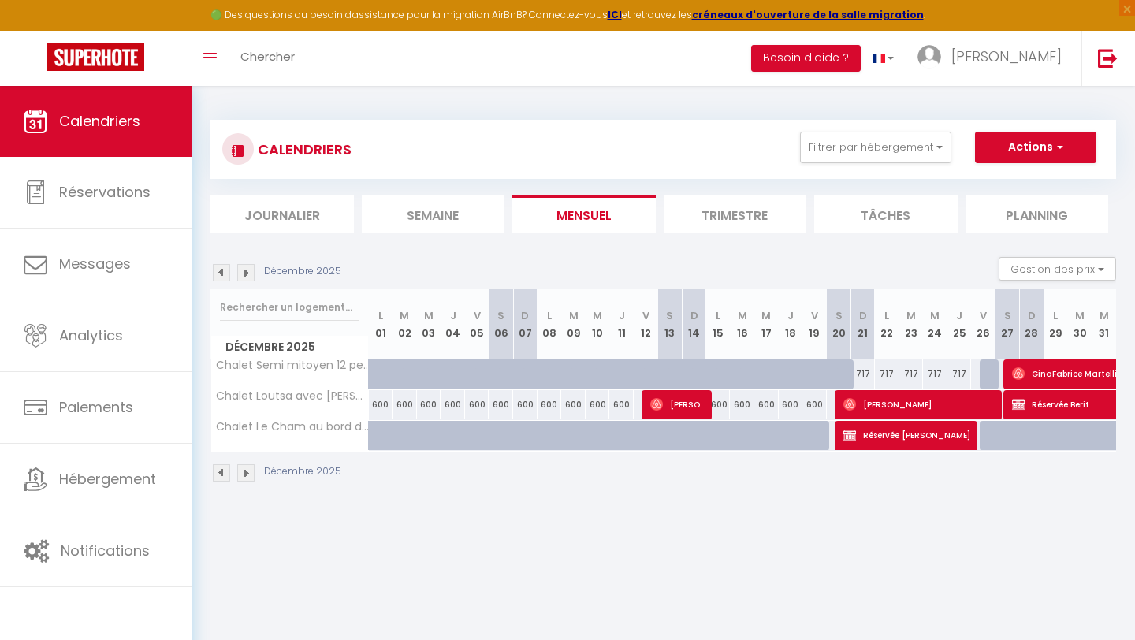
click at [1038, 431] on div at bounding box center [1041, 445] width 24 height 30
type input "1015"
type input "Dim 28 Décembre 2025"
type input "Lun 29 Décembre 2025"
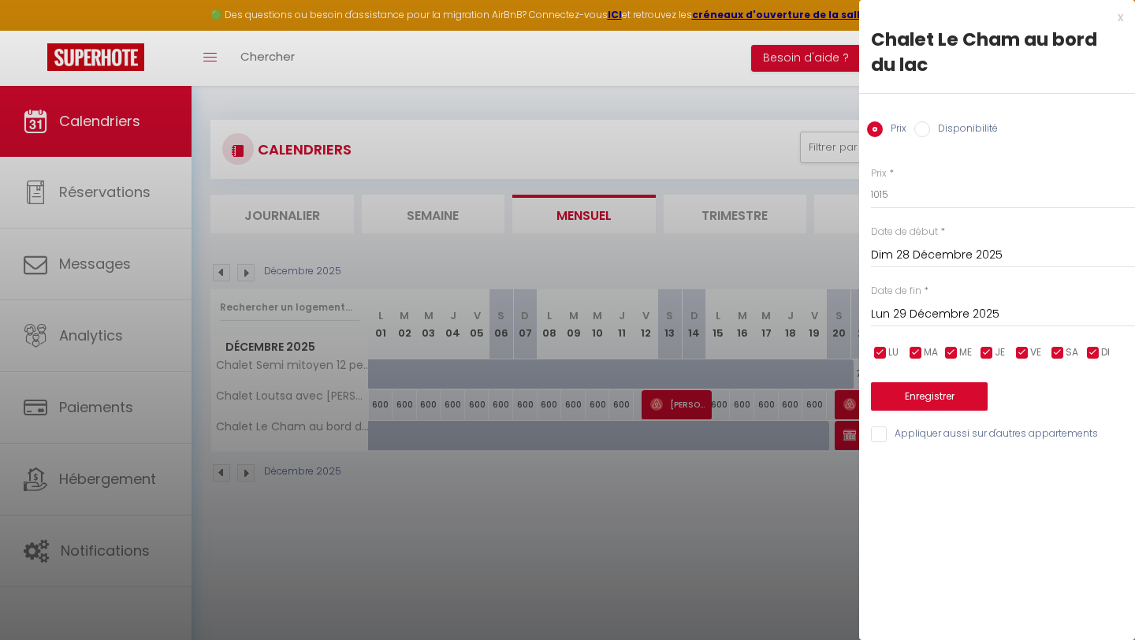
click at [1117, 19] on div "x" at bounding box center [991, 17] width 264 height 19
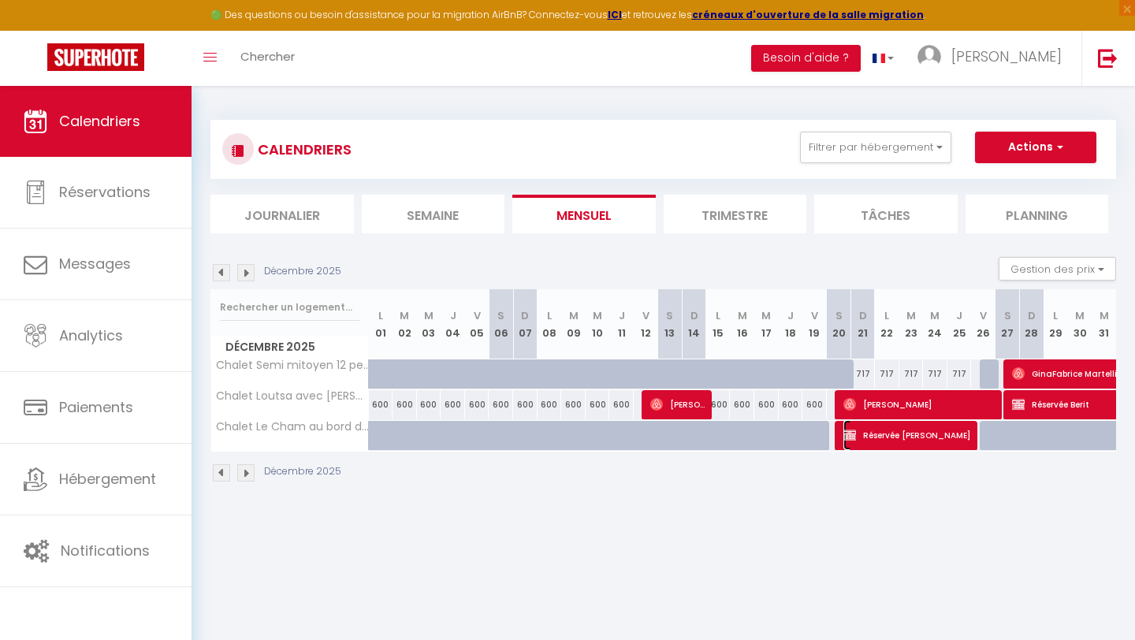
click at [897, 439] on span "Réservée [PERSON_NAME]" at bounding box center [908, 435] width 130 height 30
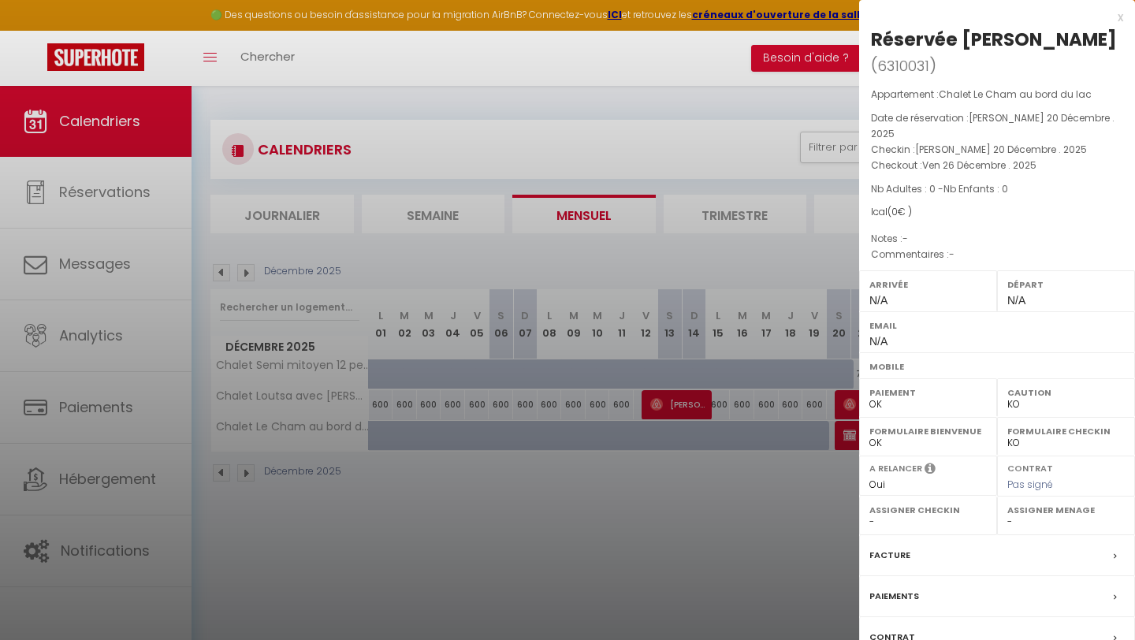
click at [1122, 22] on div "x" at bounding box center [991, 17] width 264 height 19
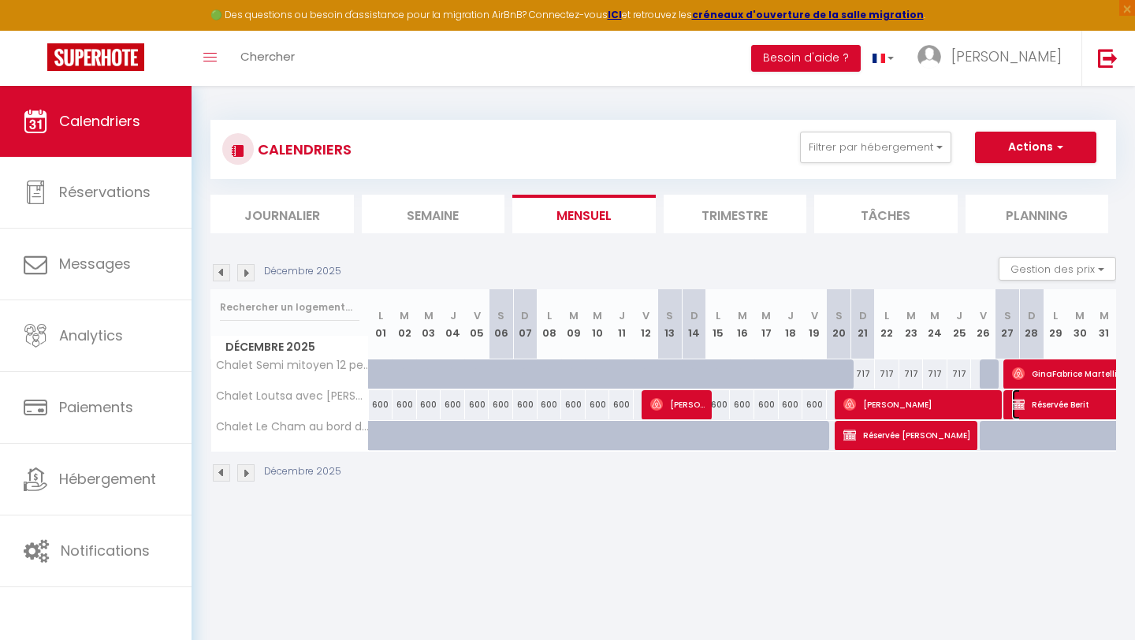
click at [1020, 404] on img at bounding box center [1018, 404] width 13 height 13
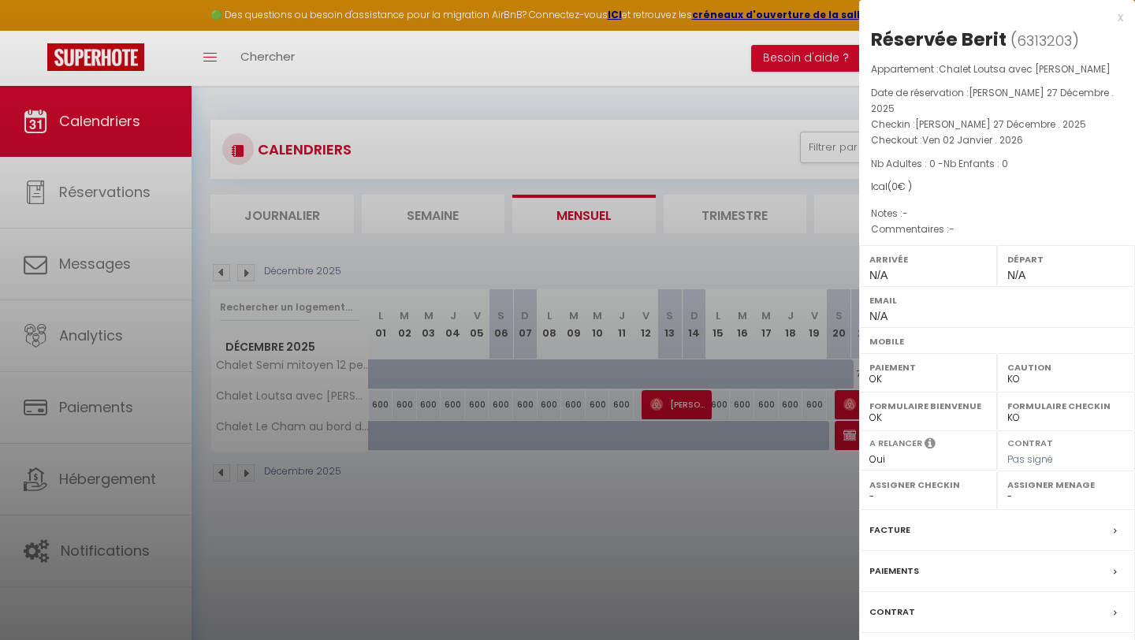
click at [1119, 15] on div "x" at bounding box center [991, 17] width 264 height 19
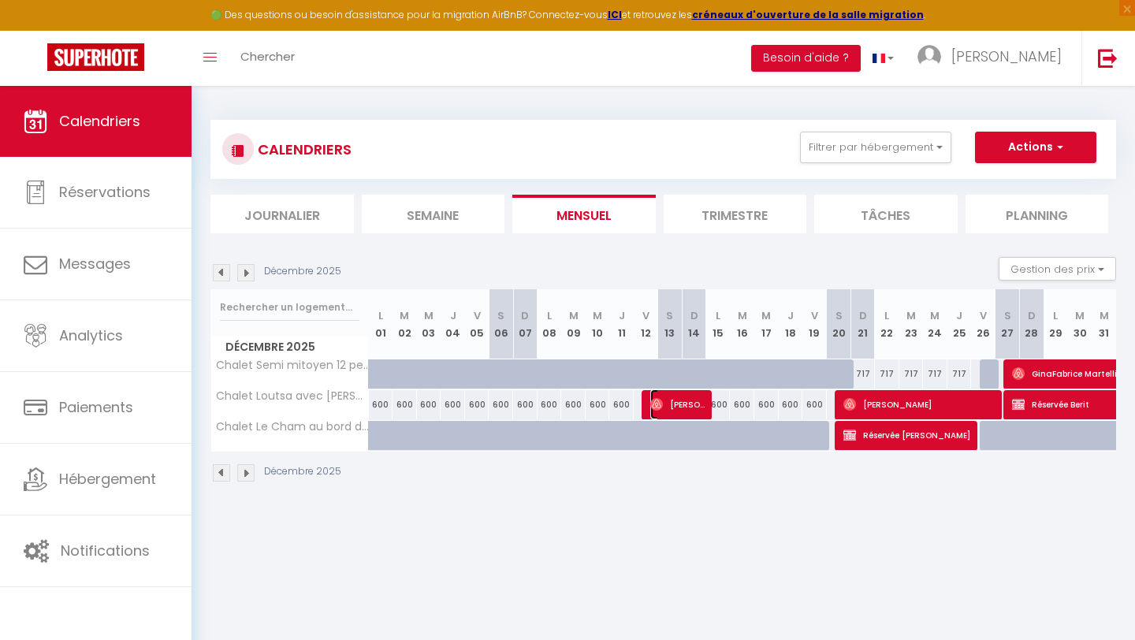
click at [705, 415] on span "[PERSON_NAME]" at bounding box center [678, 404] width 57 height 30
select select "OK"
select select "1"
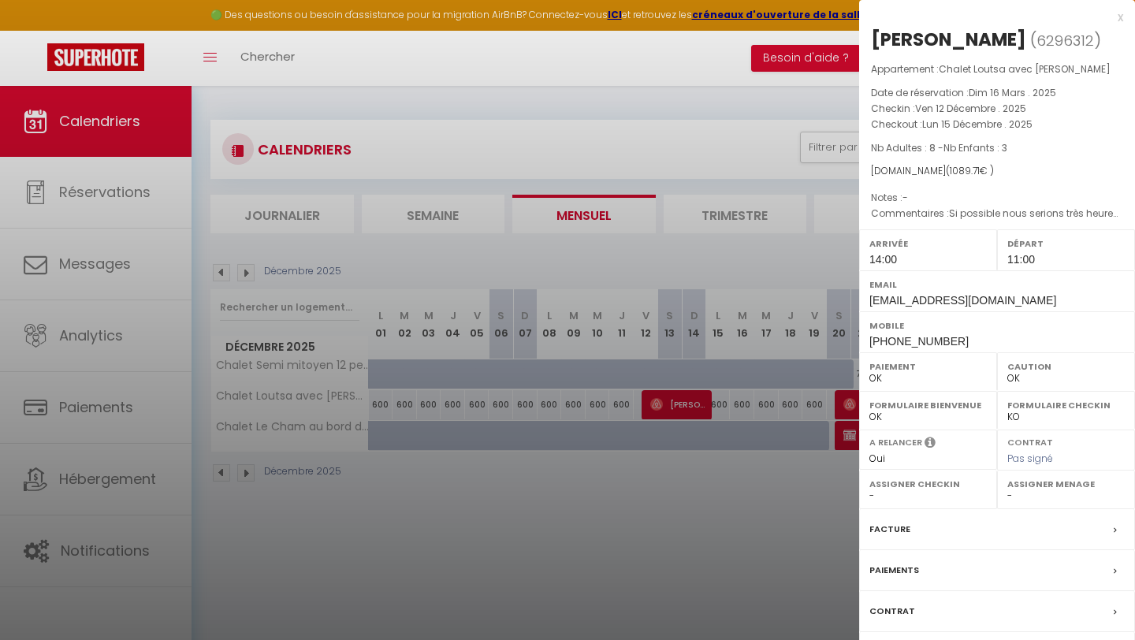
click at [1122, 18] on div "x" at bounding box center [991, 17] width 264 height 19
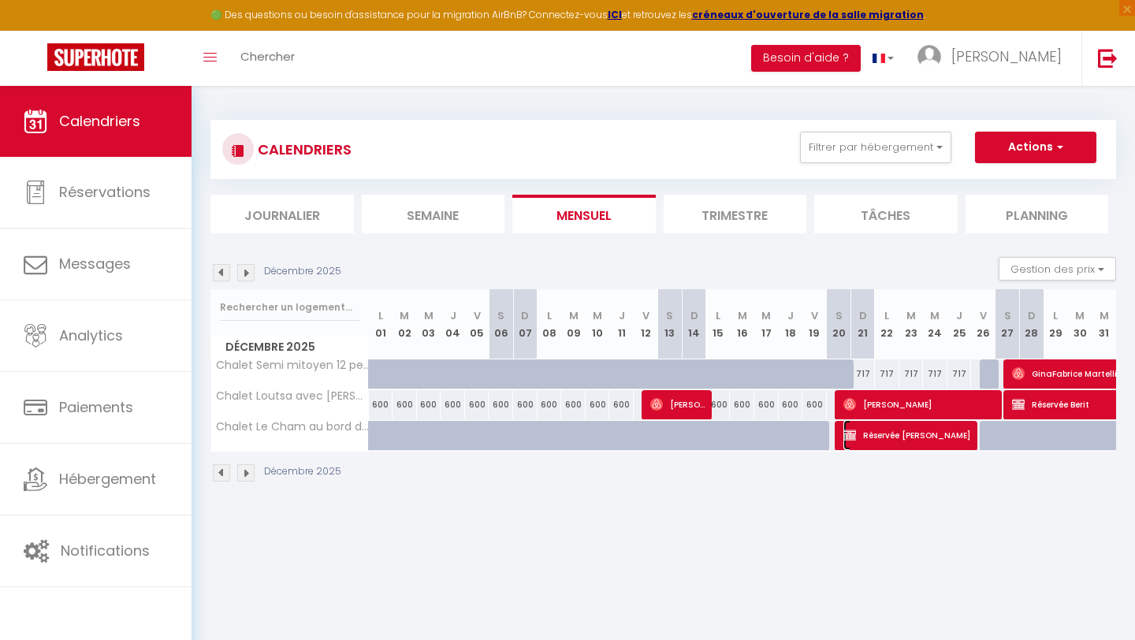
click at [860, 438] on span "Réservée [PERSON_NAME]" at bounding box center [908, 435] width 130 height 30
select select "KO"
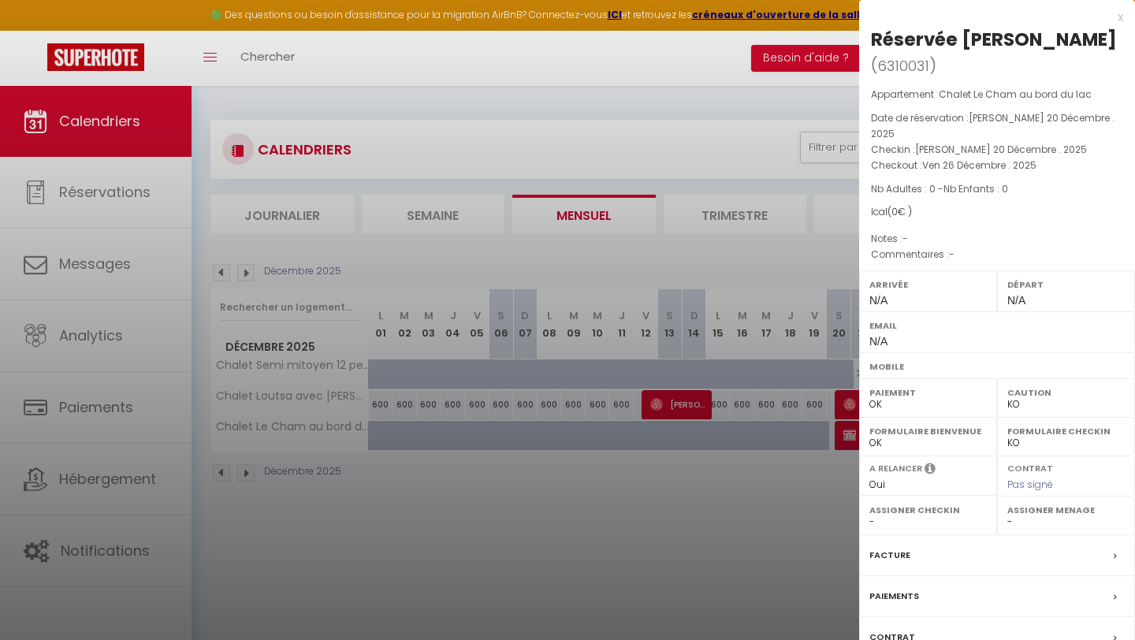
click at [1120, 18] on div "x" at bounding box center [991, 17] width 264 height 19
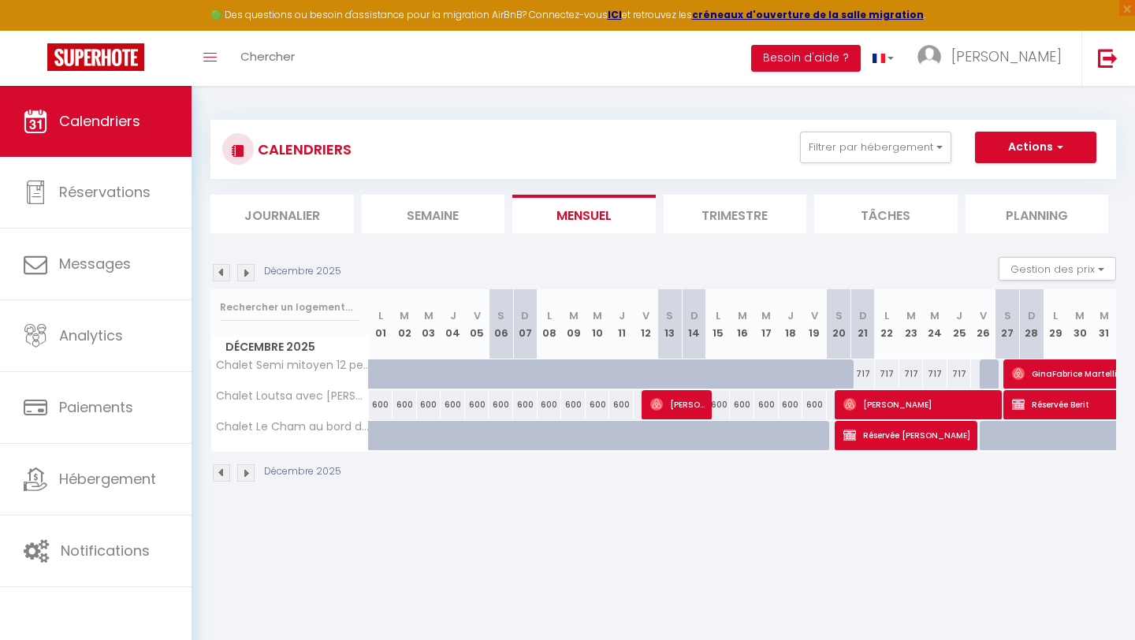
click at [1018, 431] on div at bounding box center [1016, 445] width 24 height 30
type input "1015"
type input "[PERSON_NAME] 27 Décembre 2025"
type input "Dim 28 Décembre 2025"
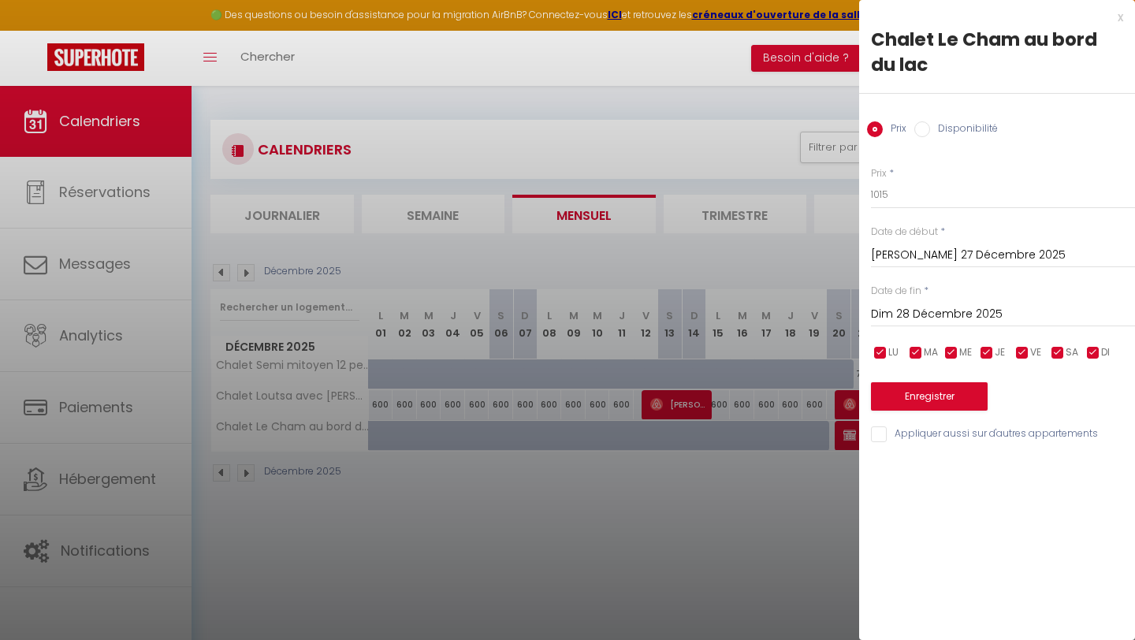
click at [1121, 22] on div "x" at bounding box center [991, 17] width 264 height 19
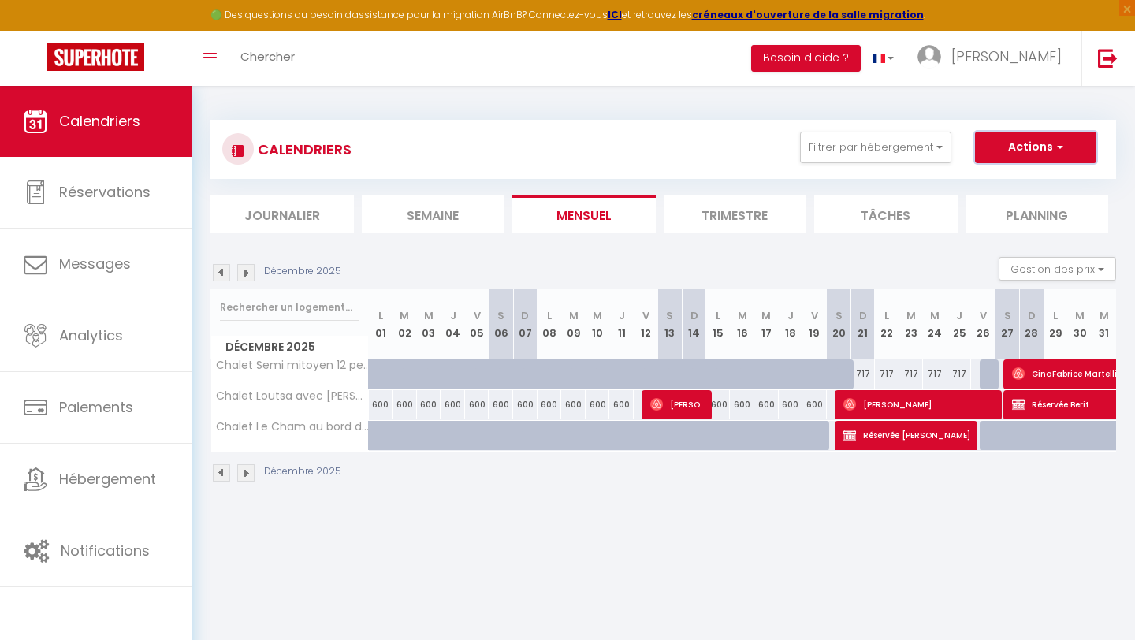
click at [1050, 157] on button "Actions" at bounding box center [1035, 148] width 121 height 32
click at [874, 251] on section "Décembre 2025 Gestion des prix Nb Nuits minimum Règles Disponibilité Décembre 2…" at bounding box center [663, 369] width 906 height 257
click at [248, 270] on img at bounding box center [245, 272] width 17 height 17
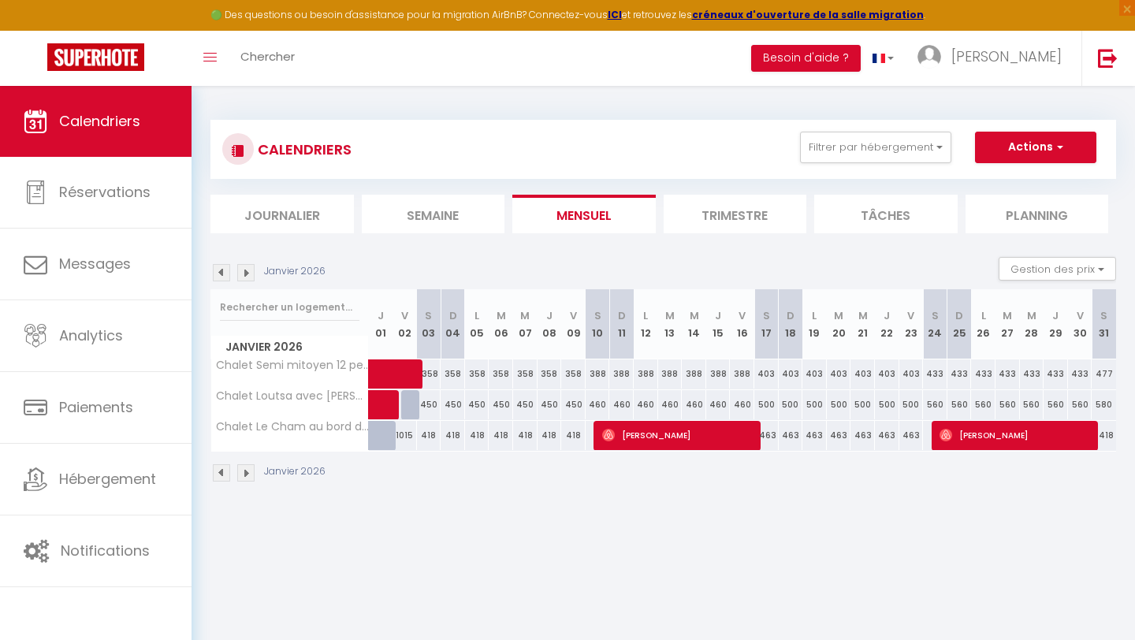
click at [222, 274] on img at bounding box center [221, 272] width 17 height 17
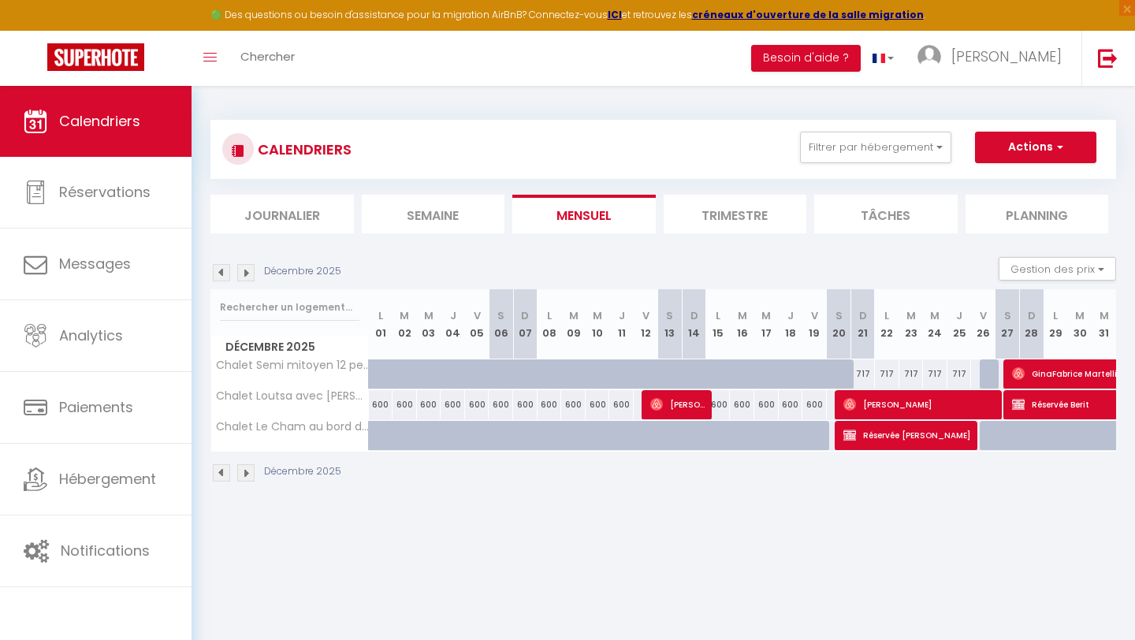
click at [251, 277] on img at bounding box center [245, 272] width 17 height 17
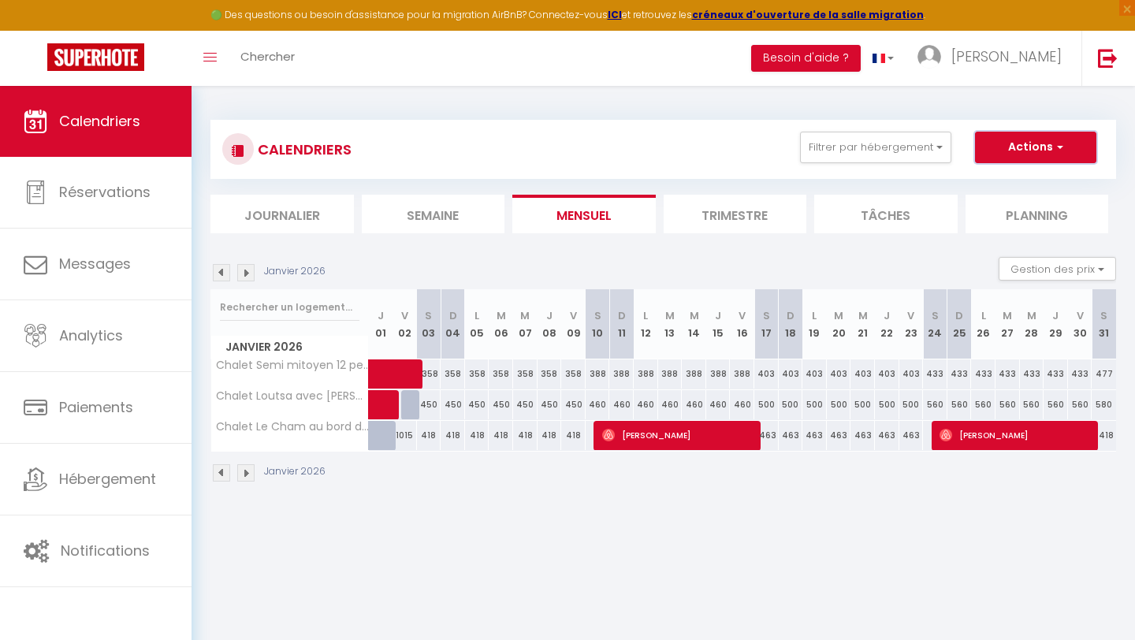
click at [1072, 151] on button "Actions" at bounding box center [1035, 148] width 121 height 32
click at [1014, 229] on link "Importer les réservations" at bounding box center [1019, 231] width 137 height 24
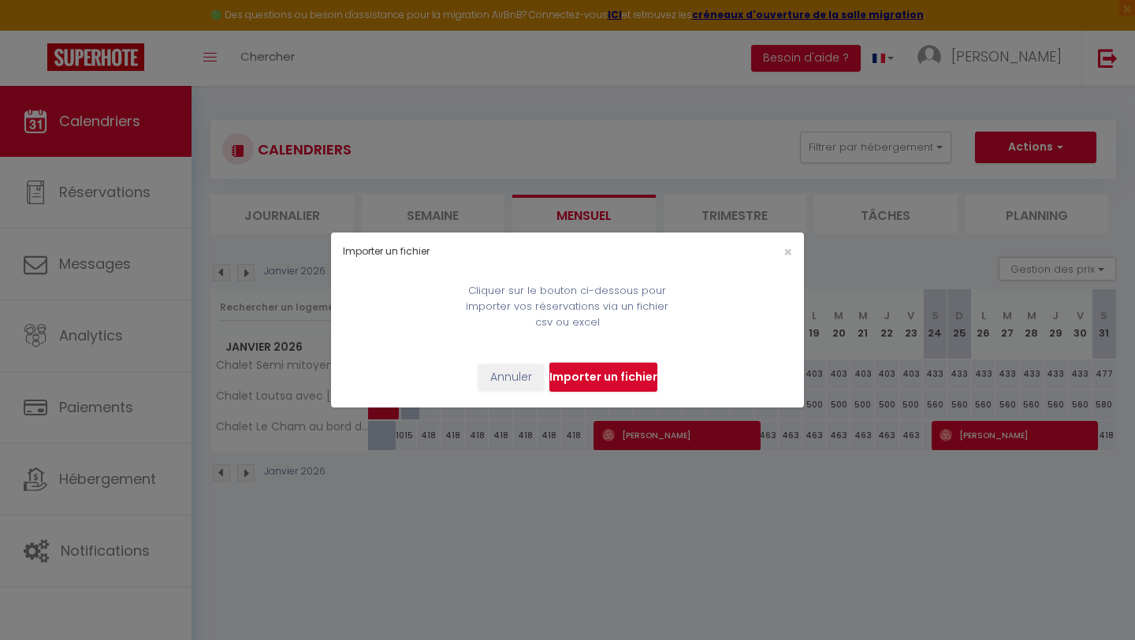
click at [612, 385] on input "file" at bounding box center [603, 378] width 108 height 30
click at [528, 377] on button "Annuler" at bounding box center [510, 377] width 65 height 27
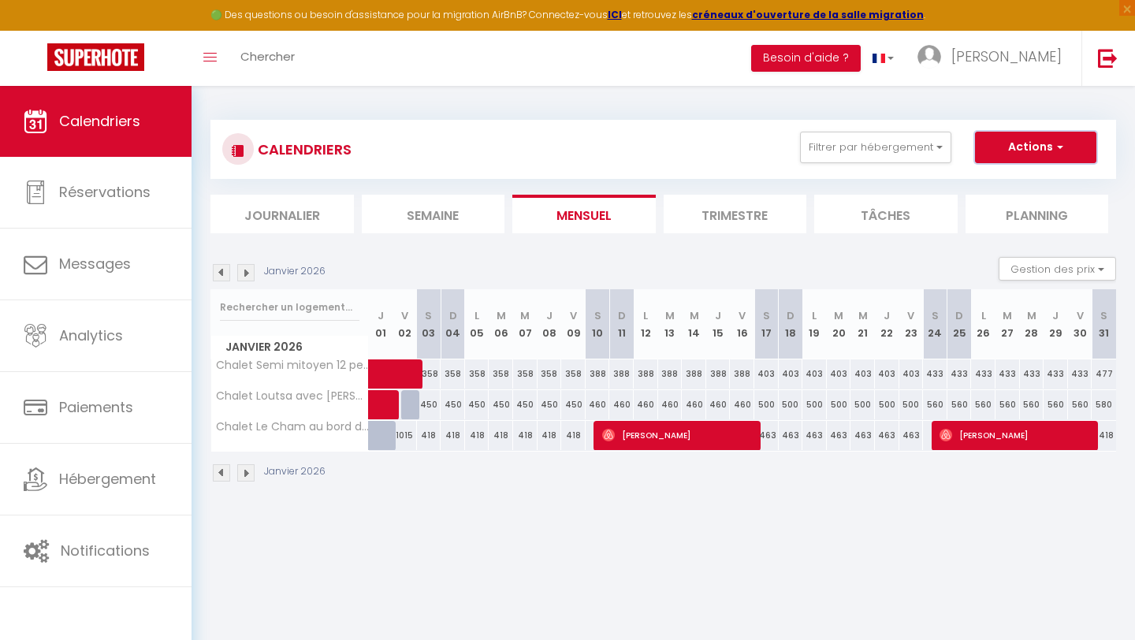
click at [1020, 151] on button "Actions" at bounding box center [1035, 148] width 121 height 32
click at [995, 202] on link "Exporter les réservations" at bounding box center [1019, 207] width 137 height 24
type input "[EMAIL_ADDRESS][DOMAIN_NAME]"
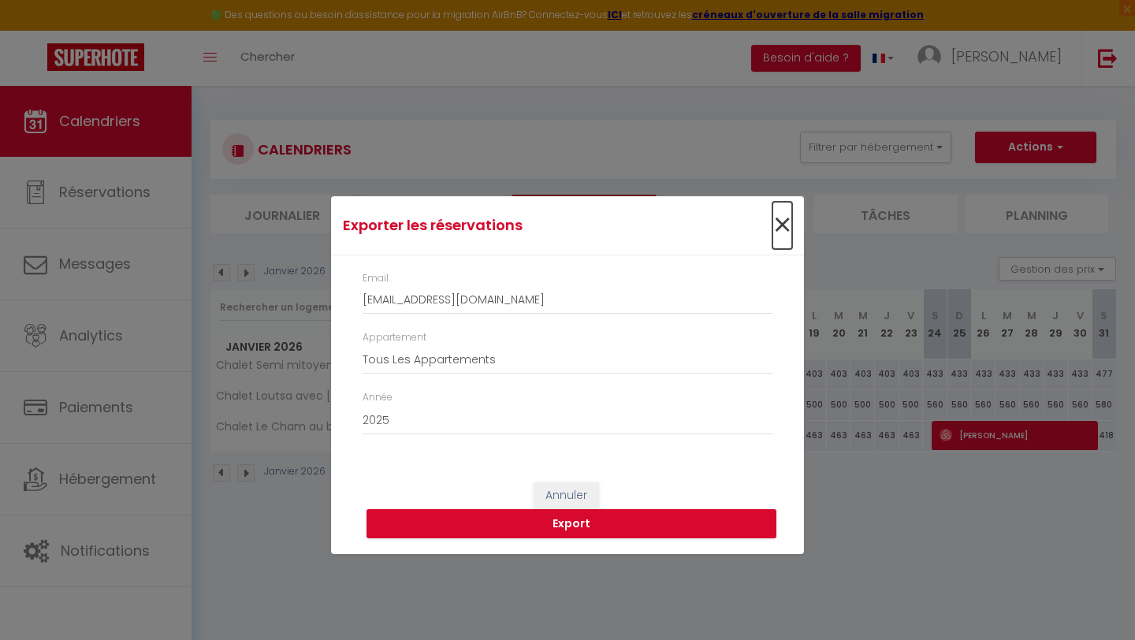
click at [787, 218] on span "×" at bounding box center [782, 225] width 20 height 47
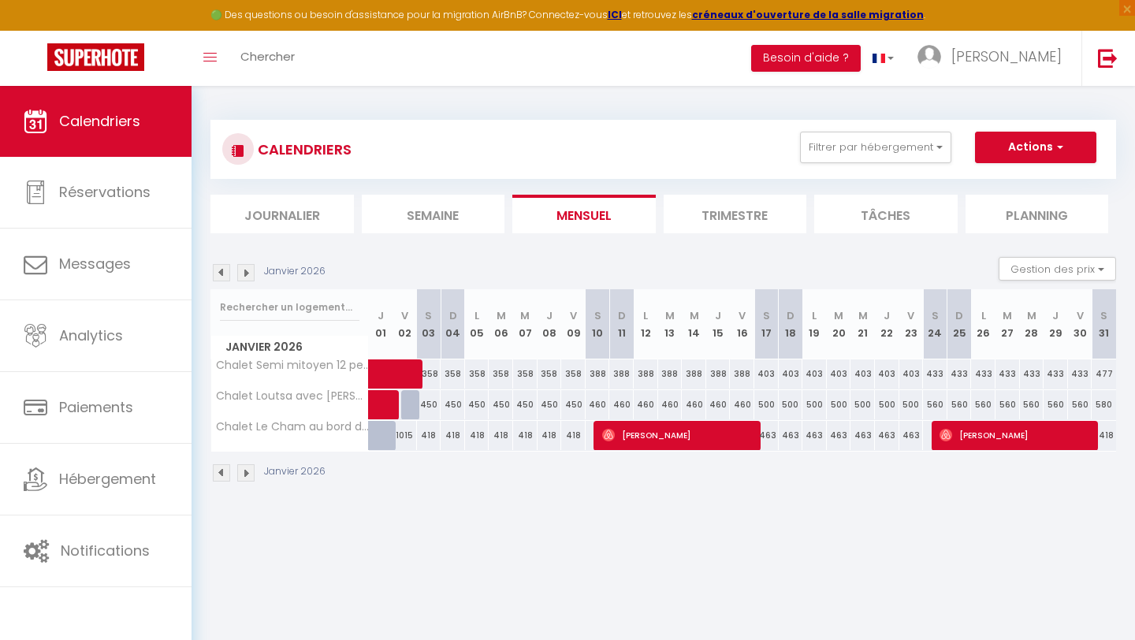
click at [221, 276] on img at bounding box center [221, 272] width 17 height 17
